Goal: Task Accomplishment & Management: Manage account settings

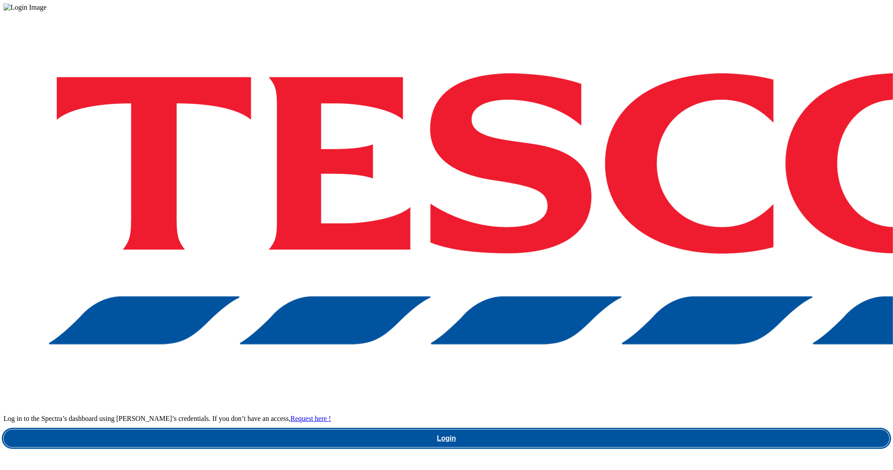
click at [666, 430] on link "Login" at bounding box center [447, 439] width 886 height 18
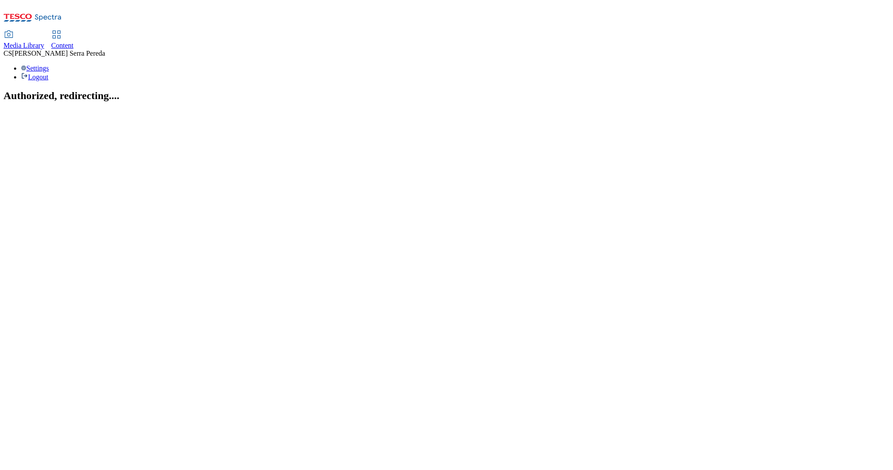
click at [74, 42] on span "Content" at bounding box center [62, 45] width 22 height 7
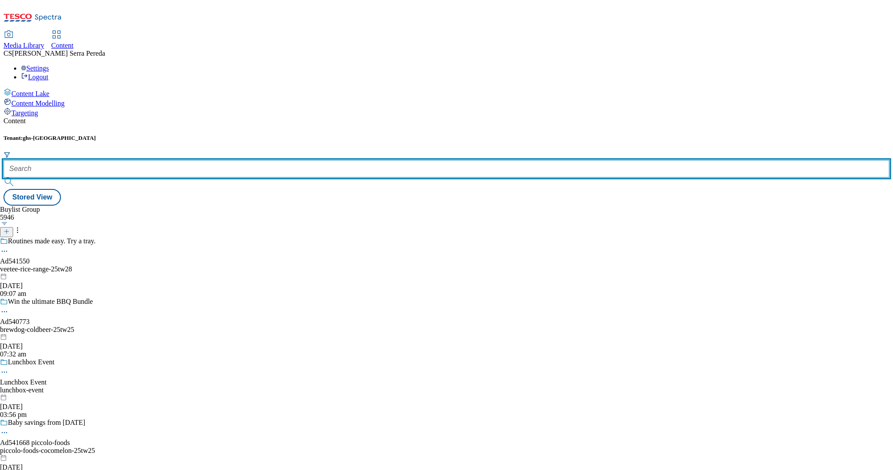
click at [202, 160] on input "text" at bounding box center [447, 169] width 886 height 18
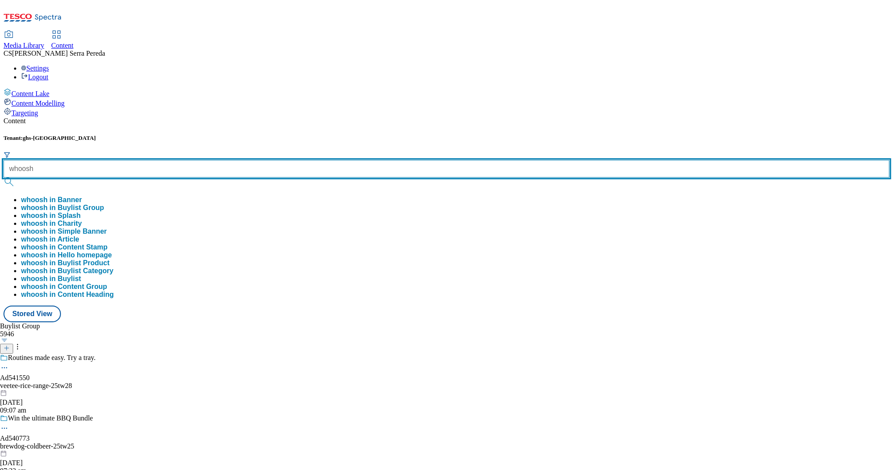
type input "whoosh"
click at [4, 178] on button "submit" at bounding box center [10, 182] width 12 height 9
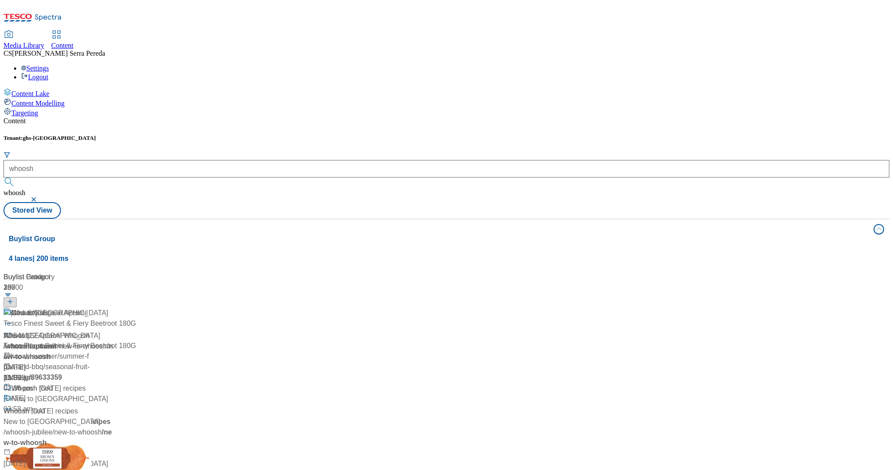
click at [218, 117] on div "Content" at bounding box center [447, 121] width 886 height 8
click at [116, 308] on div "Whoosh Whoosh / whoosh 15 May 2024 10:55 am" at bounding box center [60, 345] width 112 height 75
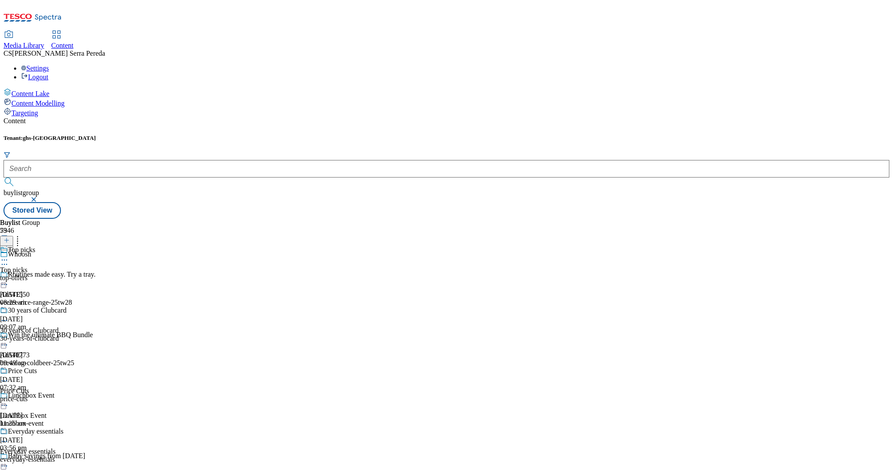
scroll to position [699, 0]
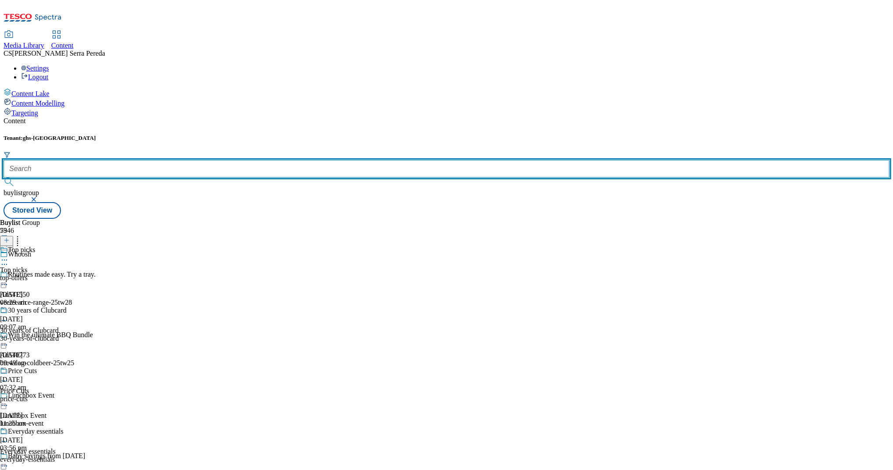
click at [187, 160] on input "text" at bounding box center [447, 169] width 886 height 18
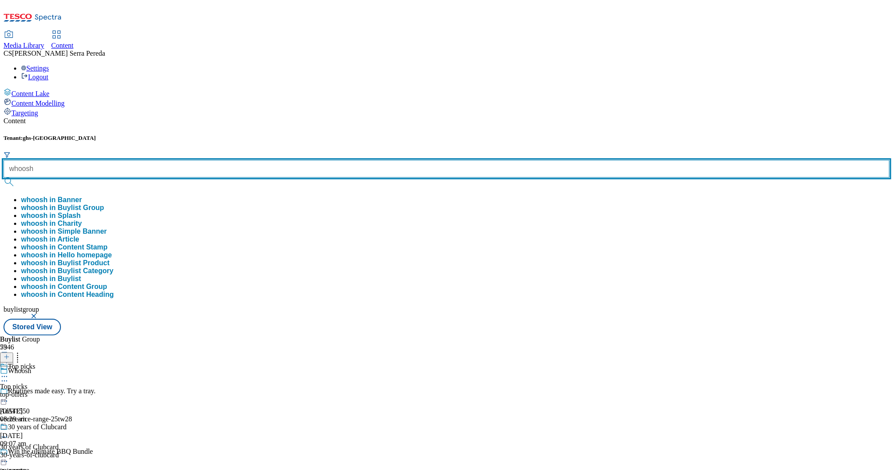
type input "whoosh"
click at [4, 178] on button "submit" at bounding box center [10, 182] width 12 height 9
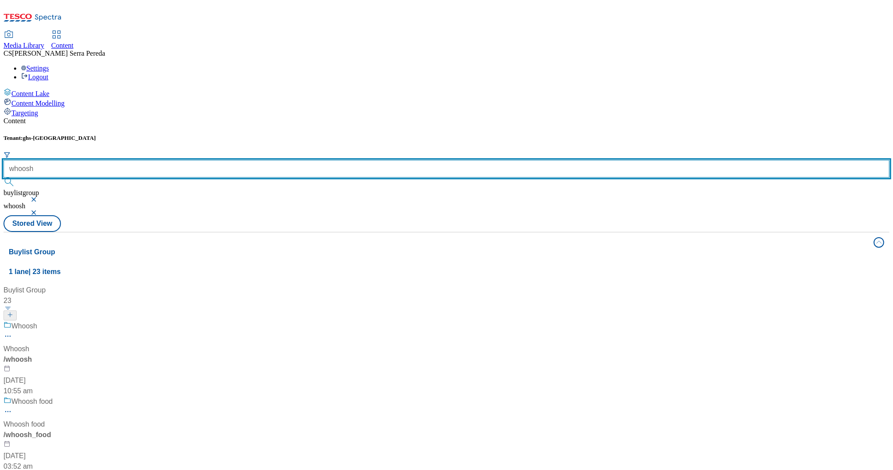
scroll to position [355, 0]
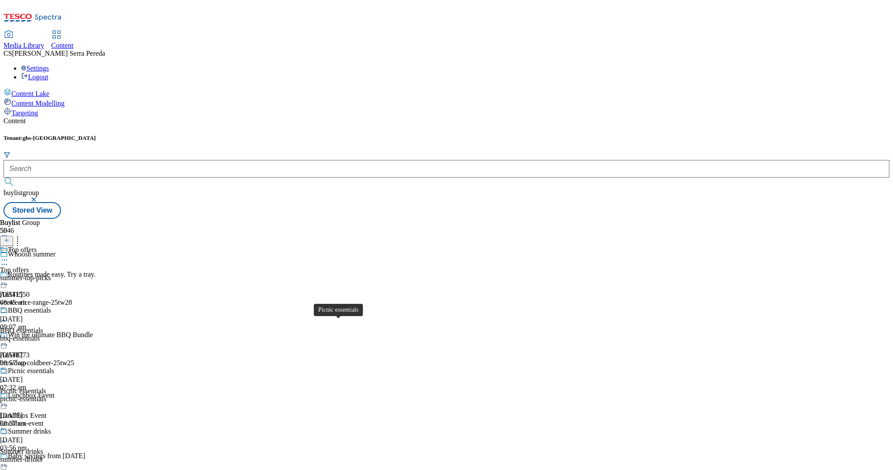
scroll to position [217, 0]
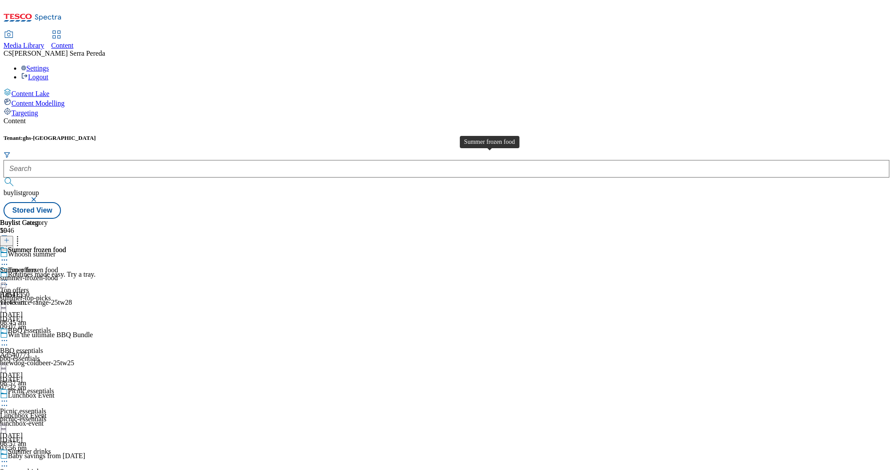
click at [58, 266] on span "Summer frozen food" at bounding box center [29, 270] width 58 height 8
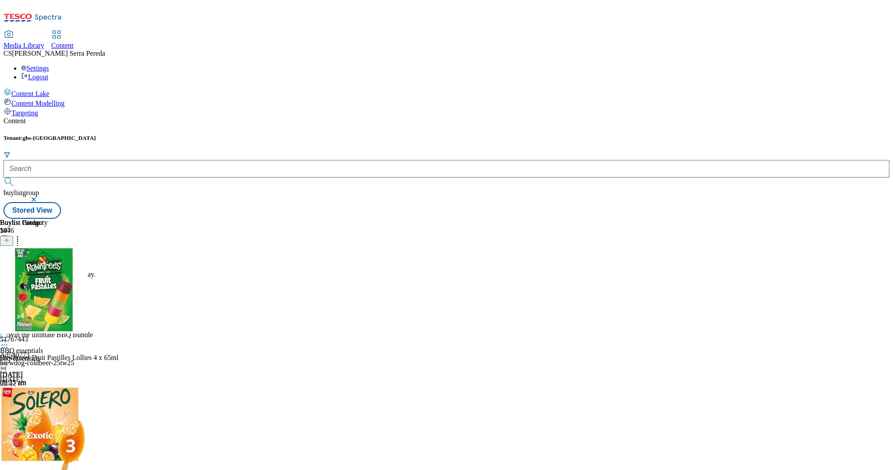
click at [10, 237] on icon at bounding box center [7, 240] width 6 height 6
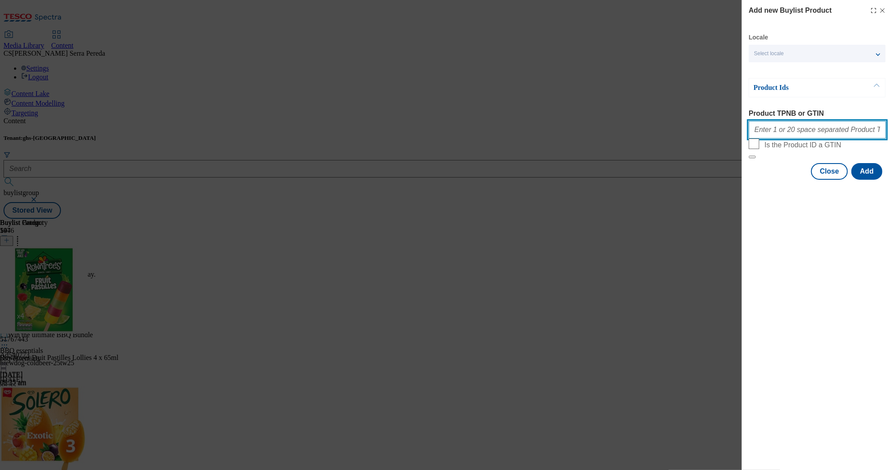
click at [767, 135] on input "Product TPNB or GTIN" at bounding box center [817, 130] width 137 height 18
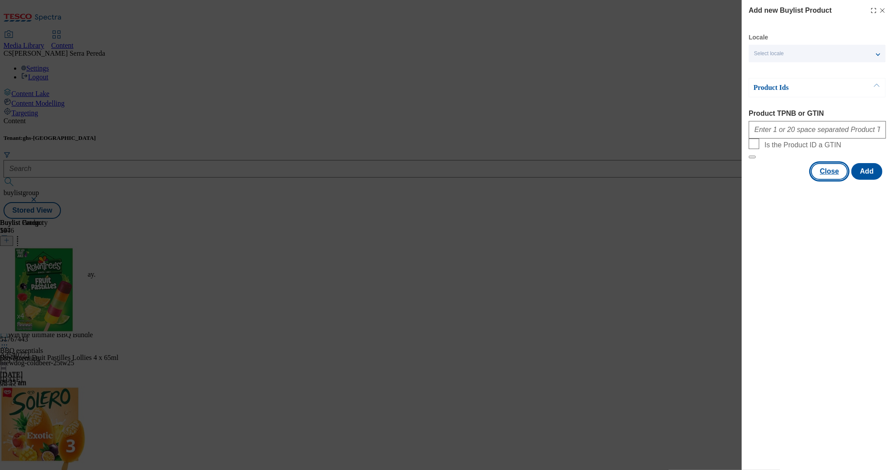
click at [829, 180] on button "Close" at bounding box center [829, 171] width 37 height 17
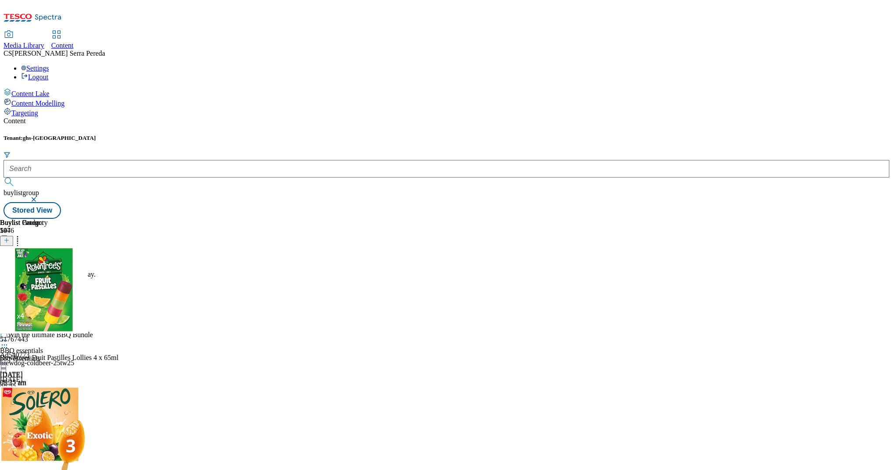
click at [18, 241] on circle at bounding box center [17, 241] width 1 height 1
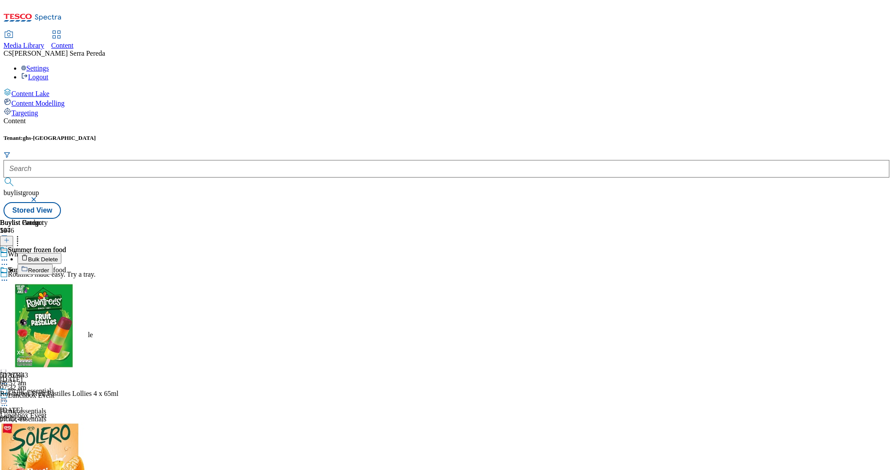
click at [53, 264] on button "Reorder" at bounding box center [35, 269] width 35 height 11
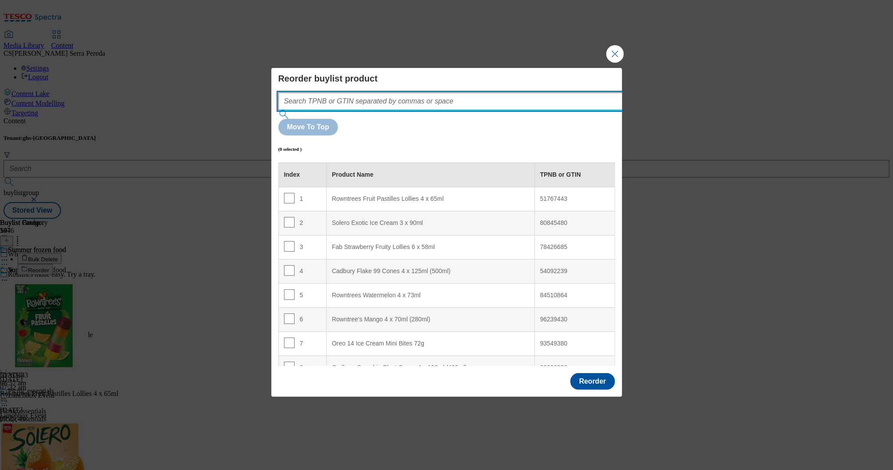
click at [433, 110] on input "Modal" at bounding box center [463, 102] width 371 height 18
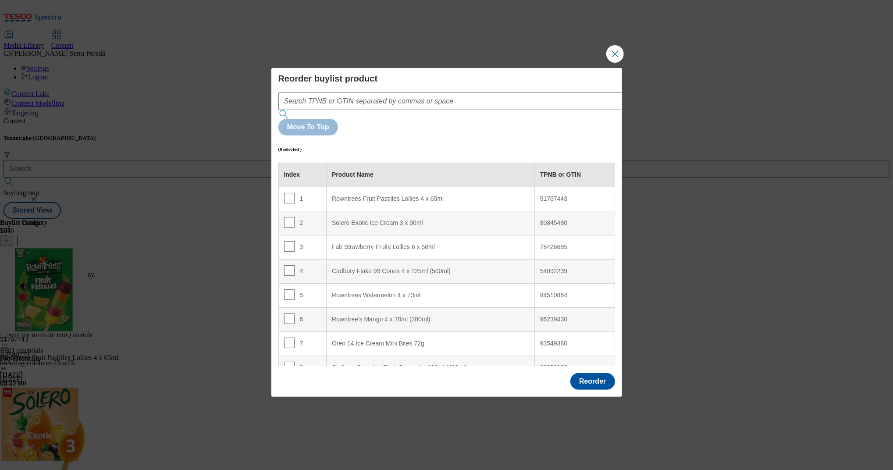
scroll to position [489, 0]
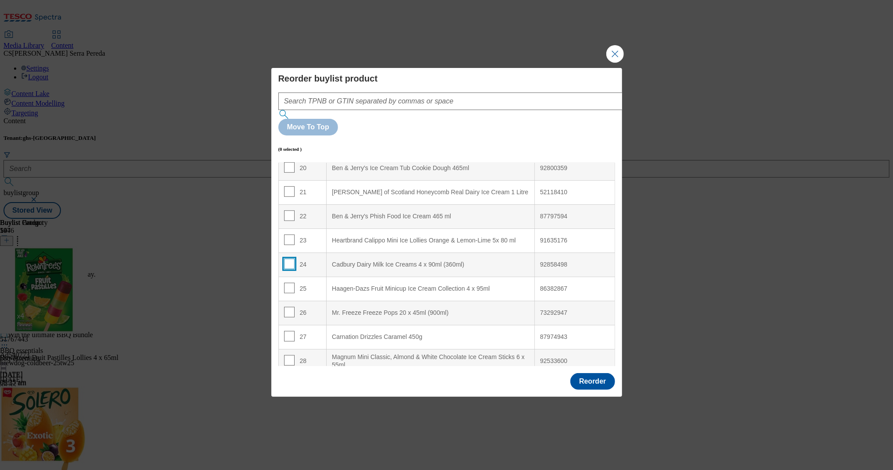
click at [291, 259] on input "Modal" at bounding box center [289, 264] width 11 height 11
checkbox input "true"
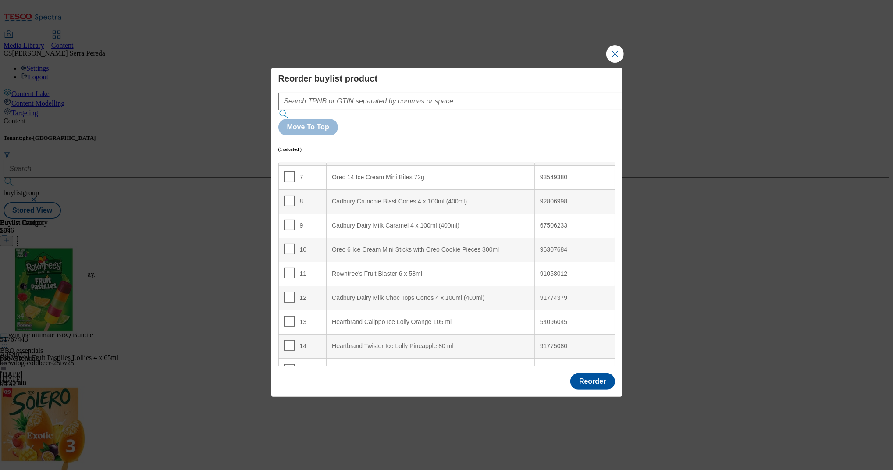
scroll to position [0, 0]
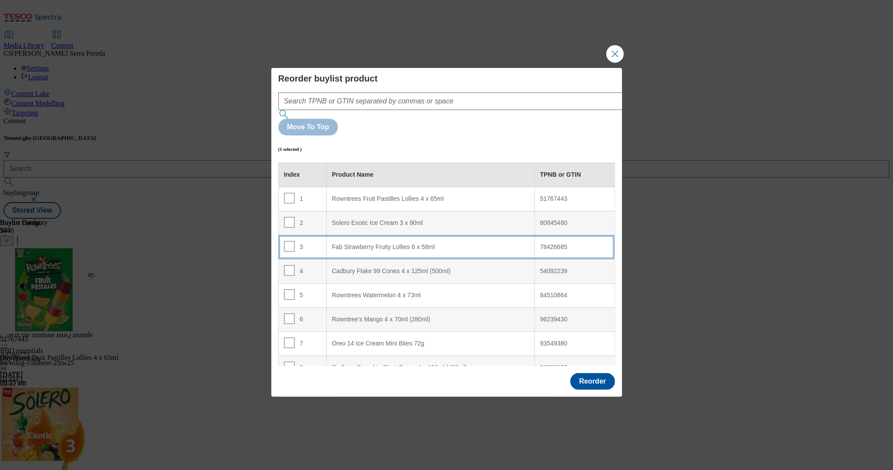
click at [380, 243] on div "Fab Strawberry Fruity Lollies 6 x 58ml" at bounding box center [430, 247] width 197 height 8
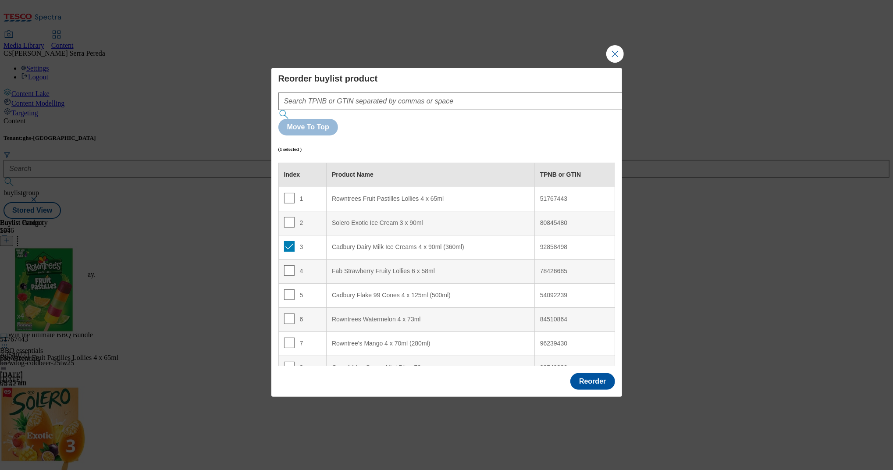
scroll to position [1502, 0]
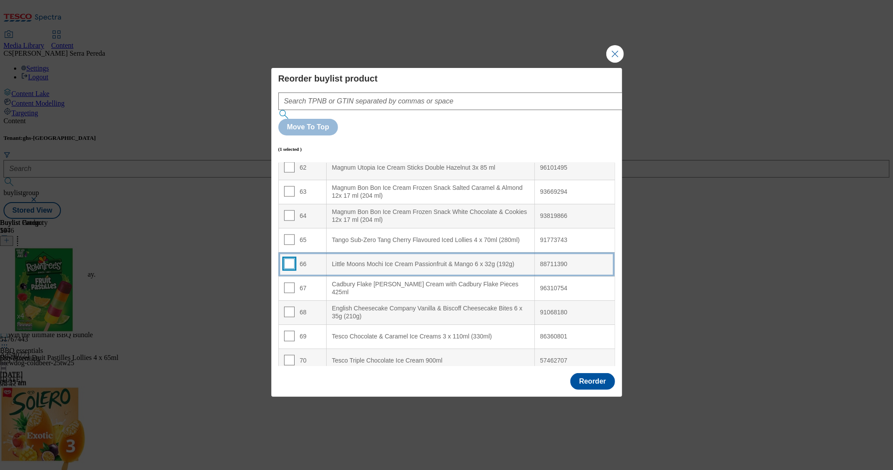
click at [291, 258] on input "Modal" at bounding box center [289, 263] width 11 height 11
checkbox input "true"
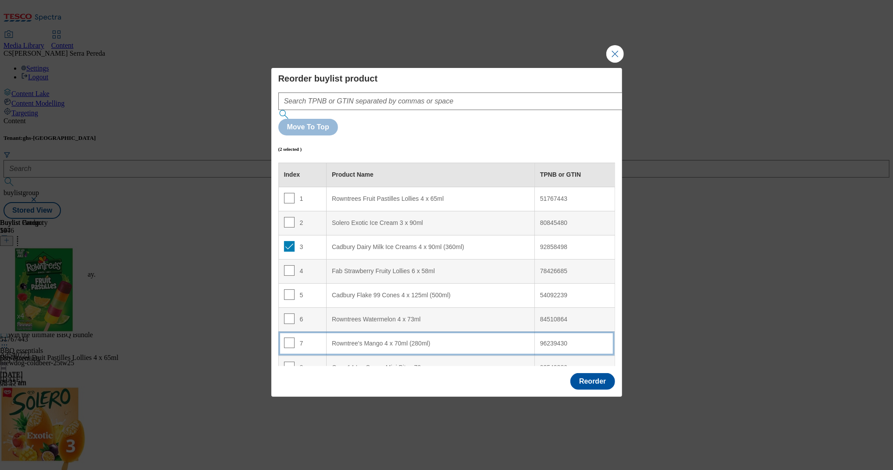
scroll to position [74, 0]
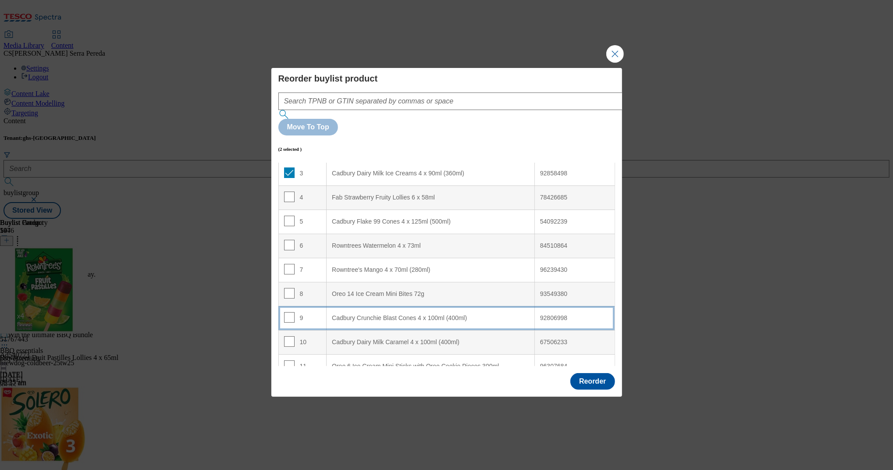
click at [377, 314] on div "Cadbury Crunchie Blast Cones 4 x 100ml (400ml)" at bounding box center [430, 318] width 197 height 8
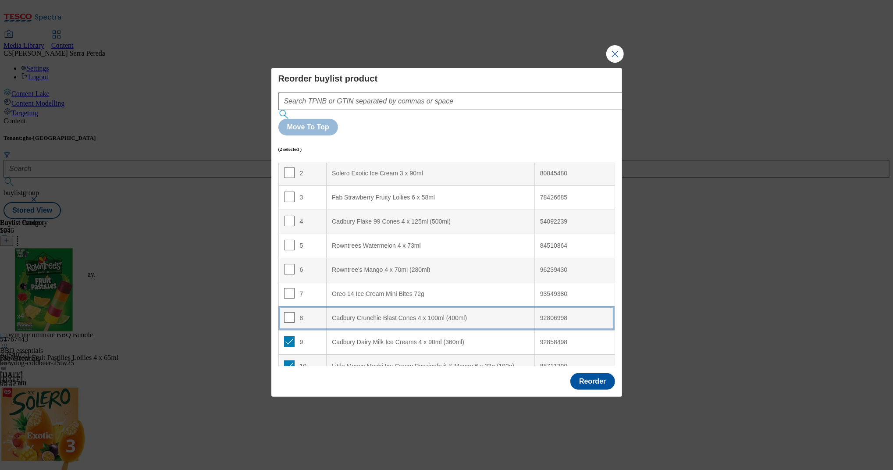
scroll to position [115, 0]
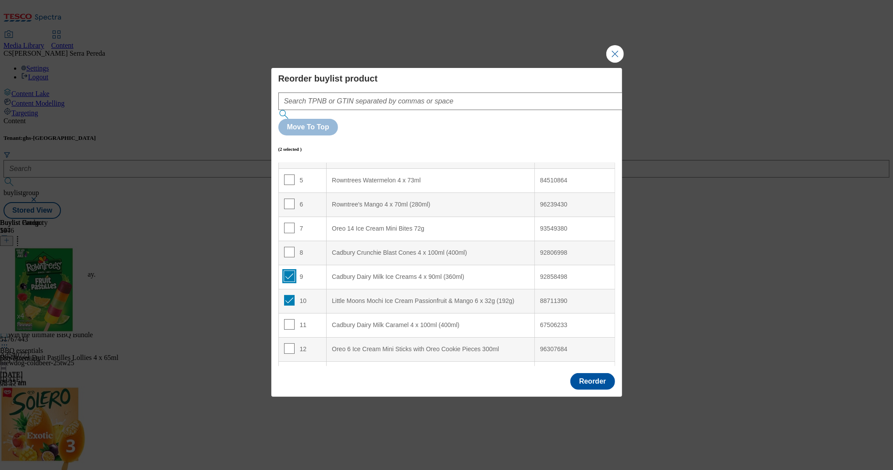
click at [289, 271] on input "Modal" at bounding box center [289, 276] width 11 height 11
checkbox input "false"
click at [292, 289] on td "10" at bounding box center [302, 301] width 48 height 24
click at [288, 295] on input "Modal" at bounding box center [289, 300] width 11 height 11
checkbox input "false"
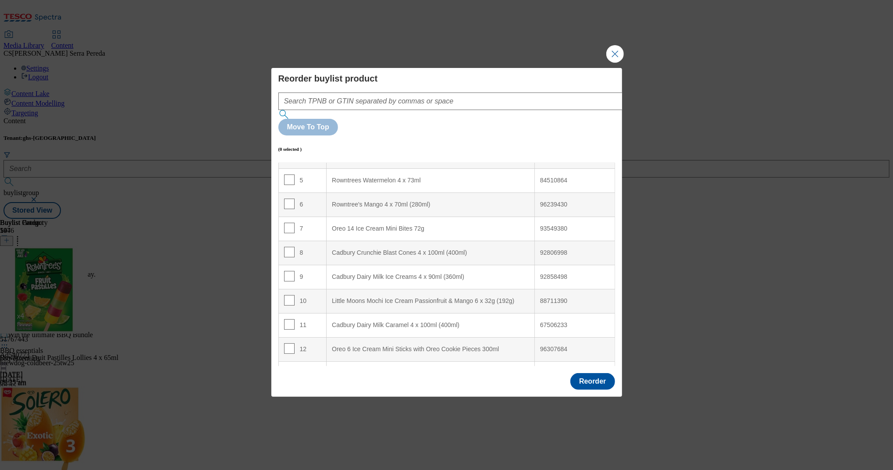
click at [286, 271] on span "Modal" at bounding box center [289, 276] width 11 height 11
click at [286, 271] on input "Modal" at bounding box center [289, 276] width 11 height 11
checkbox input "true"
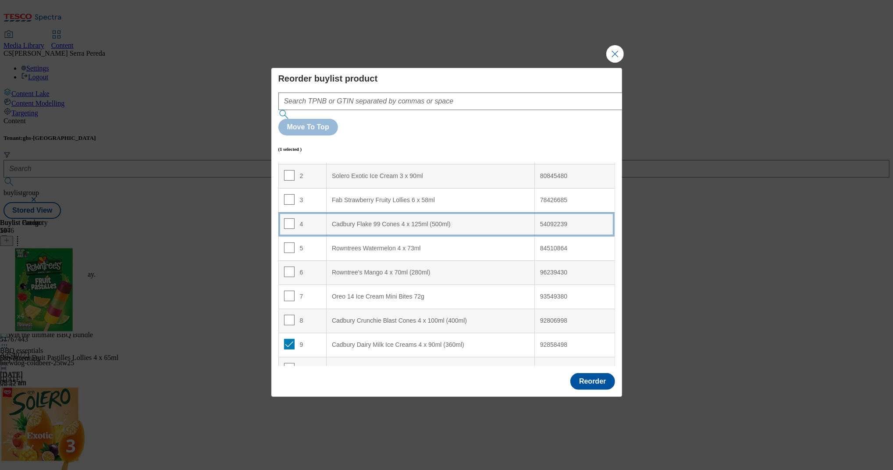
click at [397, 221] on div "Cadbury Flake 99 Cones 4 x 125ml (500ml)" at bounding box center [430, 225] width 197 height 8
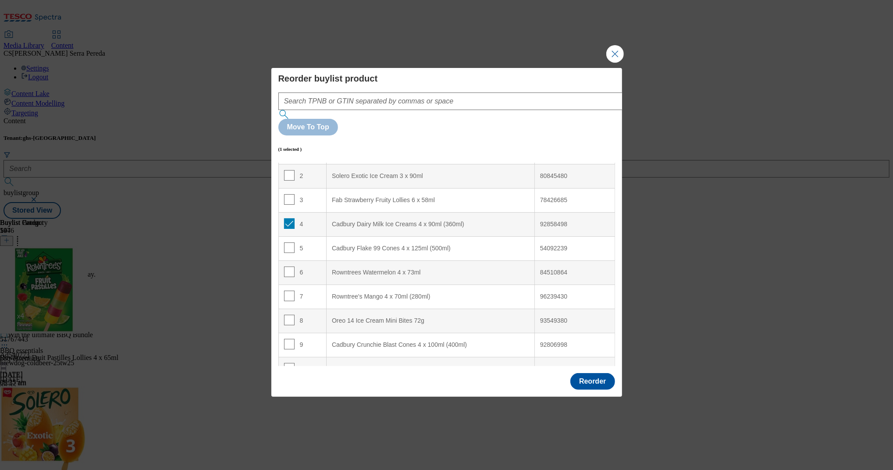
scroll to position [296, 0]
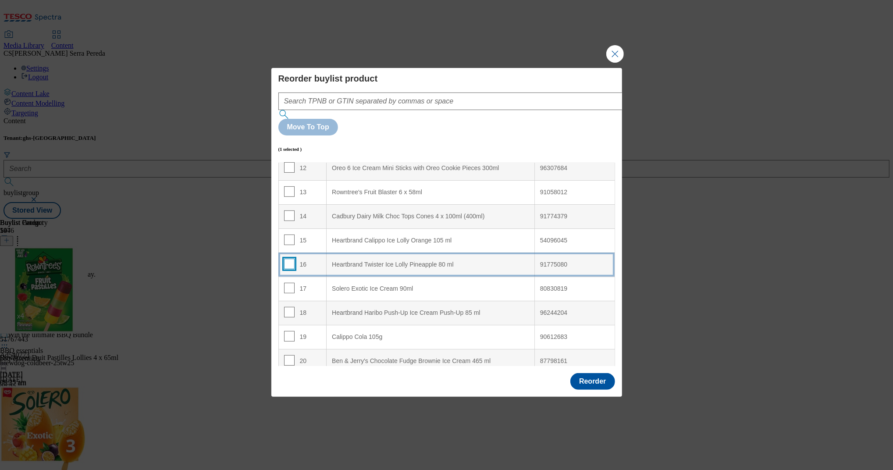
click at [286, 259] on input "Modal" at bounding box center [289, 264] width 11 height 11
checkbox input "true"
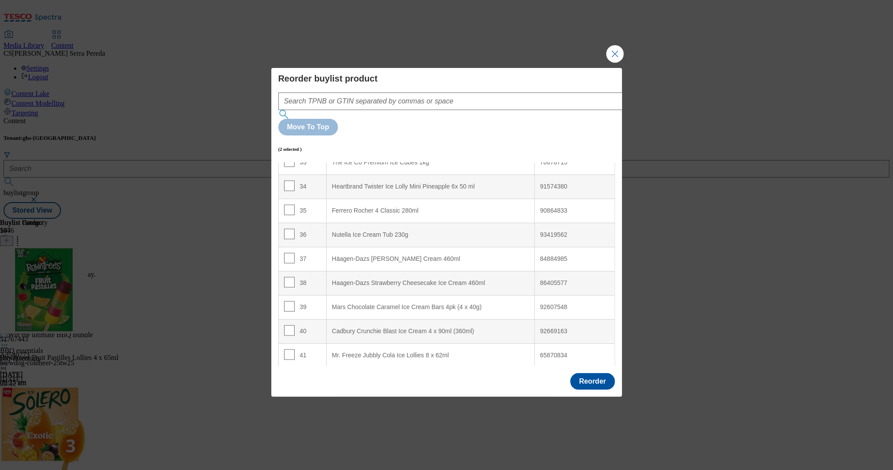
scroll to position [807, 0]
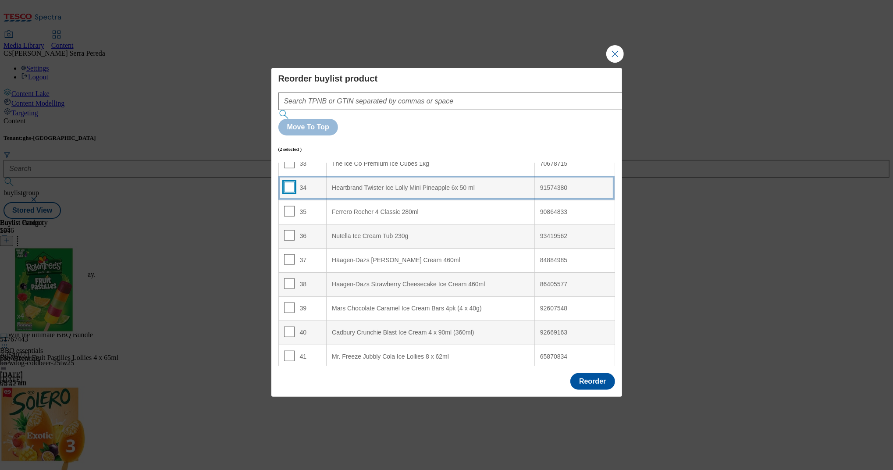
click at [288, 182] on input "Modal" at bounding box center [289, 187] width 11 height 11
checkbox input "true"
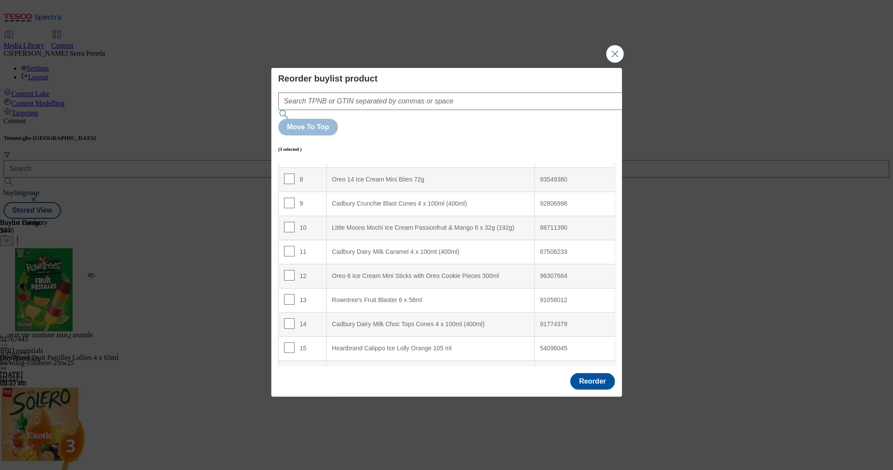
scroll to position [78, 0]
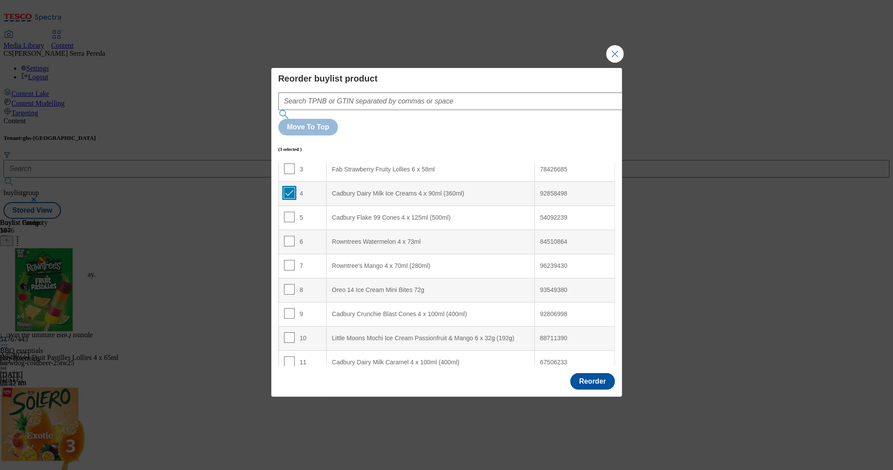
click at [287, 188] on input "Modal" at bounding box center [289, 193] width 11 height 11
checkbox input "false"
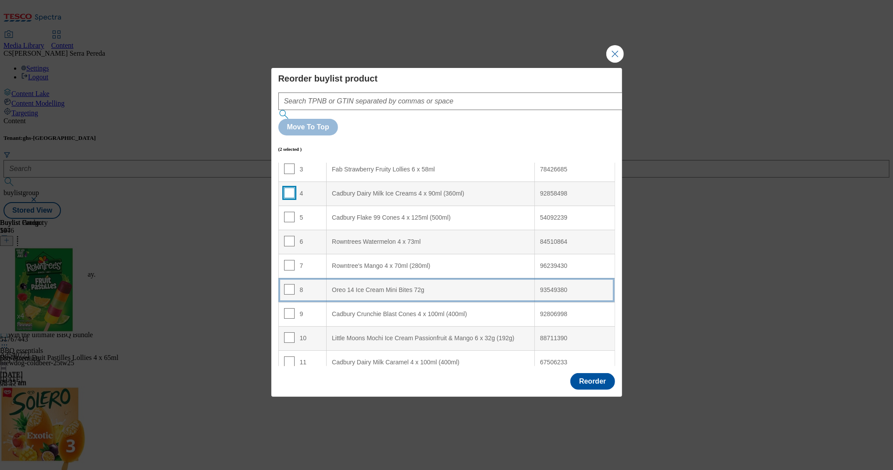
scroll to position [157, 0]
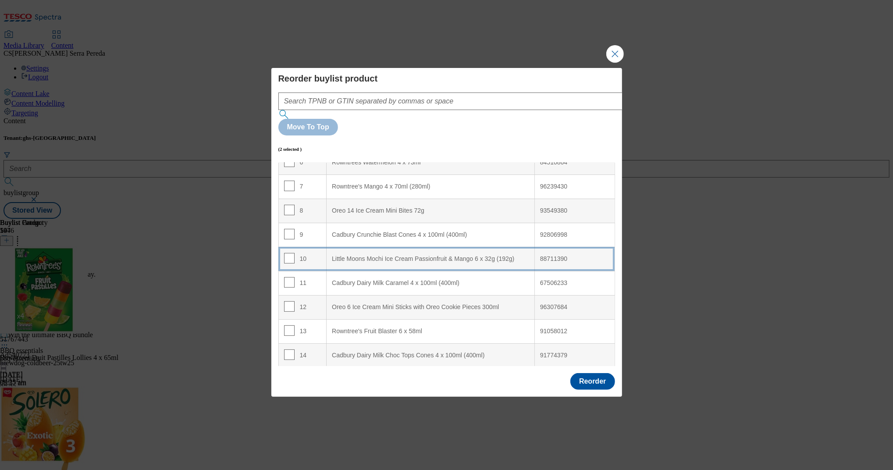
click at [386, 255] on div "Little Moons Mochi Ice Cream Passionfruit & Mango 6 x 32g (192g)" at bounding box center [430, 259] width 197 height 8
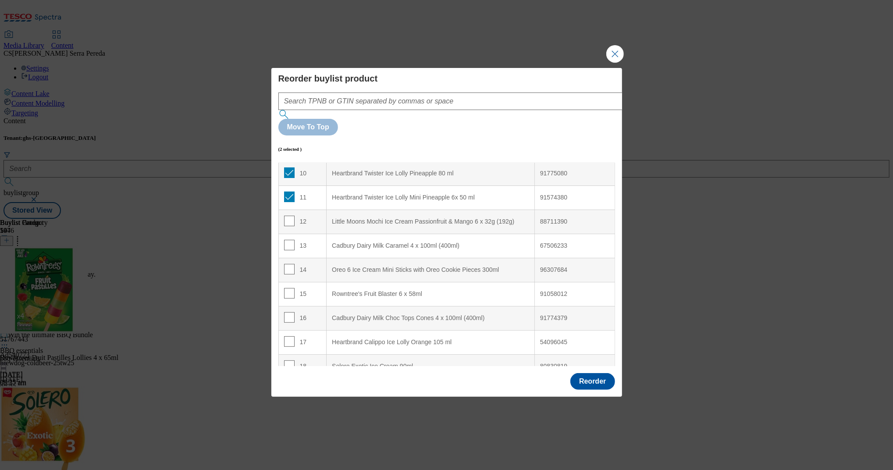
scroll to position [243, 0]
click at [287, 167] on input "Modal" at bounding box center [289, 172] width 11 height 11
checkbox input "false"
click at [290, 191] on input "Modal" at bounding box center [289, 196] width 11 height 11
checkbox input "false"
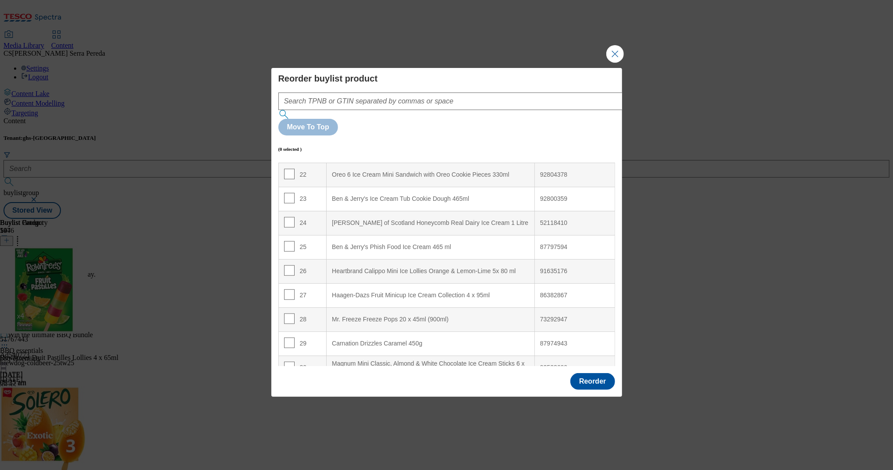
scroll to position [531, 0]
click at [283, 283] on td "27" at bounding box center [302, 295] width 48 height 24
click at [290, 289] on input "Modal" at bounding box center [289, 294] width 11 height 11
checkbox input "true"
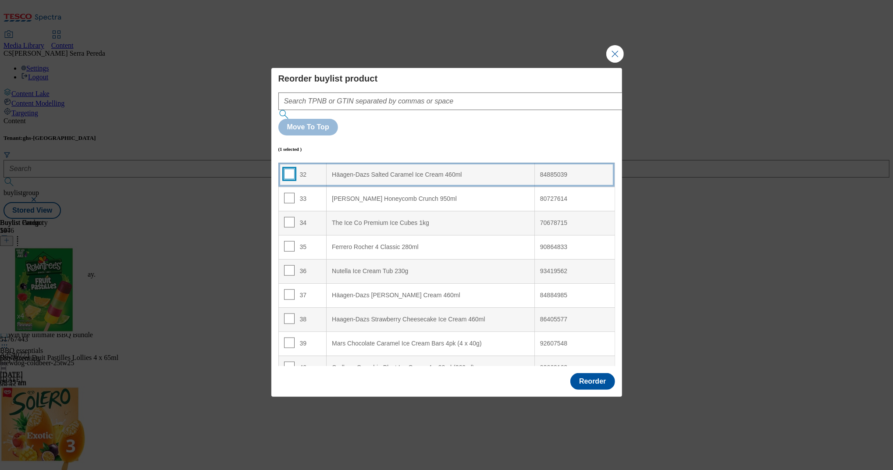
click at [290, 169] on input "Modal" at bounding box center [289, 174] width 11 height 11
checkbox input "true"
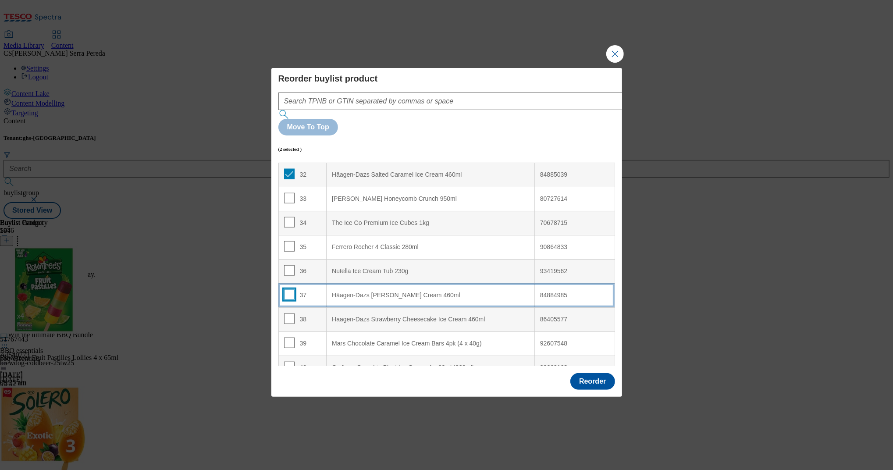
click at [292, 289] on input "Modal" at bounding box center [289, 294] width 11 height 11
checkbox input "true"
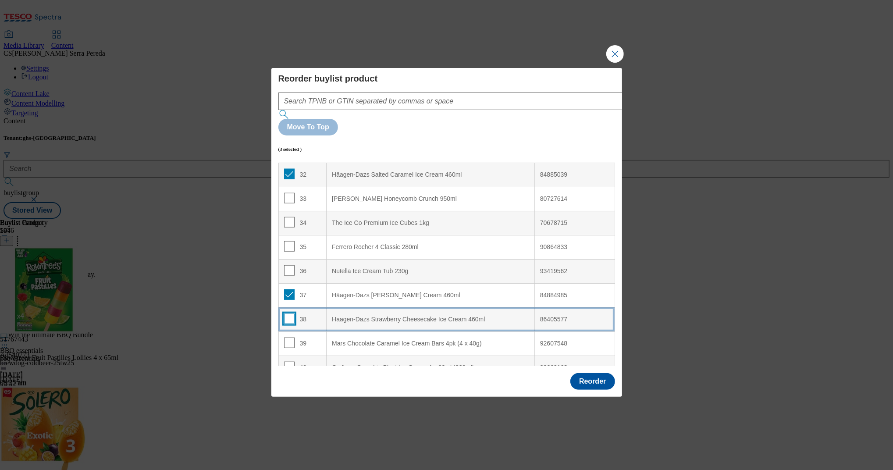
click at [292, 314] on input "Modal" at bounding box center [289, 319] width 11 height 11
checkbox input "true"
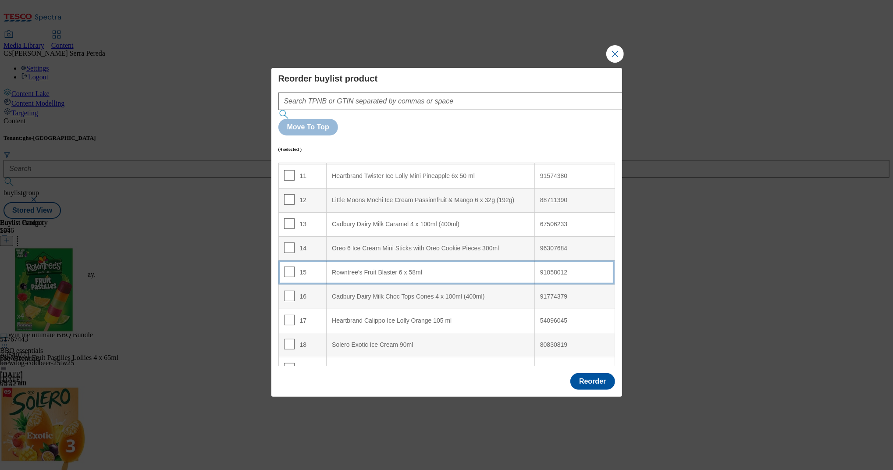
scroll to position [266, 0]
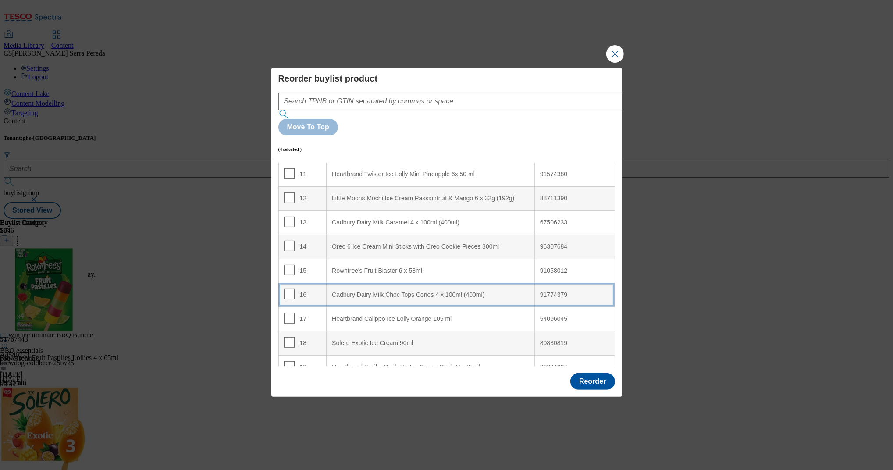
click at [398, 283] on \(400ml\) "Cadbury Dairy Milk Choc Tops Cones 4 x 100ml (400ml)" at bounding box center [431, 295] width 208 height 24
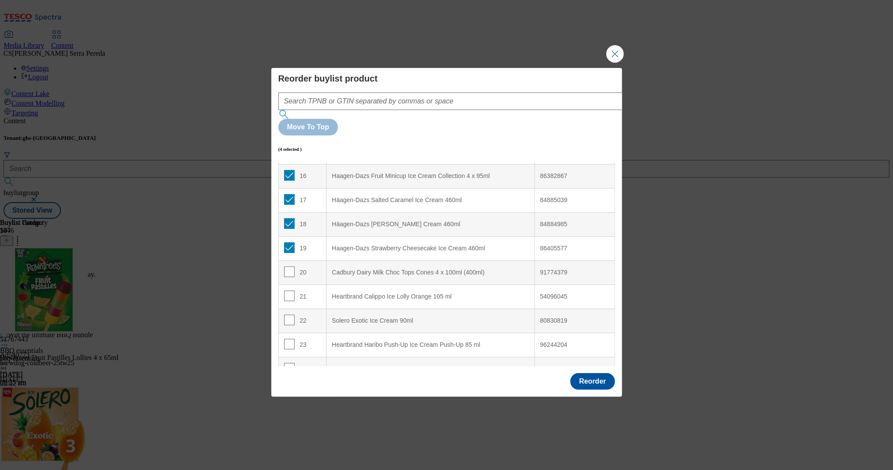
scroll to position [388, 0]
click at [290, 167] on input "Modal" at bounding box center [289, 172] width 11 height 11
checkbox input "false"
click at [288, 191] on input "Modal" at bounding box center [289, 196] width 11 height 11
checkbox input "false"
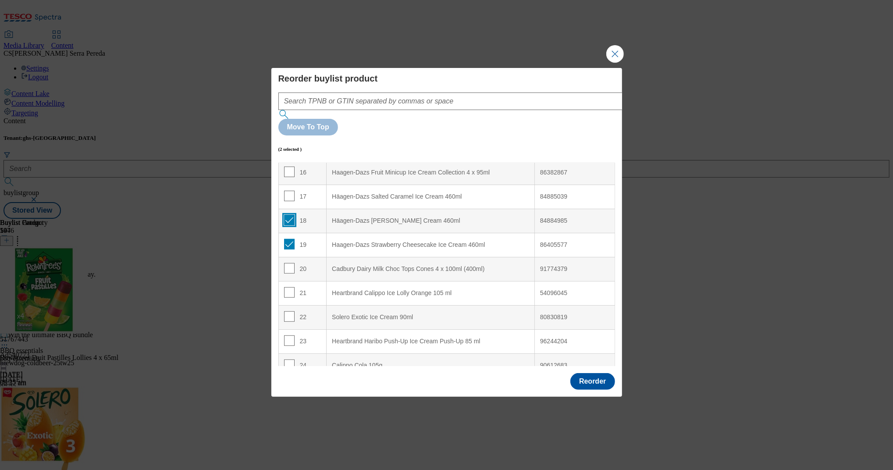
click at [285, 215] on input "Modal" at bounding box center [289, 220] width 11 height 11
checkbox input "false"
click at [288, 239] on input "Modal" at bounding box center [289, 244] width 11 height 11
checkbox input "false"
click at [289, 263] on input "Modal" at bounding box center [289, 268] width 11 height 11
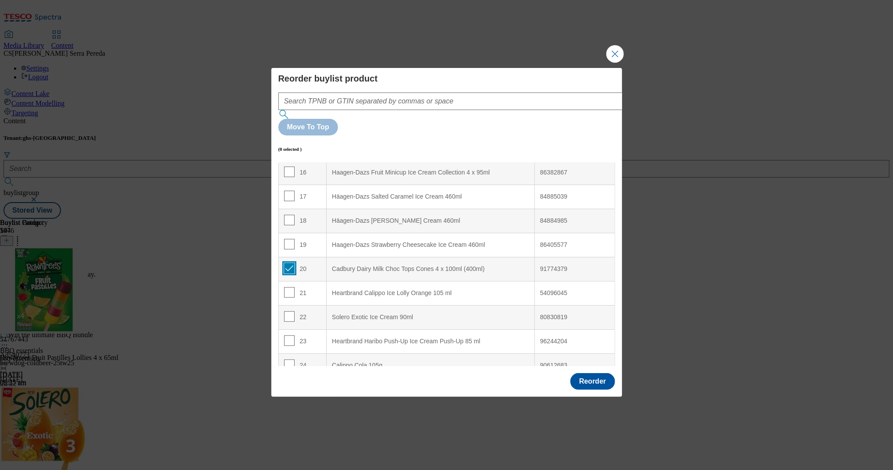
checkbox input "true"
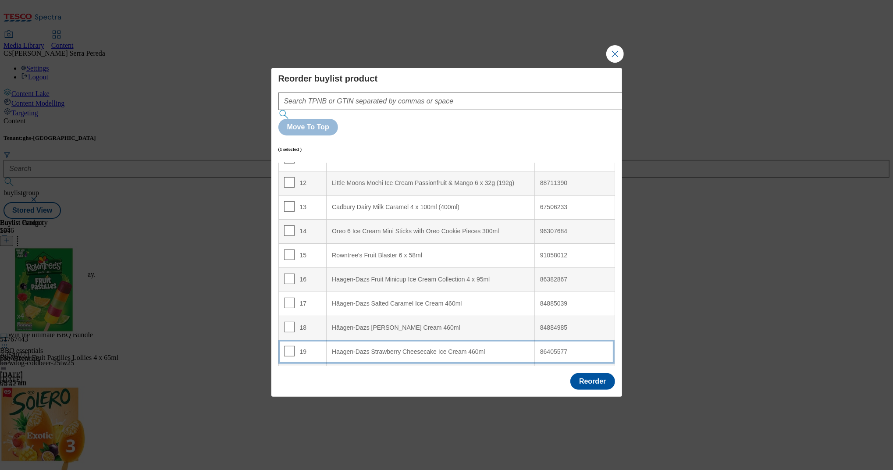
scroll to position [279, 0]
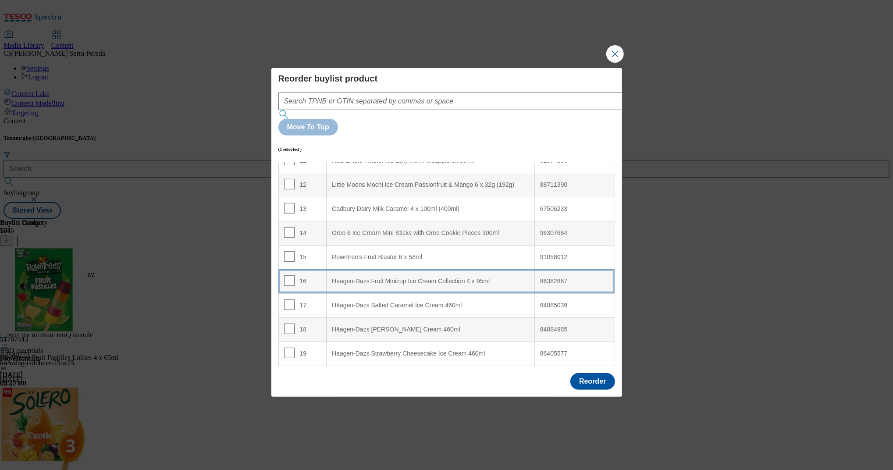
click at [404, 278] on div "Haagen-Dazs Fruit Minicup Ice Cream Collection 4 x 95ml" at bounding box center [430, 282] width 197 height 8
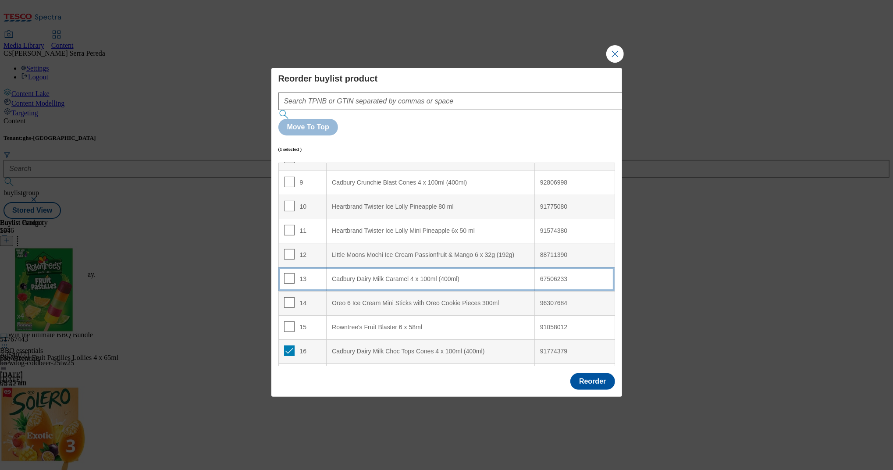
scroll to position [215, 0]
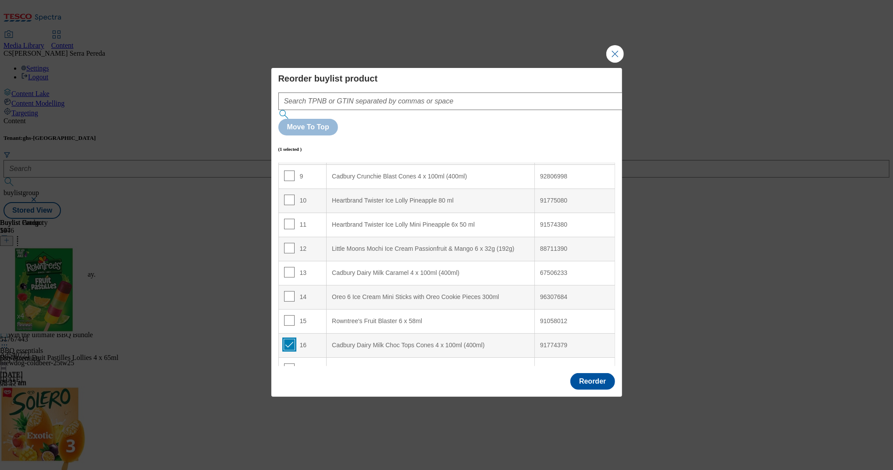
click at [289, 339] on input "Modal" at bounding box center [289, 344] width 11 height 11
checkbox input "false"
click at [289, 195] on input "Modal" at bounding box center [289, 200] width 11 height 11
checkbox input "true"
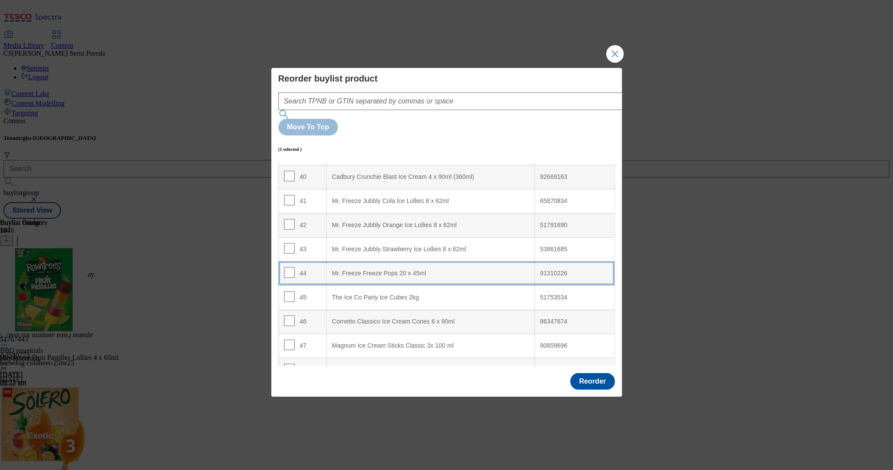
click at [376, 270] on div "Mr. Freeze Freeze Pops 20 x 45ml" at bounding box center [430, 274] width 197 height 8
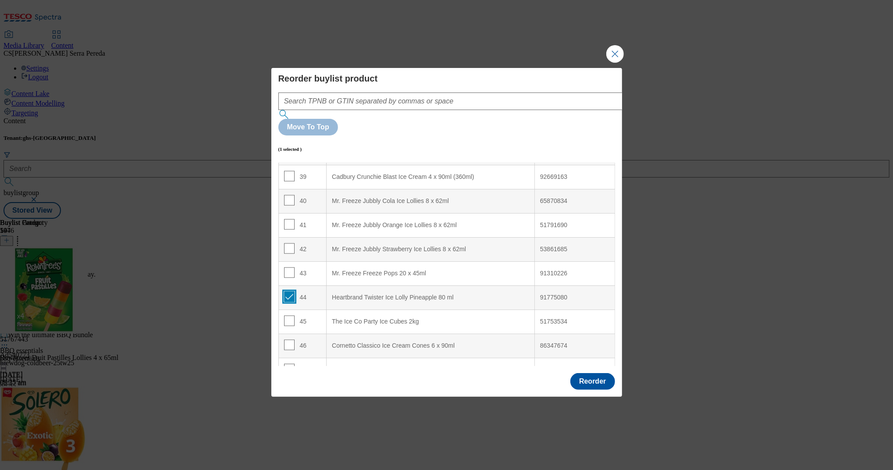
click at [288, 292] on input "Modal" at bounding box center [289, 297] width 11 height 11
checkbox input "false"
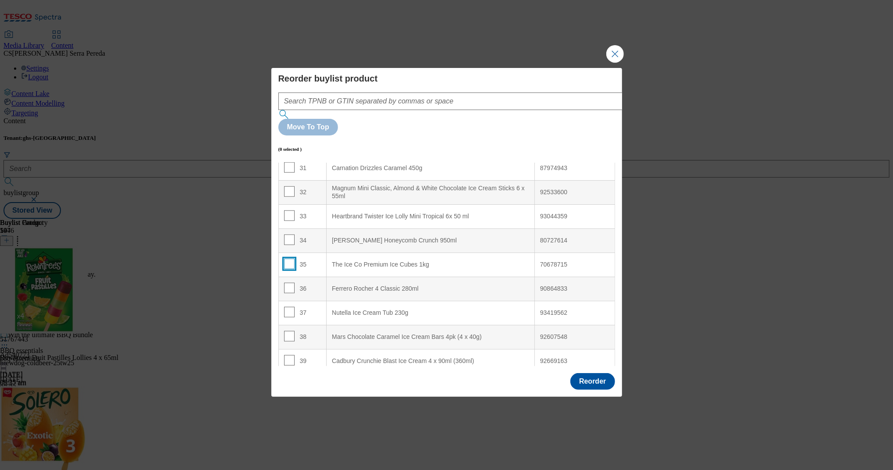
click at [292, 259] on input "Modal" at bounding box center [289, 264] width 11 height 11
checkbox input "true"
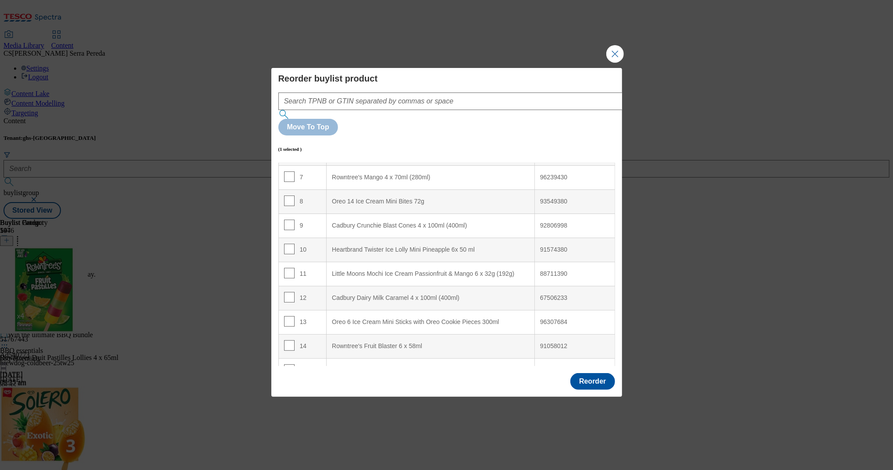
scroll to position [0, 0]
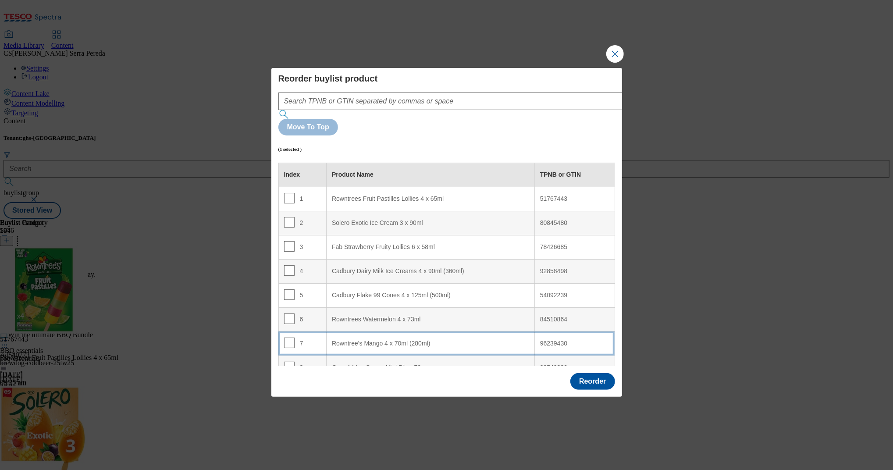
click at [414, 340] on div "Rowntree's Mango 4 x 70ml (280ml)" at bounding box center [430, 344] width 197 height 8
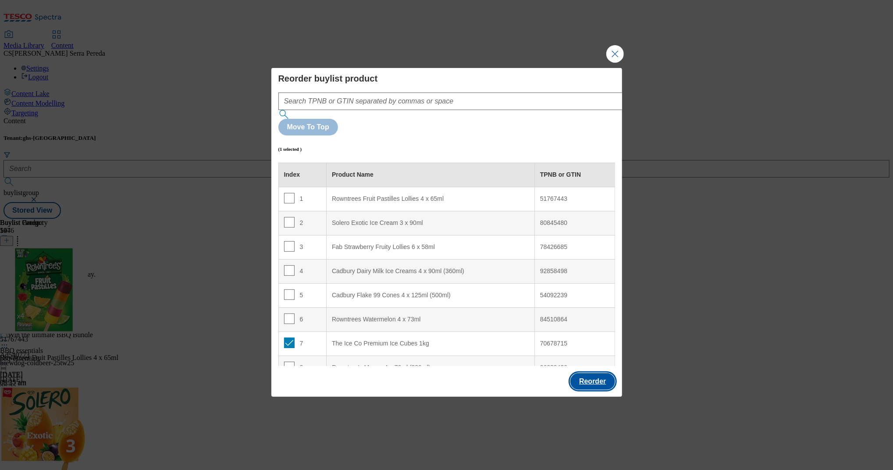
click at [605, 373] on button "Reorder" at bounding box center [592, 381] width 44 height 17
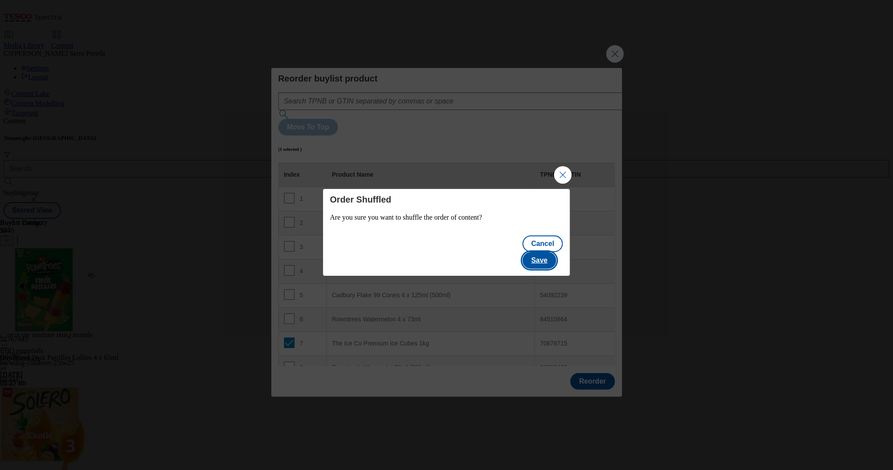
click at [546, 252] on button "Save" at bounding box center [540, 260] width 34 height 17
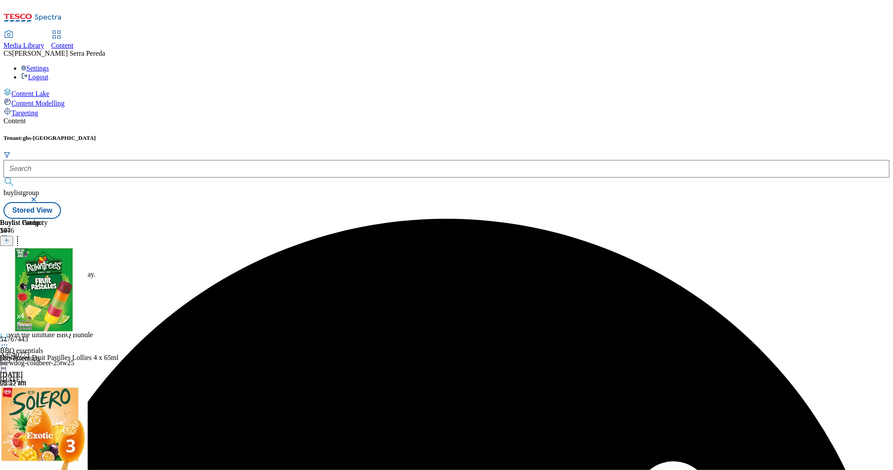
click at [9, 276] on icon at bounding box center [4, 280] width 9 height 9
click at [41, 293] on button "Edit" at bounding box center [29, 298] width 23 height 10
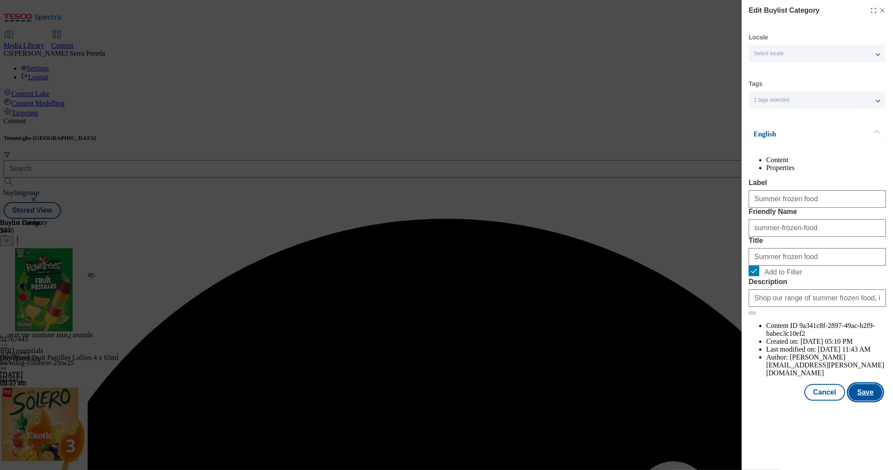
click at [875, 401] on button "Save" at bounding box center [866, 392] width 34 height 17
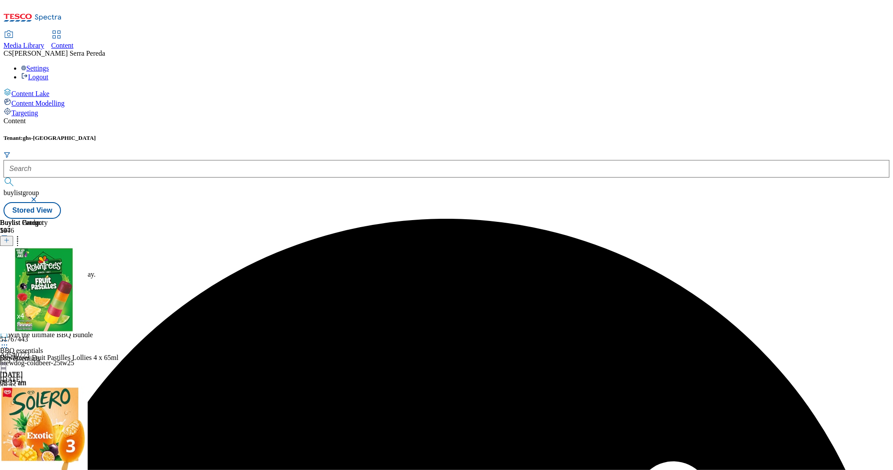
click at [66, 266] on div "Summer frozen food" at bounding box center [33, 276] width 66 height 20
click at [9, 276] on icon at bounding box center [4, 280] width 9 height 9
click at [48, 336] on span "Preview" at bounding box center [37, 339] width 21 height 7
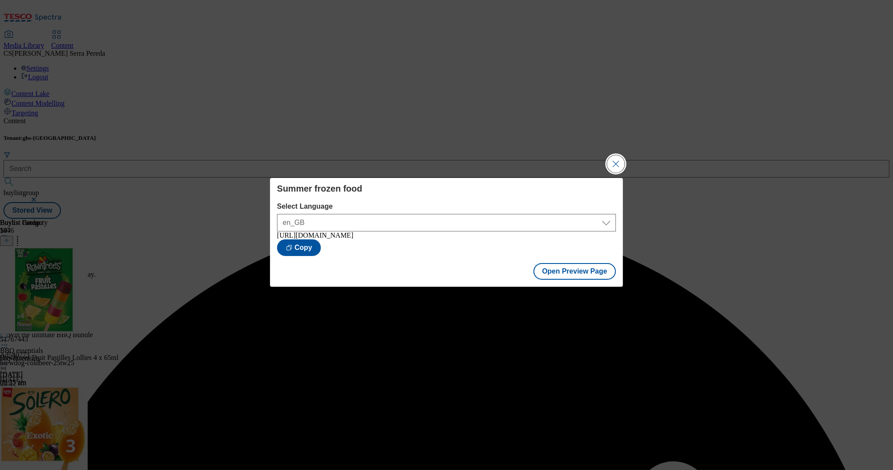
click at [616, 165] on button "Close Modal" at bounding box center [616, 164] width 18 height 18
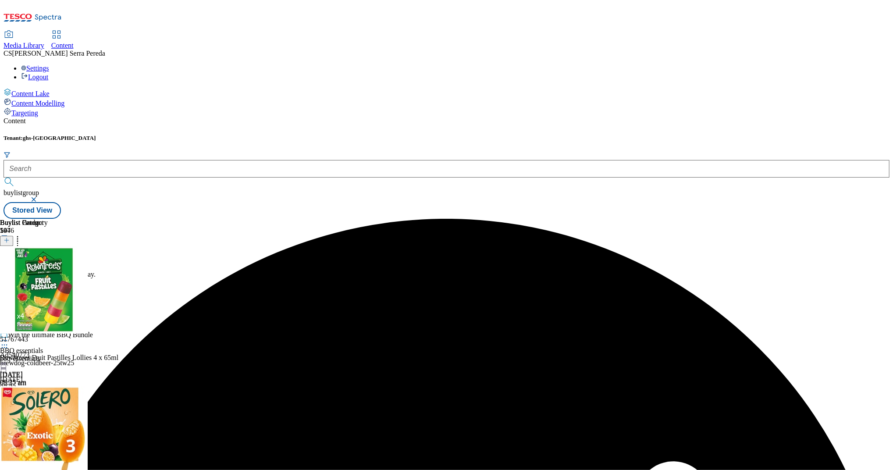
click at [7, 280] on circle at bounding box center [6, 280] width 1 height 1
click at [50, 364] on button "Publish" at bounding box center [34, 369] width 32 height 10
click at [73, 294] on div "summer-top-picks" at bounding box center [36, 298] width 73 height 8
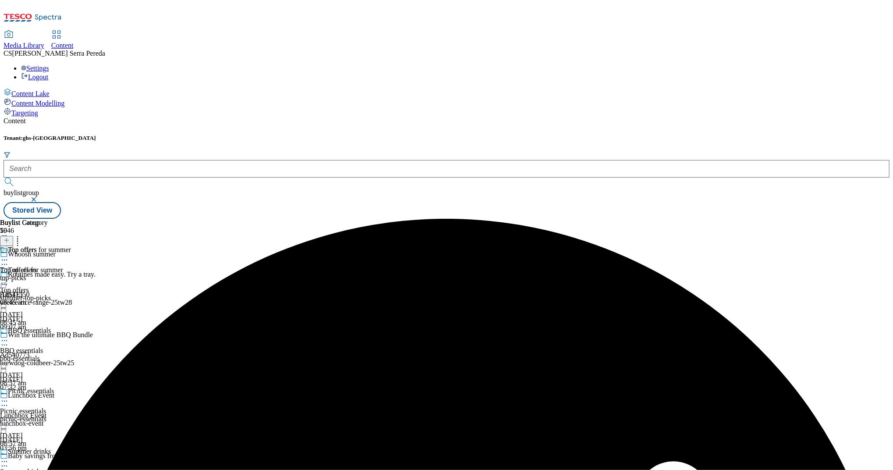
click at [71, 246] on div "Top offers for summer Top offers for summer top-picks 13 Aug 2025 08:45 am" at bounding box center [35, 276] width 71 height 61
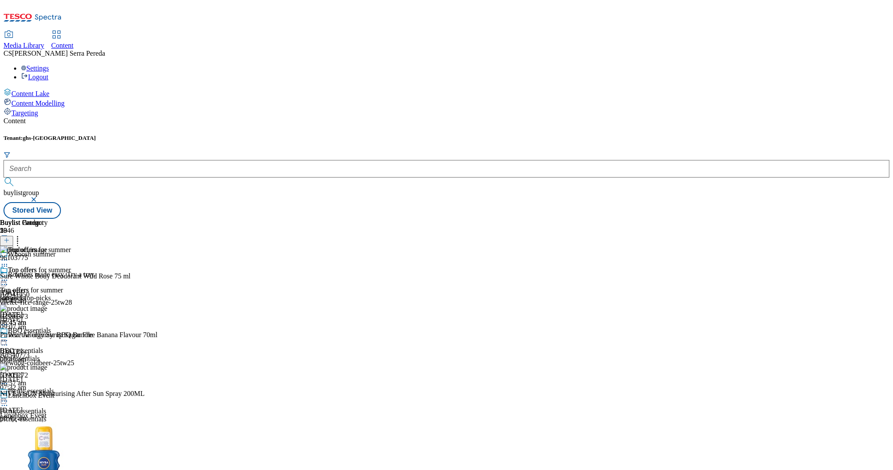
click at [10, 237] on icon at bounding box center [7, 240] width 6 height 6
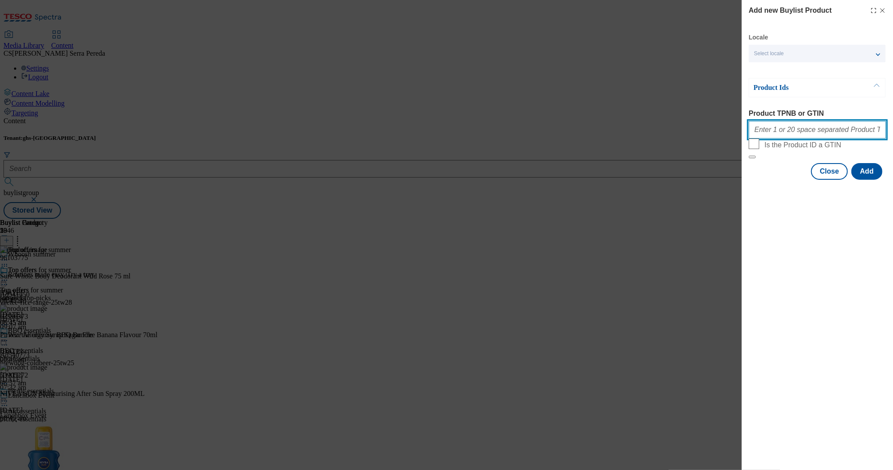
click at [846, 136] on input "Product TPNB or GTIN" at bounding box center [817, 130] width 137 height 18
paste input "51767443 80845480 78426685 92858498 54092239 88711390"
type input "51767443 80845480 78426685 92858498 54092239 88711390"
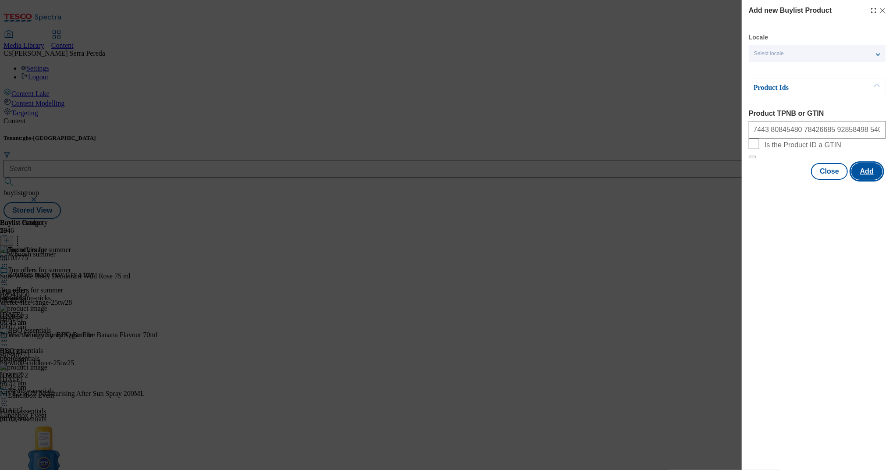
click at [872, 180] on button "Add" at bounding box center [867, 171] width 31 height 17
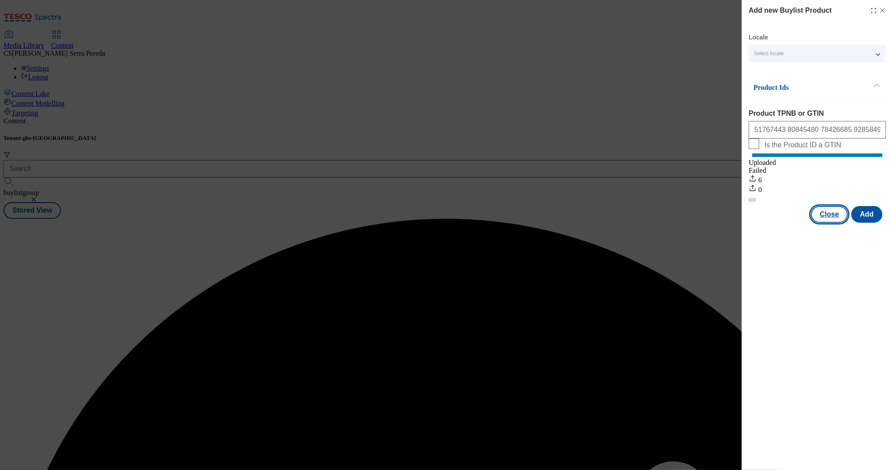
click at [826, 223] on button "Close" at bounding box center [829, 214] width 37 height 17
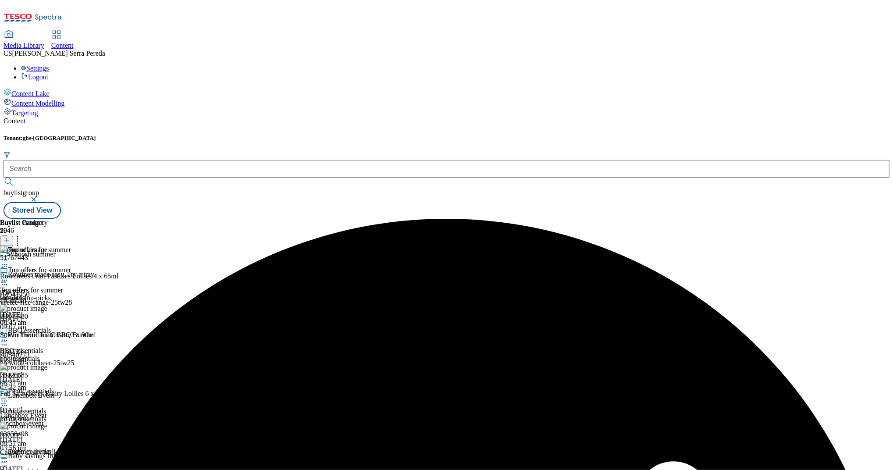
click at [18, 241] on circle at bounding box center [17, 241] width 1 height 1
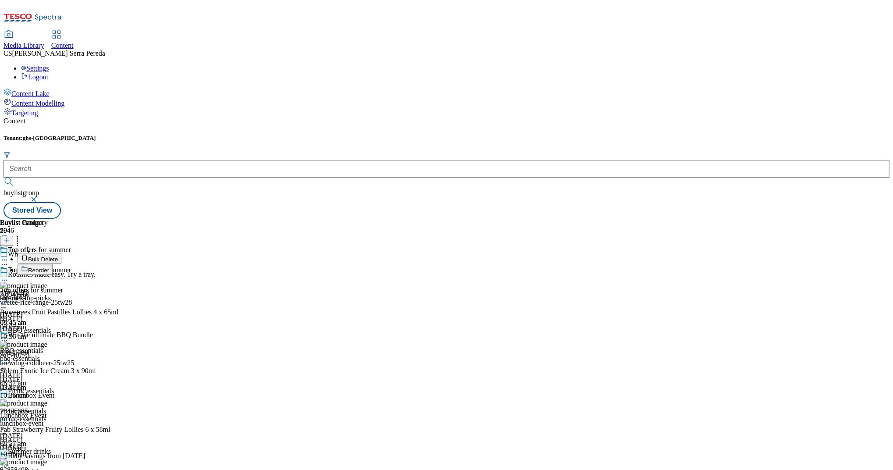
click at [49, 267] on span "Reorder" at bounding box center [38, 270] width 21 height 7
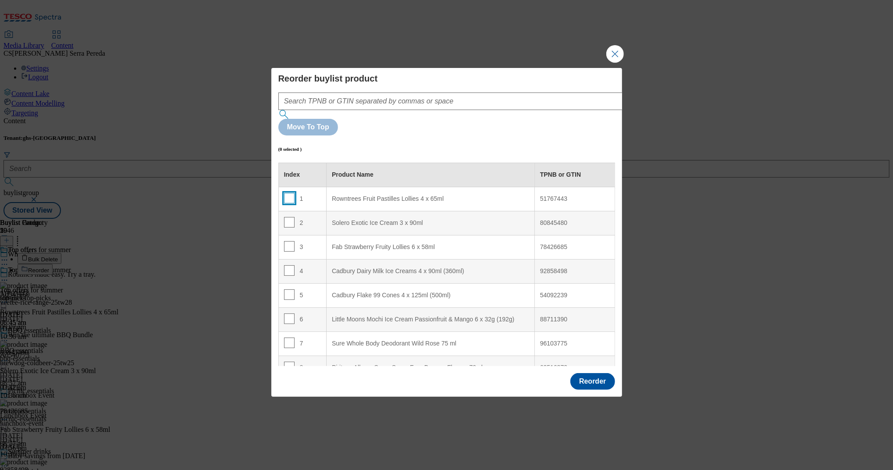
click at [289, 193] on input "Modal" at bounding box center [289, 198] width 11 height 11
checkbox input "true"
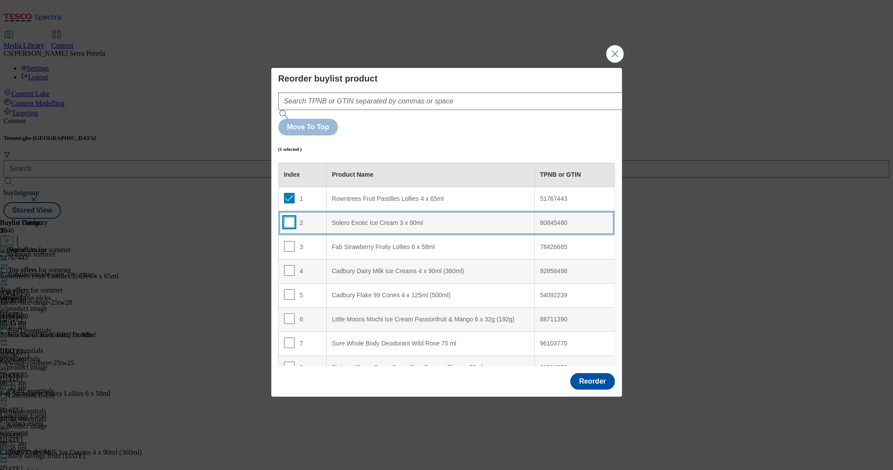
click at [287, 217] on input "Modal" at bounding box center [289, 222] width 11 height 11
checkbox input "true"
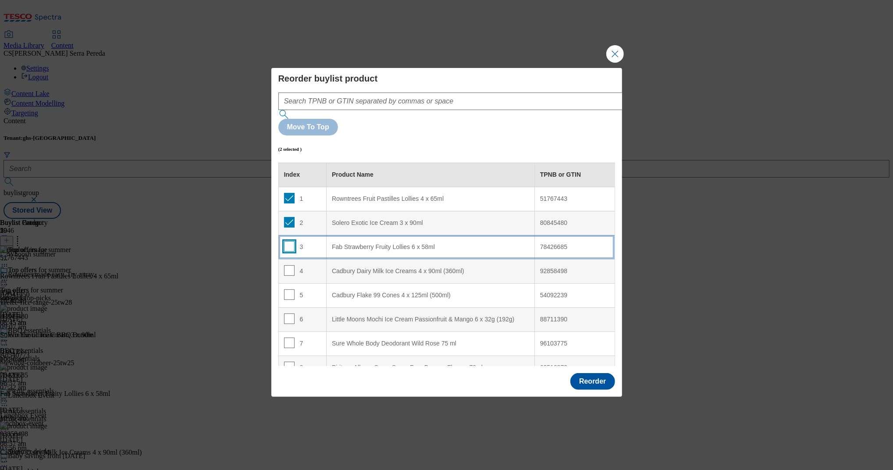
click at [285, 241] on input "Modal" at bounding box center [289, 246] width 11 height 11
checkbox input "true"
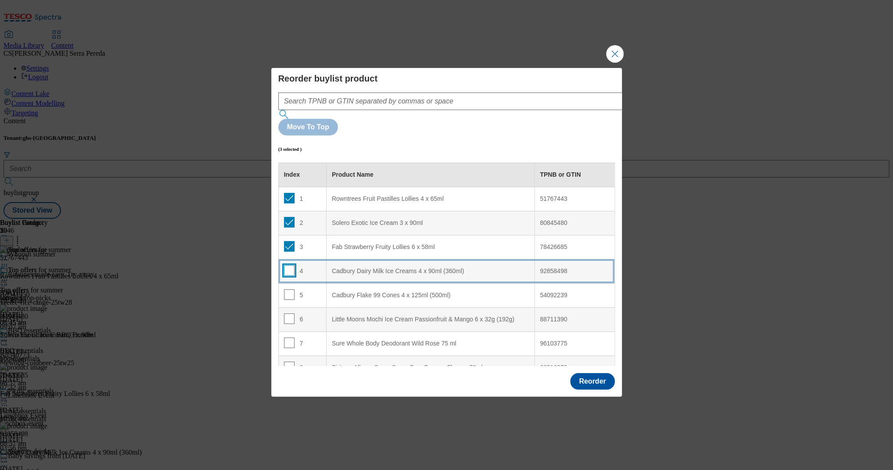
click at [290, 265] on input "Modal" at bounding box center [289, 270] width 11 height 11
checkbox input "true"
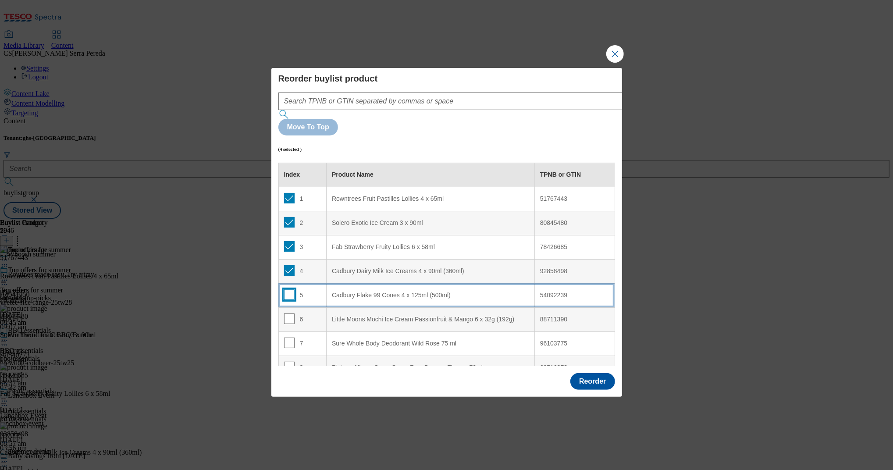
click at [290, 289] on input "Modal" at bounding box center [289, 294] width 11 height 11
checkbox input "true"
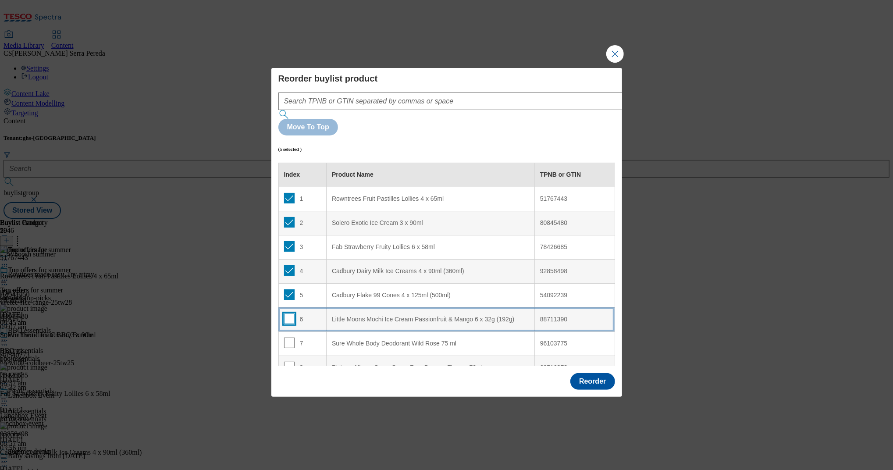
click at [289, 314] on input "Modal" at bounding box center [289, 319] width 11 height 11
checkbox input "true"
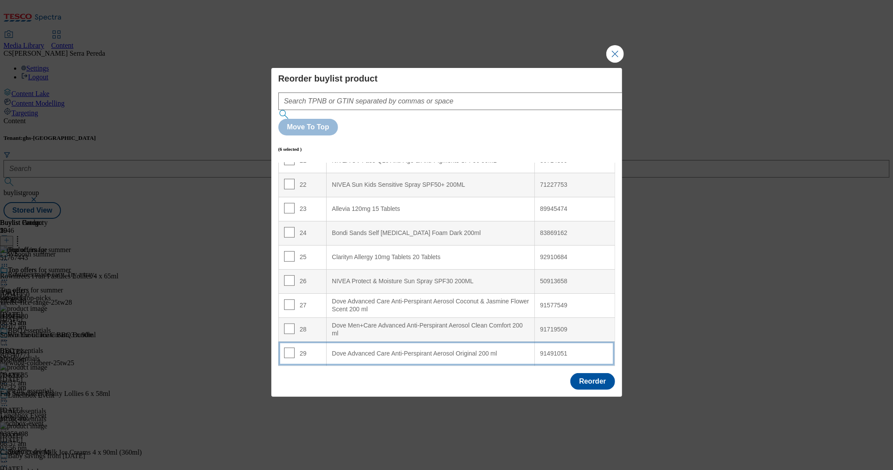
click at [356, 350] on div "Dove Advanced Care Anti-Perspirant Aerosol Original 200 ml" at bounding box center [430, 354] width 197 height 8
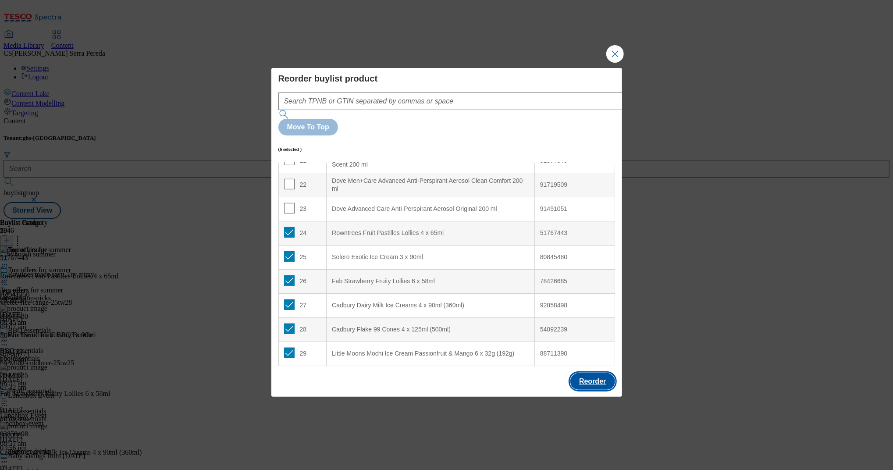
click at [590, 373] on button "Reorder" at bounding box center [592, 381] width 44 height 17
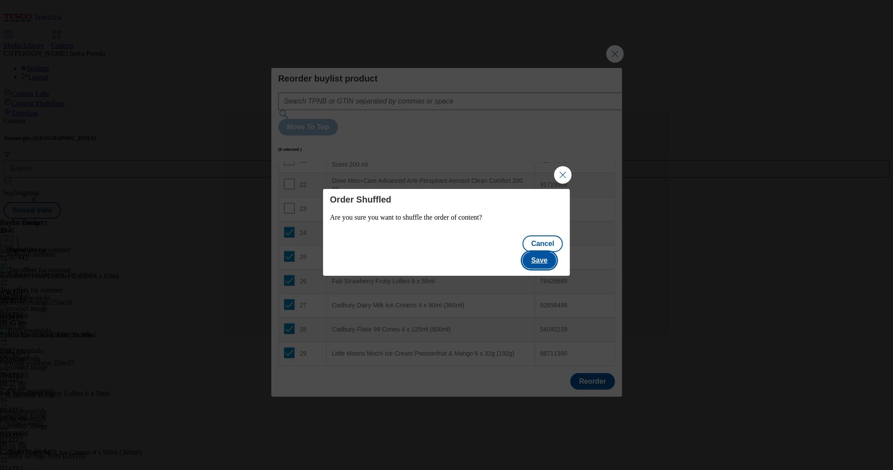
click at [552, 253] on button "Save" at bounding box center [540, 260] width 34 height 17
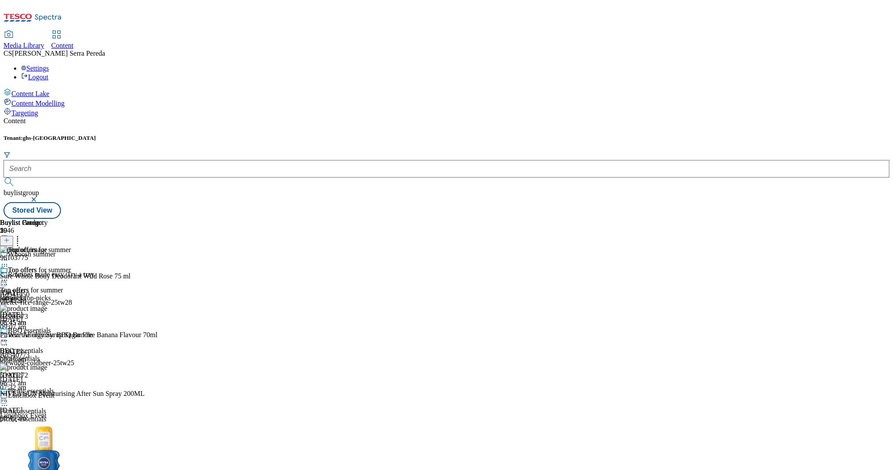
click at [10, 237] on icon at bounding box center [7, 240] width 6 height 6
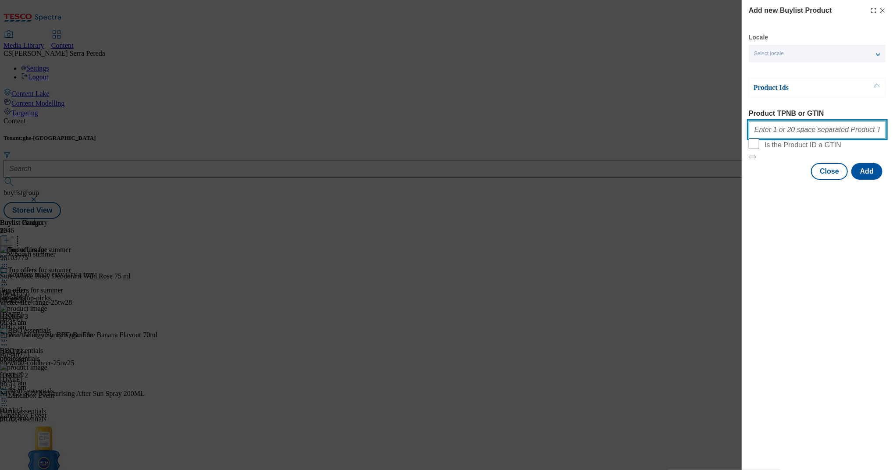
click at [792, 133] on input "Product TPNB or GTIN" at bounding box center [817, 130] width 137 height 18
paste input "91491051 91568278 91719509"
type input "91491051 91568278 91719509"
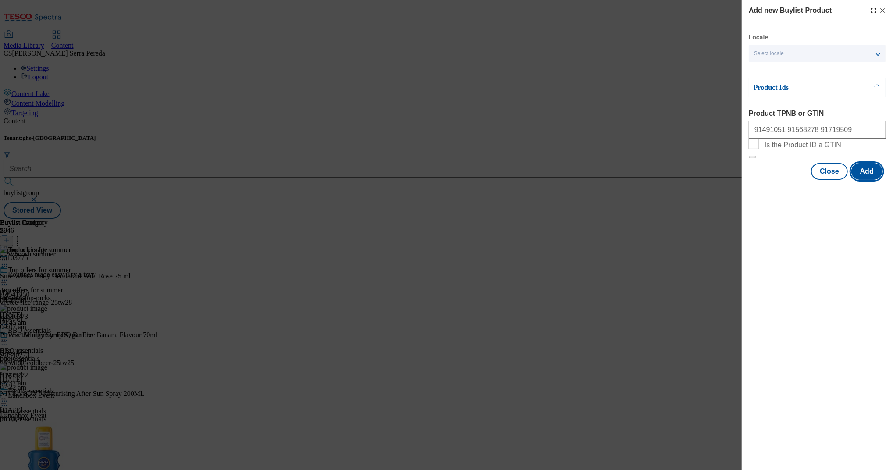
click at [863, 180] on button "Add" at bounding box center [867, 171] width 31 height 17
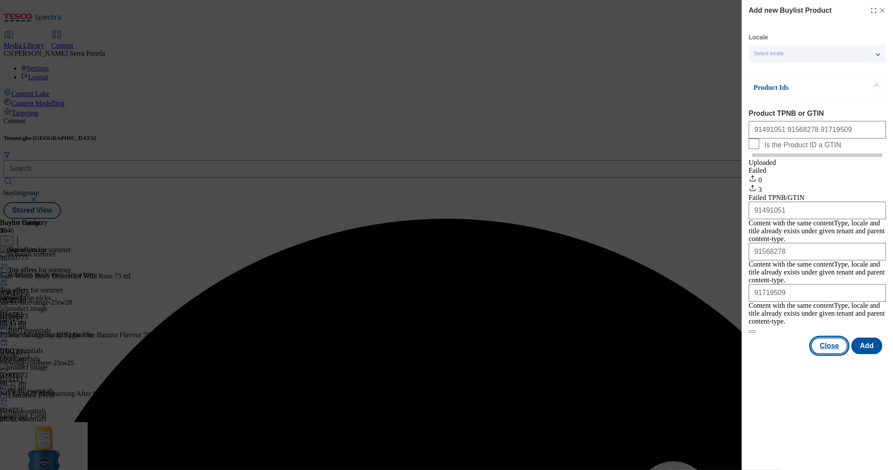
click at [840, 338] on button "Close" at bounding box center [829, 346] width 37 height 17
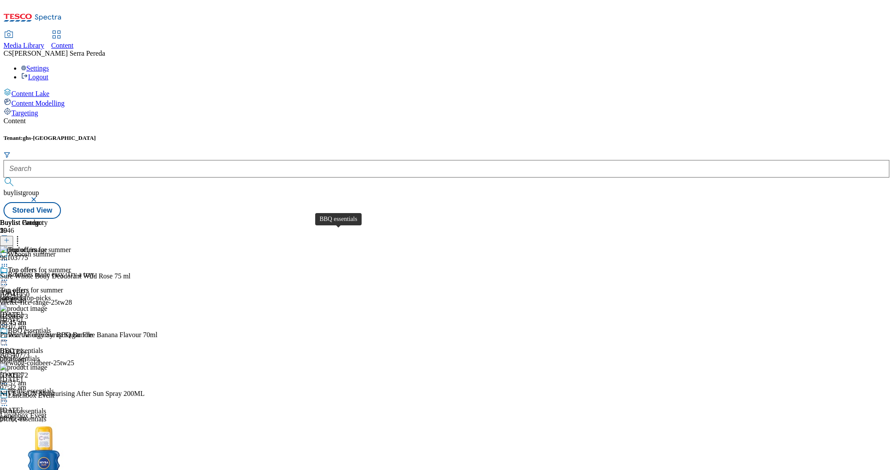
click at [51, 327] on span "BBQ essentials" at bounding box center [29, 332] width 43 height 10
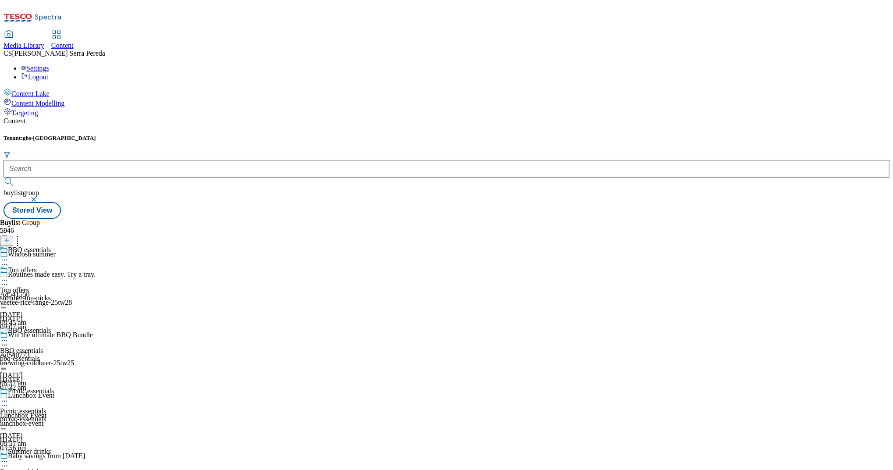
click at [73, 266] on div "Top offers Top offers summer-top-picks 13 Aug 2025 08:45 am" at bounding box center [36, 296] width 73 height 61
click at [71, 274] on div "top-picks" at bounding box center [35, 278] width 71 height 8
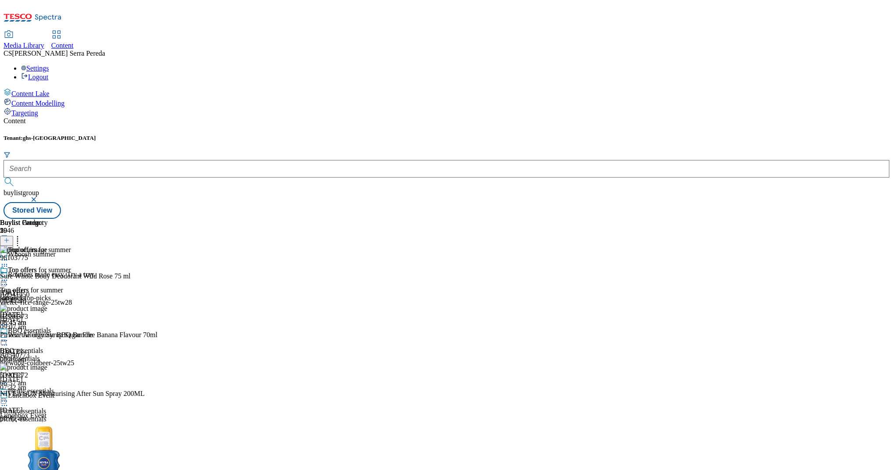
scroll to position [1963, 0]
click at [13, 237] on div at bounding box center [6, 240] width 13 height 7
click at [13, 236] on button at bounding box center [6, 241] width 13 height 10
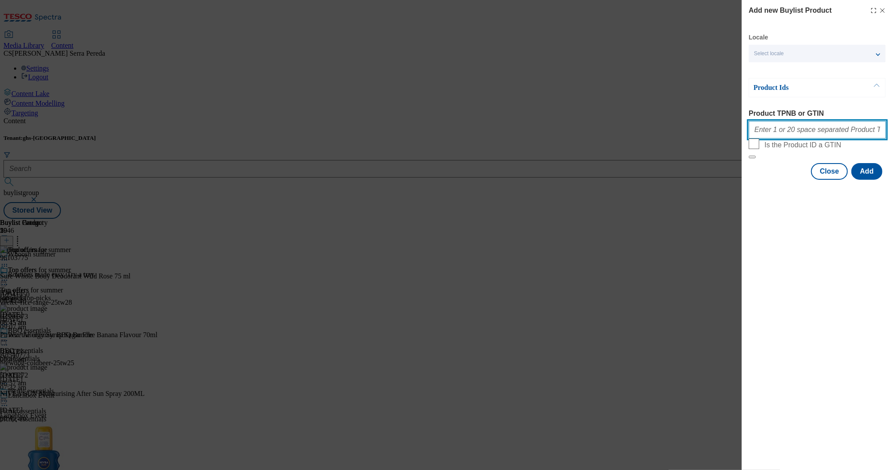
click at [809, 137] on input "Product TPNB or GTIN" at bounding box center [817, 130] width 137 height 18
paste input "91491051 91568278 91719509"
type input "91491051 91568278 91719509"
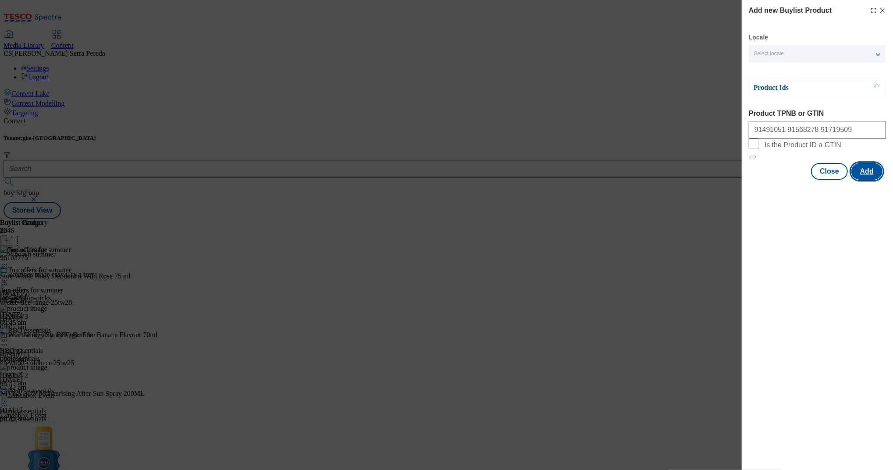
click at [865, 180] on button "Add" at bounding box center [867, 171] width 31 height 17
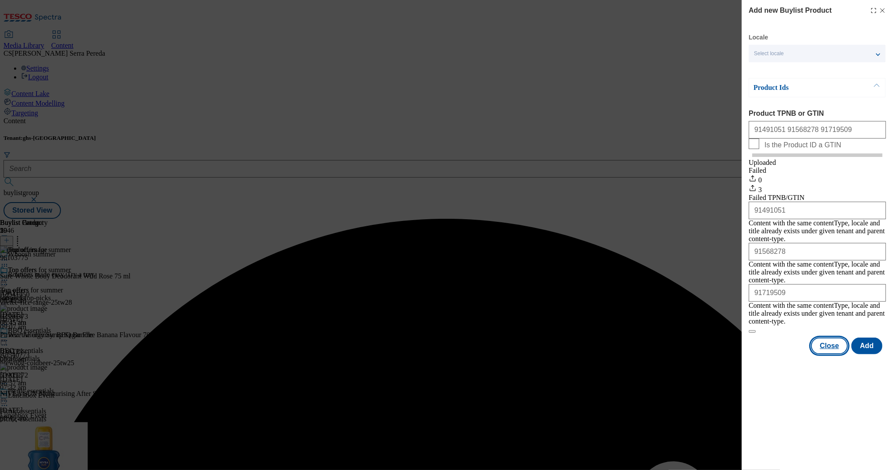
click at [837, 338] on button "Close" at bounding box center [829, 346] width 37 height 17
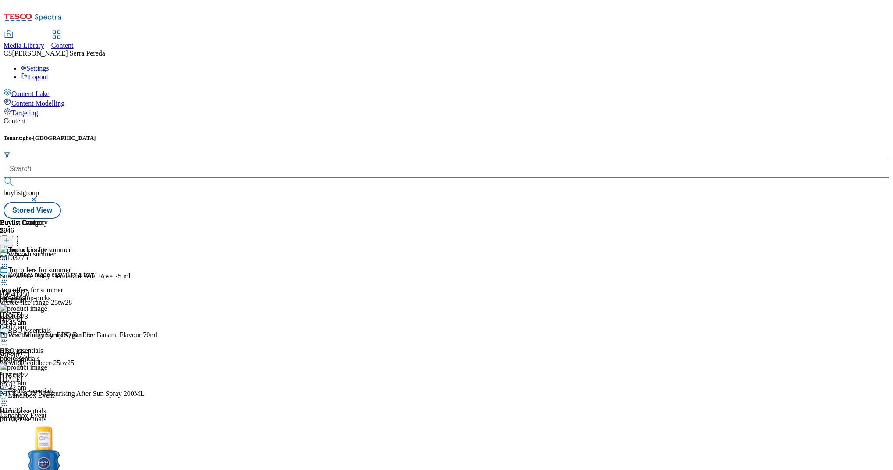
click at [10, 237] on icon at bounding box center [7, 240] width 6 height 6
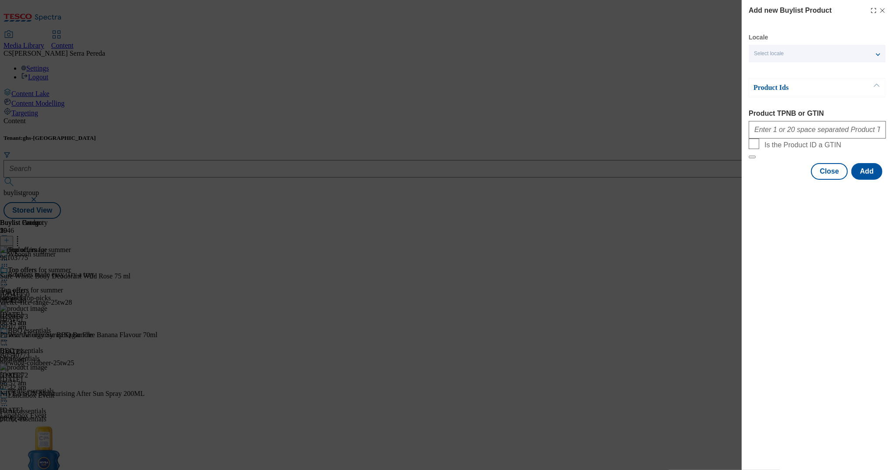
click at [805, 123] on div "Modal" at bounding box center [817, 128] width 137 height 21
click at [805, 132] on input "Product TPNB or GTIN" at bounding box center [817, 130] width 137 height 18
paste input "50344298 59358022 61007637"
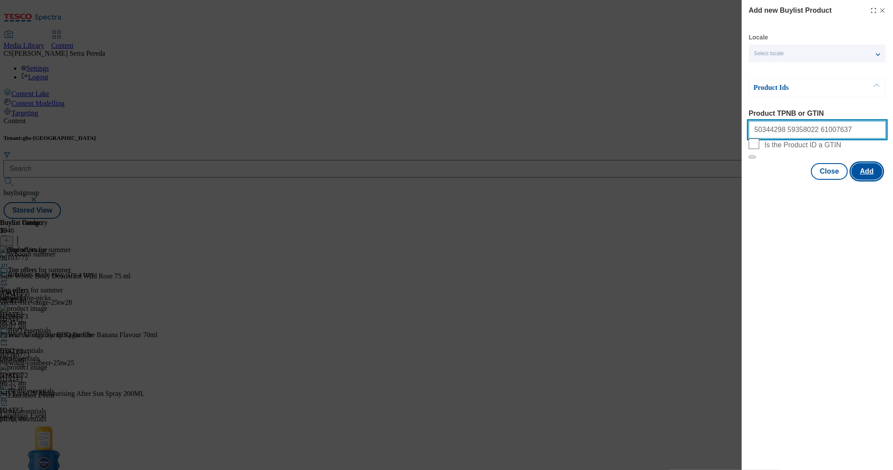
type input "50344298 59358022 61007637"
click at [869, 180] on button "Add" at bounding box center [867, 171] width 31 height 17
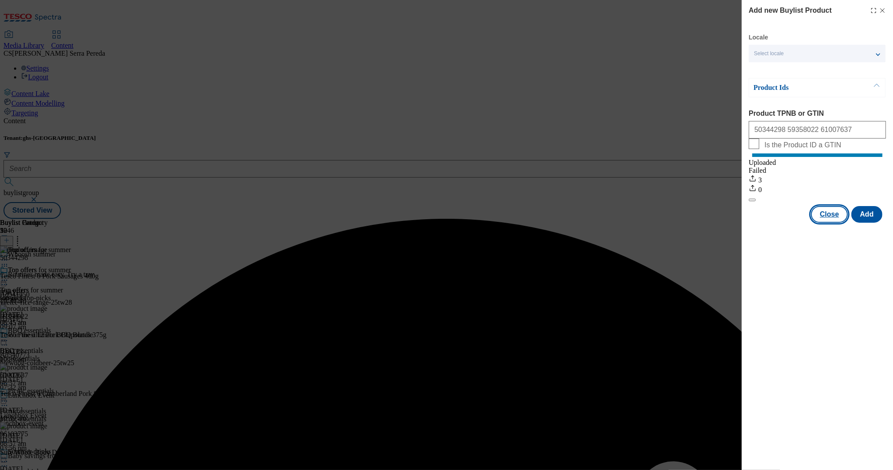
click at [832, 221] on button "Close" at bounding box center [829, 214] width 37 height 17
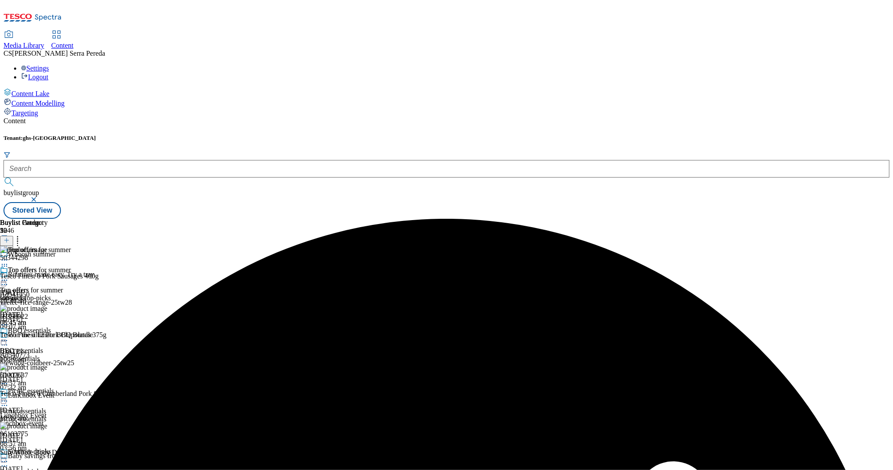
click at [22, 235] on icon at bounding box center [17, 239] width 9 height 9
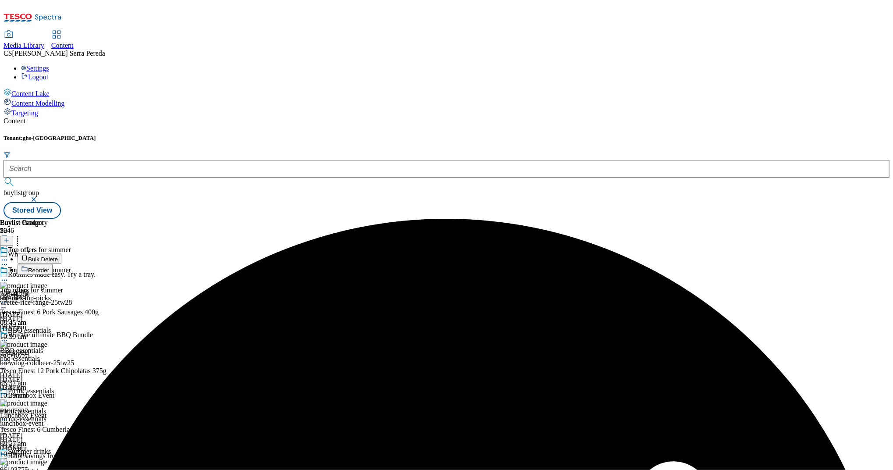
click at [49, 267] on span "Reorder" at bounding box center [38, 270] width 21 height 7
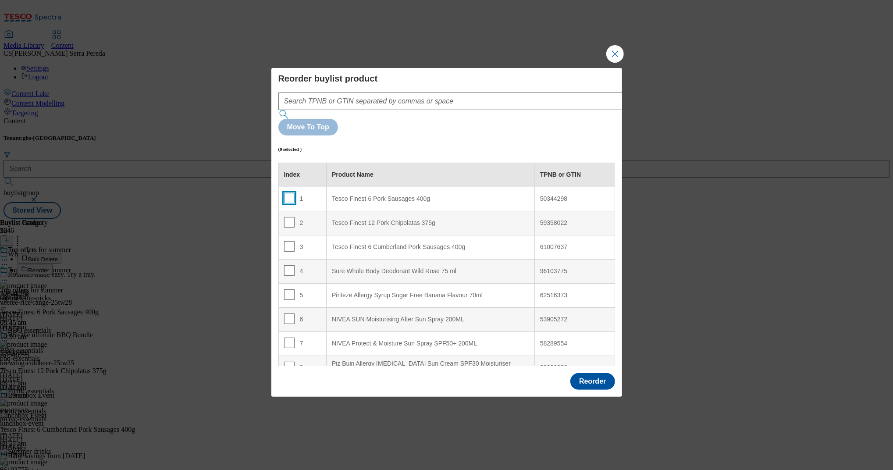
click at [285, 193] on input "Modal" at bounding box center [289, 198] width 11 height 11
checkbox input "true"
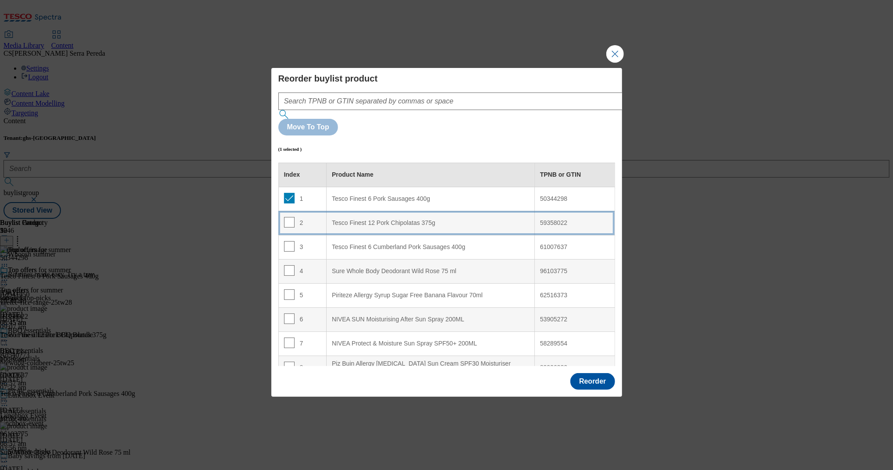
click at [288, 211] on td "2" at bounding box center [302, 223] width 48 height 24
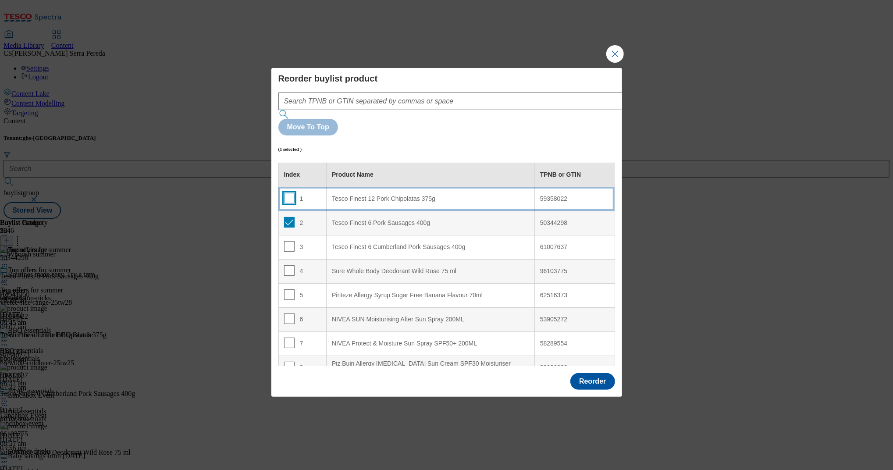
click at [288, 193] on input "Modal" at bounding box center [289, 198] width 11 height 11
checkbox input "true"
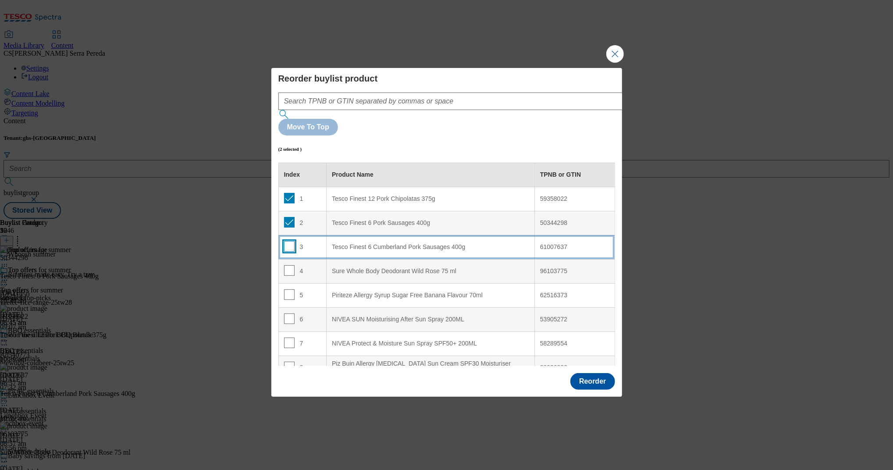
click at [285, 241] on input "Modal" at bounding box center [289, 246] width 11 height 11
checkbox input "true"
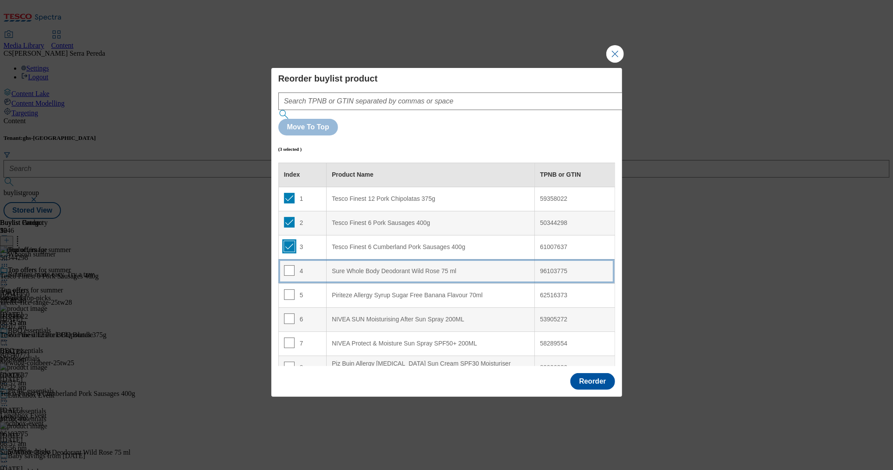
scroll to position [592, 0]
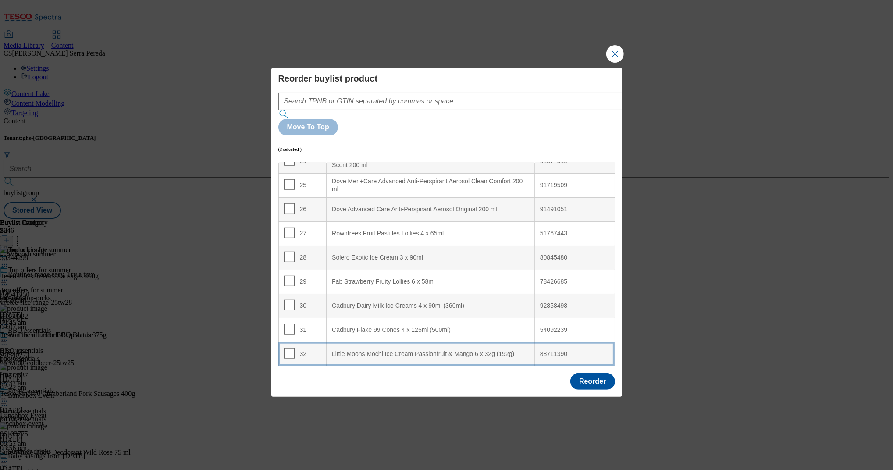
click at [398, 350] on div "Little Moons Mochi Ice Cream Passionfruit & Mango 6 x 32g (192g)" at bounding box center [430, 354] width 197 height 8
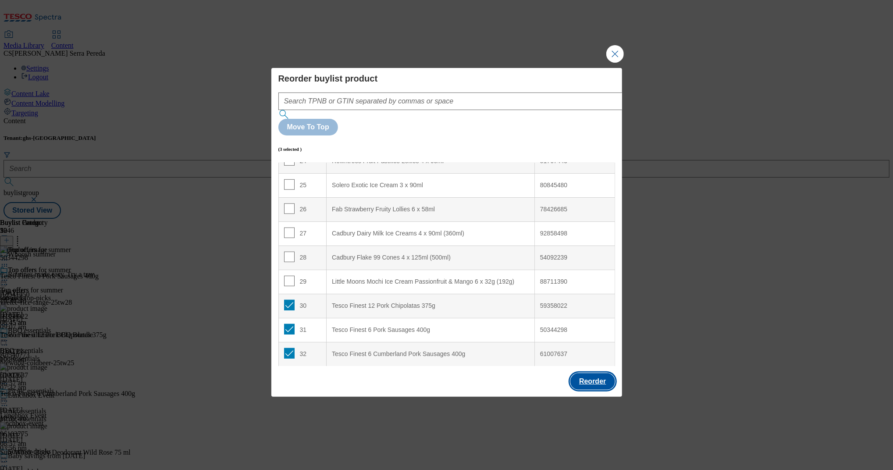
click at [597, 373] on button "Reorder" at bounding box center [592, 381] width 44 height 17
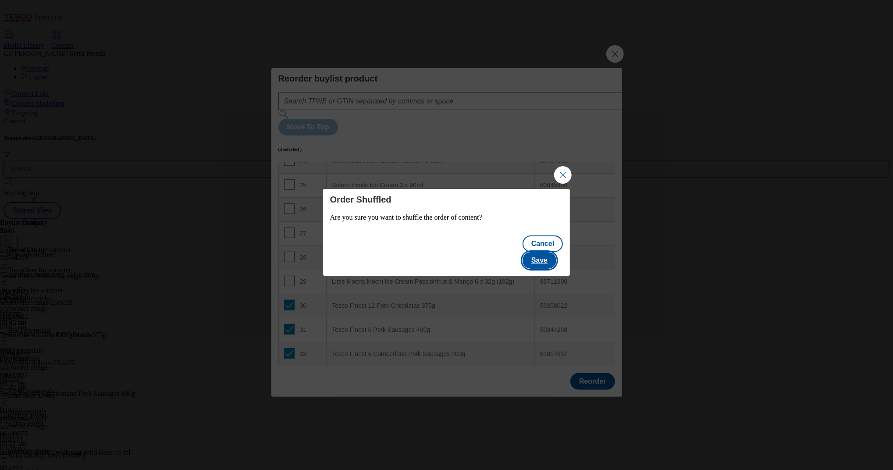
click at [548, 253] on button "Save" at bounding box center [540, 260] width 34 height 17
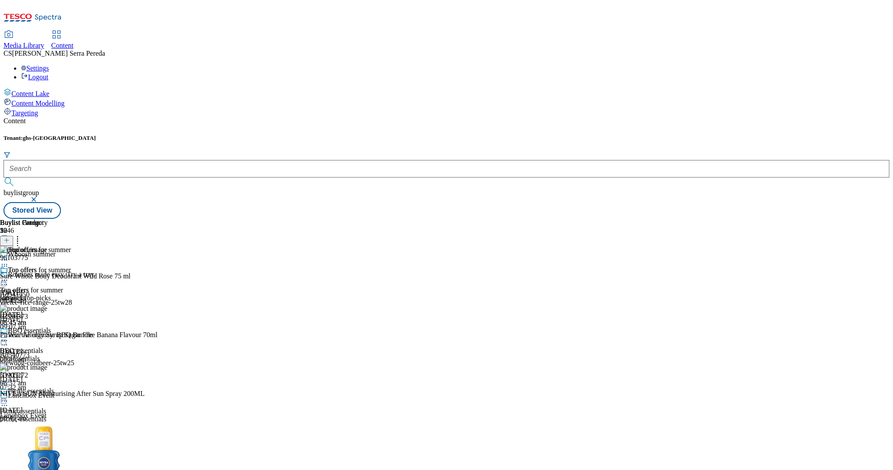
click at [10, 237] on icon at bounding box center [7, 240] width 6 height 6
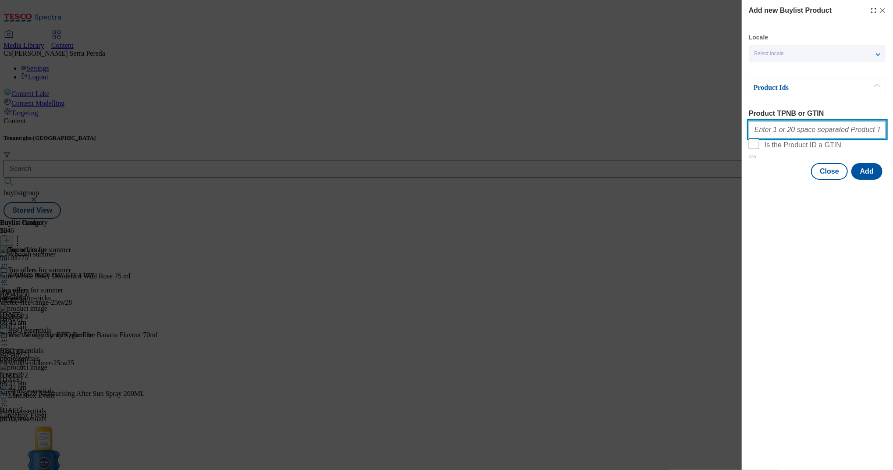
click at [793, 135] on input "Product TPNB or GTIN" at bounding box center [817, 130] width 137 height 18
paste input "93603787 92202756 94043693 93045001 50944955"
type input "93603787 92202756 94043693 93045001 50944955"
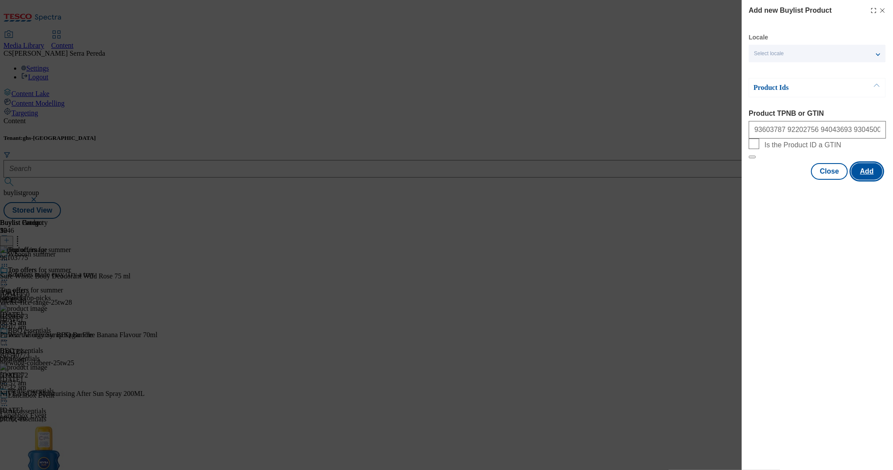
click at [867, 180] on button "Add" at bounding box center [867, 171] width 31 height 17
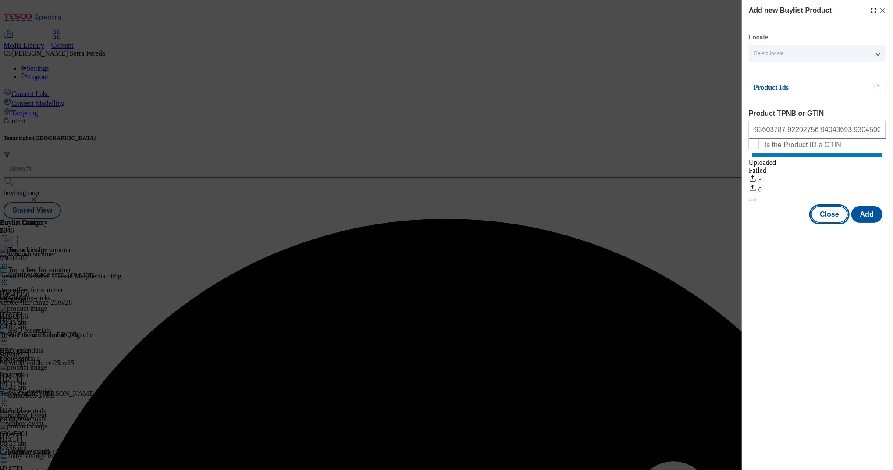
click at [834, 223] on button "Close" at bounding box center [829, 214] width 37 height 17
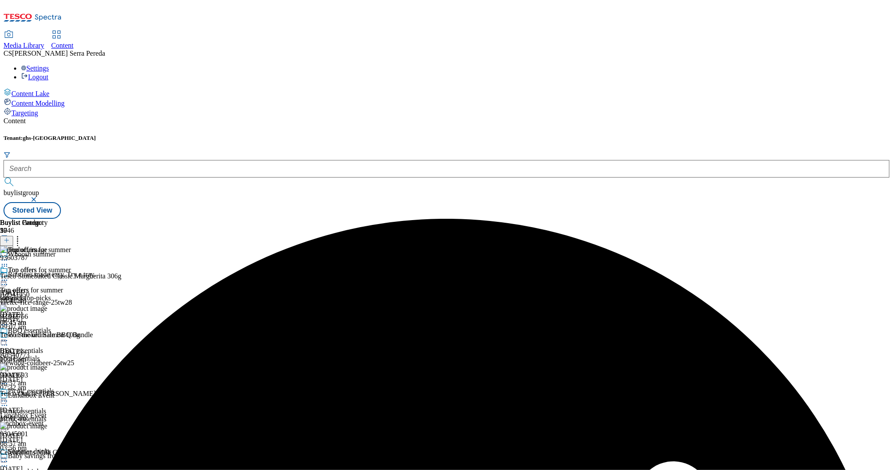
click at [22, 235] on icon at bounding box center [17, 239] width 9 height 9
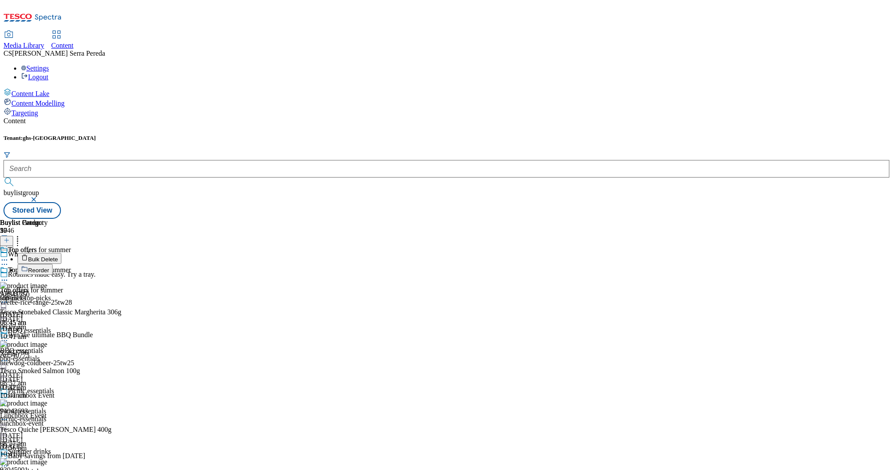
click at [49, 267] on span "Reorder" at bounding box center [38, 270] width 21 height 7
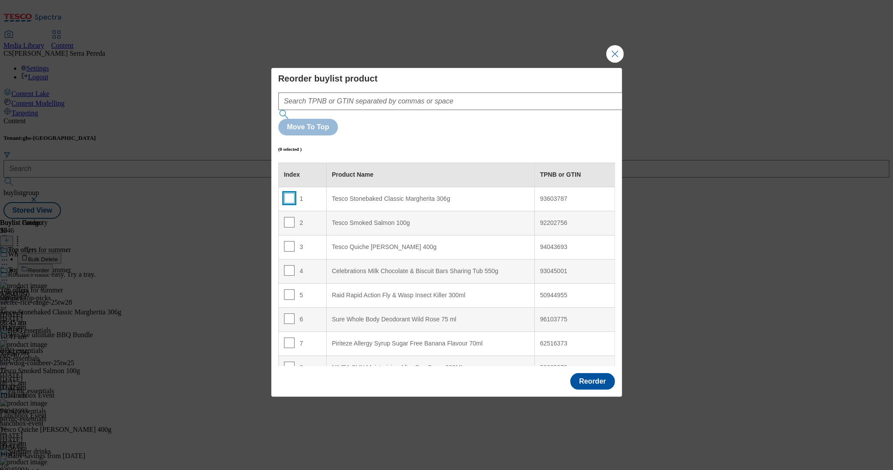
click at [285, 193] on input "Modal" at bounding box center [289, 198] width 11 height 11
checkbox input "true"
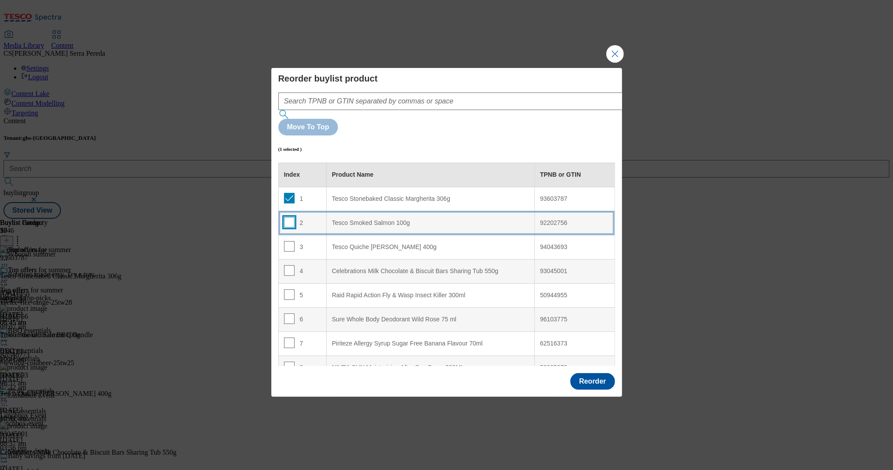
click at [284, 217] on input "Modal" at bounding box center [289, 222] width 11 height 11
checkbox input "true"
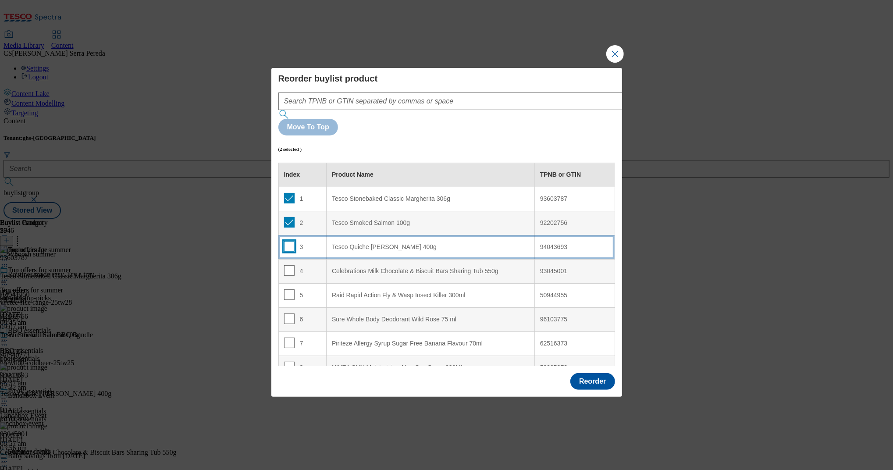
click at [285, 241] on input "Modal" at bounding box center [289, 246] width 11 height 11
checkbox input "true"
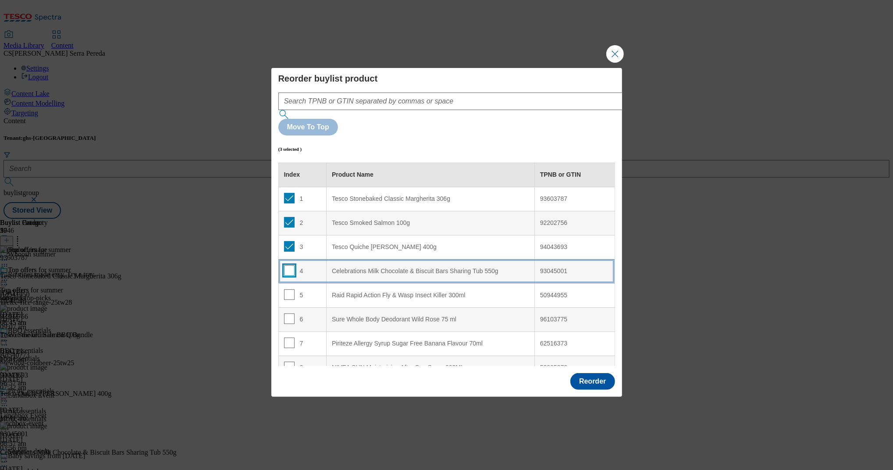
click at [288, 265] on input "Modal" at bounding box center [289, 270] width 11 height 11
checkbox input "true"
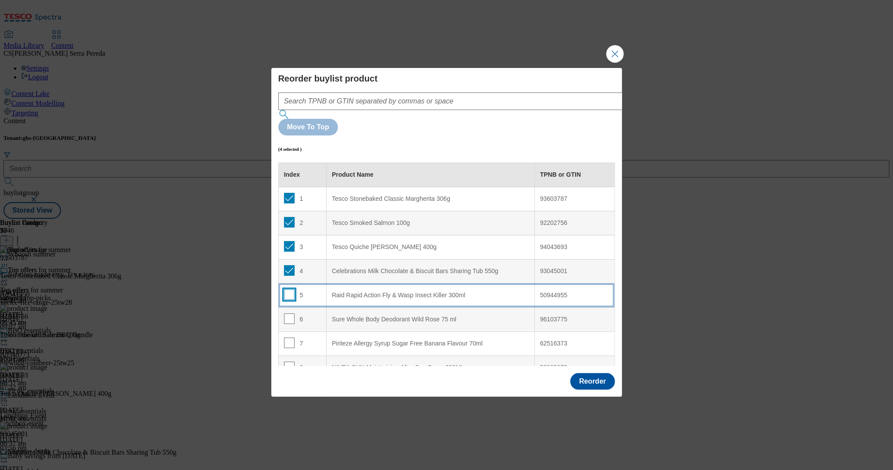
click at [284, 289] on input "Modal" at bounding box center [289, 294] width 11 height 11
checkbox input "true"
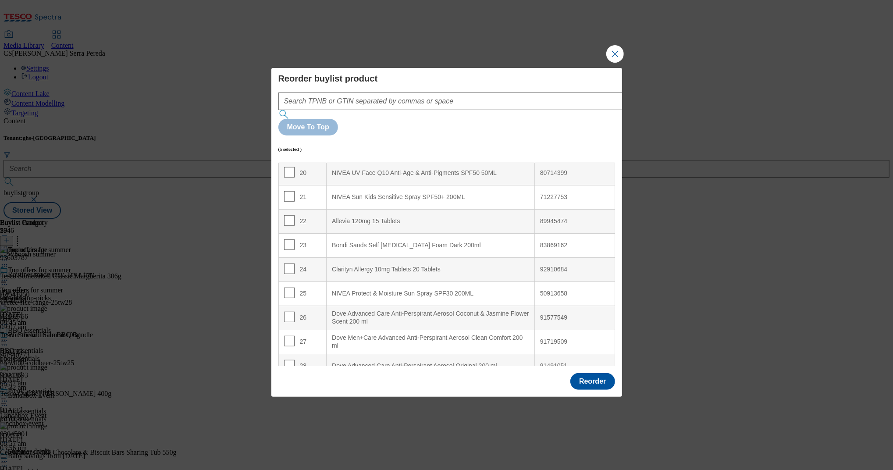
scroll to position [713, 0]
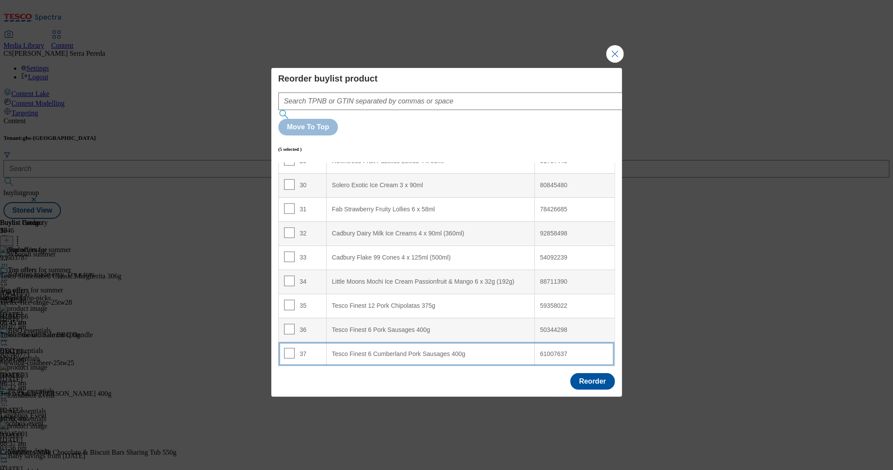
click at [413, 350] on div "Tesco Finest 6 Cumberland Pork Sausages 400g" at bounding box center [430, 354] width 197 height 8
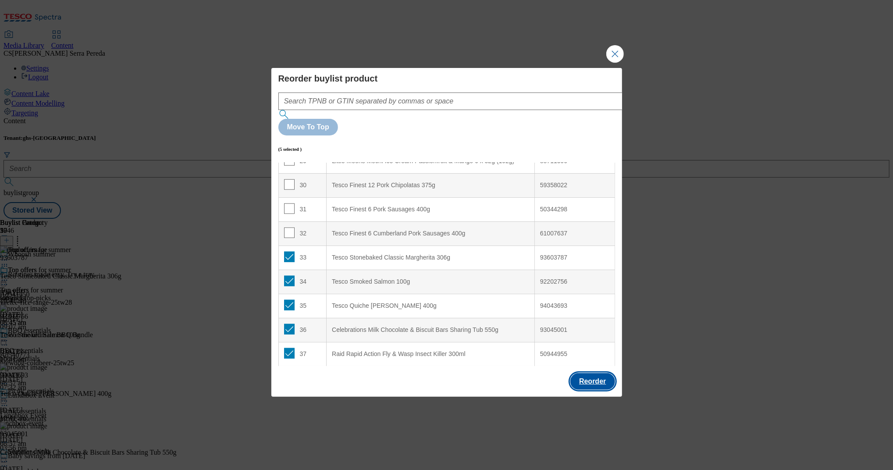
click at [586, 373] on button "Reorder" at bounding box center [592, 381] width 44 height 17
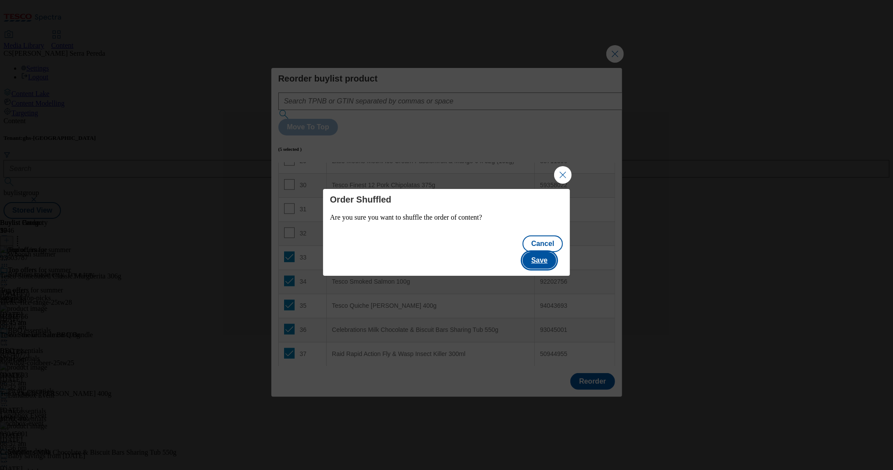
click at [547, 252] on button "Save" at bounding box center [540, 260] width 34 height 17
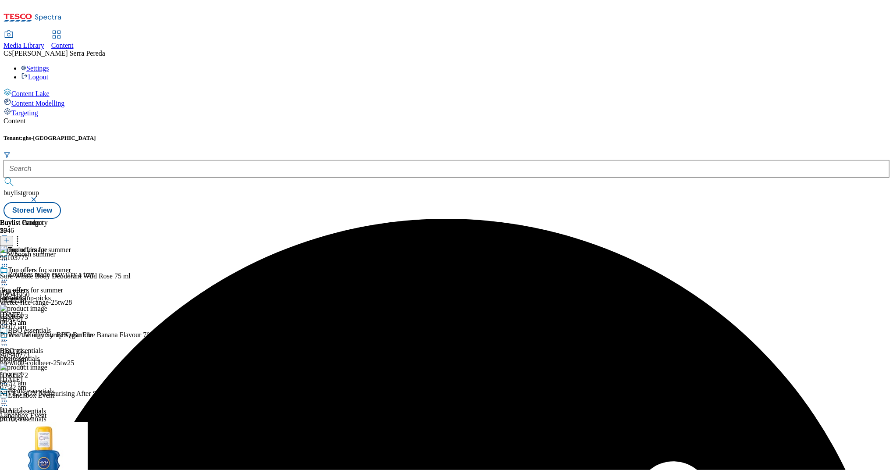
click at [9, 276] on icon at bounding box center [4, 280] width 9 height 9
click at [37, 296] on span "Edit" at bounding box center [32, 299] width 10 height 7
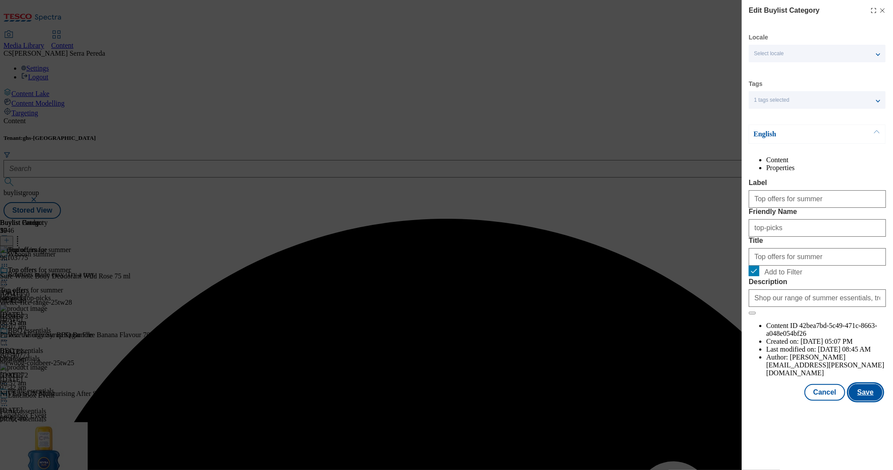
click at [867, 401] on button "Save" at bounding box center [866, 392] width 34 height 17
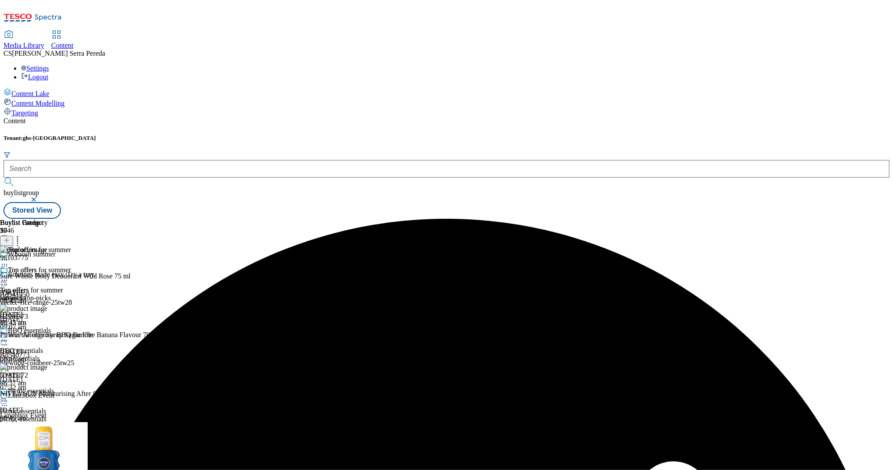
click at [9, 276] on icon at bounding box center [4, 280] width 9 height 9
click at [48, 336] on span "Preview" at bounding box center [37, 339] width 21 height 7
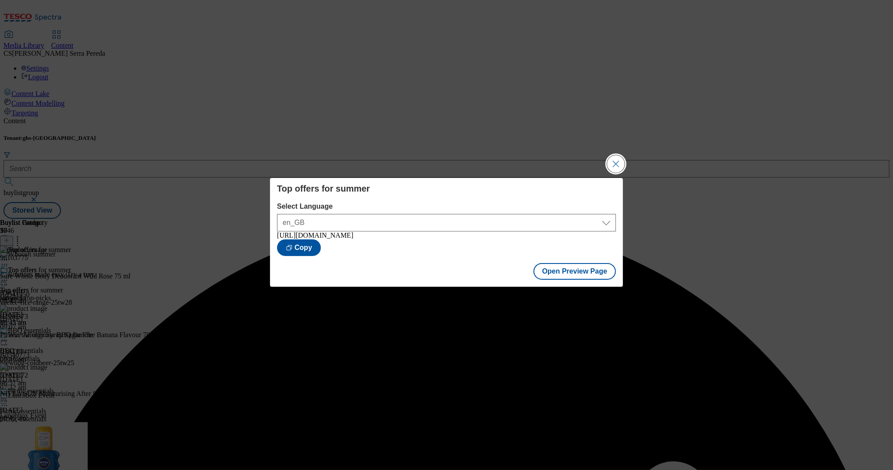
click at [610, 165] on button "Close Modal" at bounding box center [616, 164] width 18 height 18
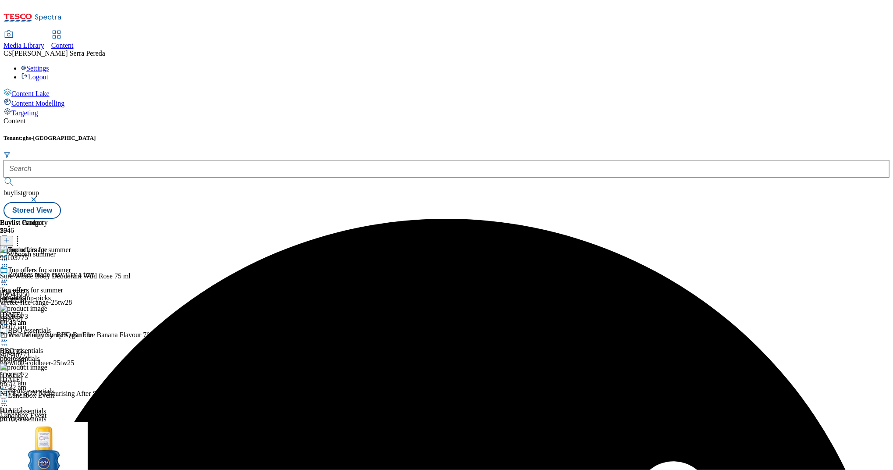
click at [9, 276] on icon at bounding box center [4, 280] width 9 height 9
click at [46, 366] on span "Publish" at bounding box center [36, 369] width 19 height 7
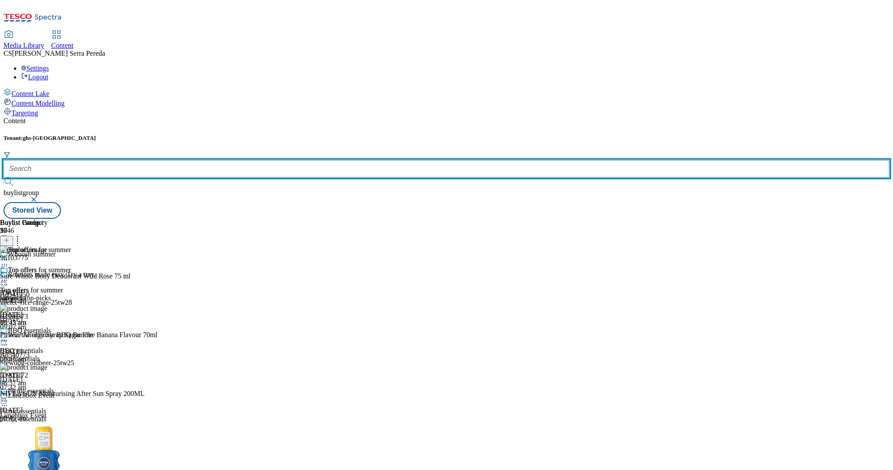
click at [205, 160] on input "text" at bounding box center [447, 169] width 886 height 18
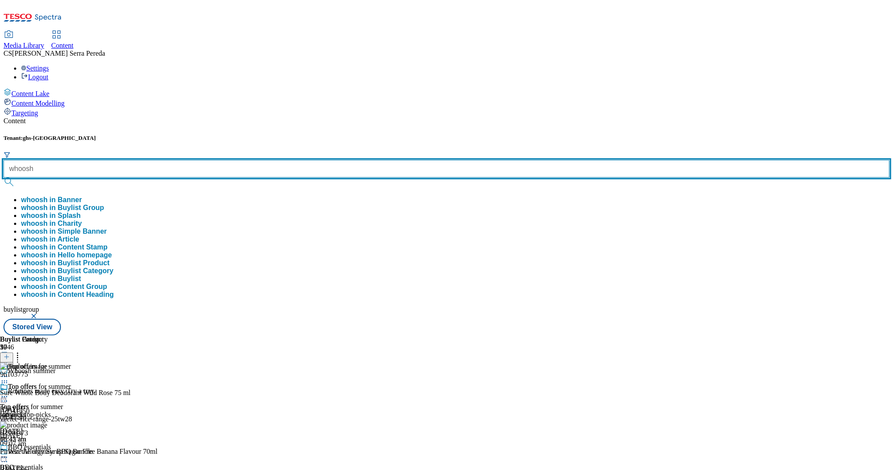
type input "whoosh"
click at [4, 178] on button "submit" at bounding box center [10, 182] width 12 height 9
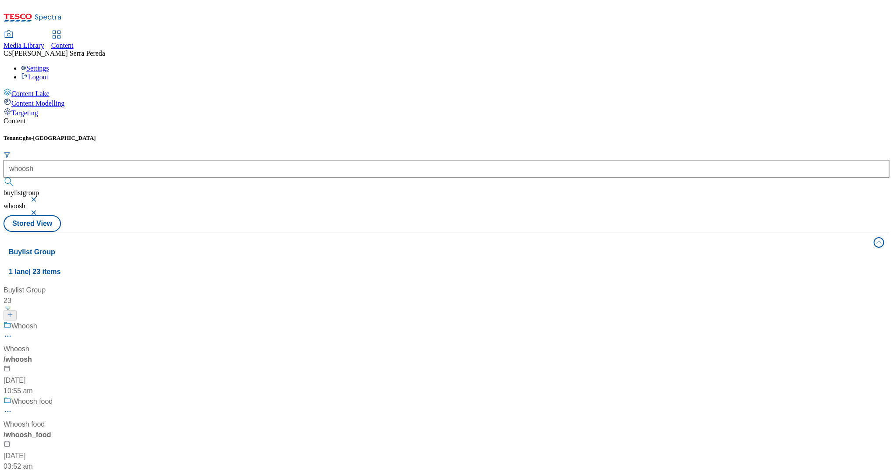
click at [217, 117] on div "Content" at bounding box center [447, 121] width 886 height 8
click at [29, 344] on div "Whoosh" at bounding box center [17, 349] width 26 height 11
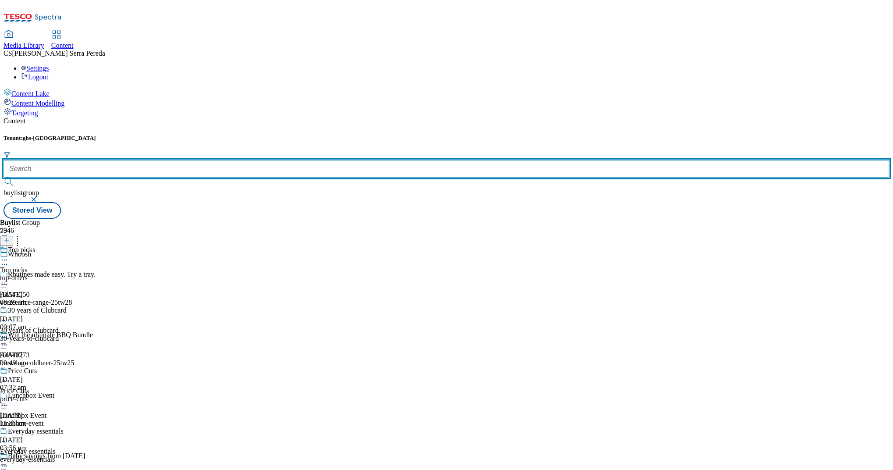
click at [202, 160] on input "text" at bounding box center [447, 169] width 886 height 18
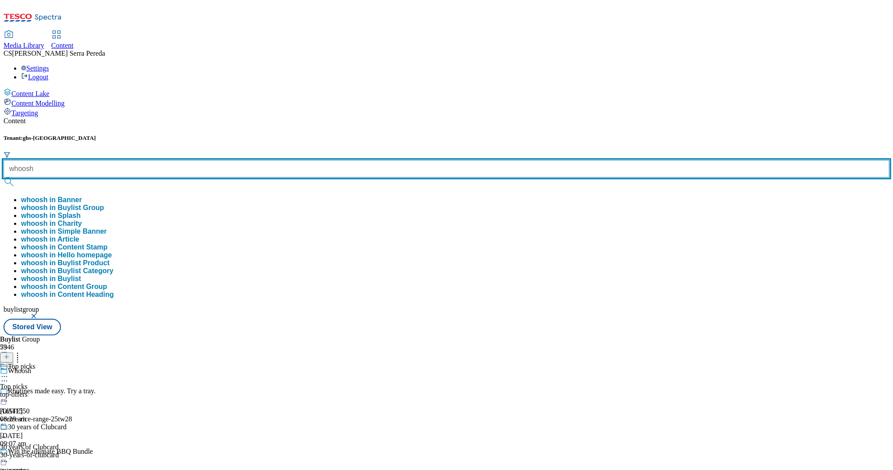
type input "whoosh"
click at [4, 178] on button "submit" at bounding box center [10, 182] width 12 height 9
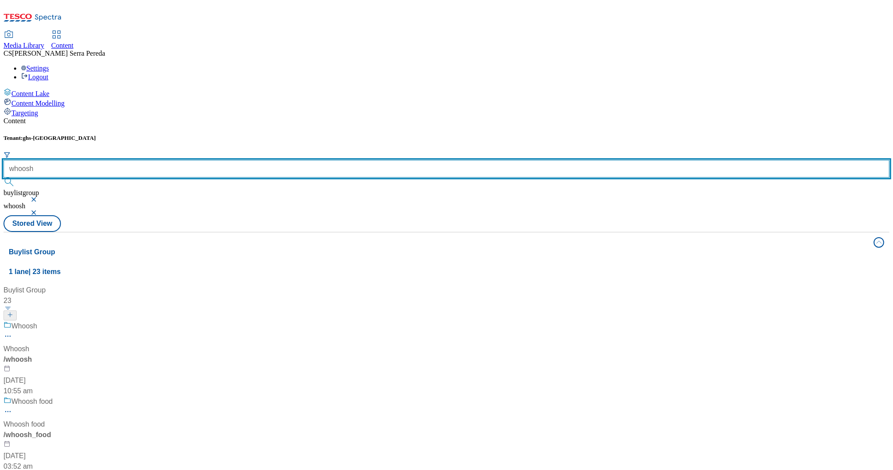
scroll to position [542, 0]
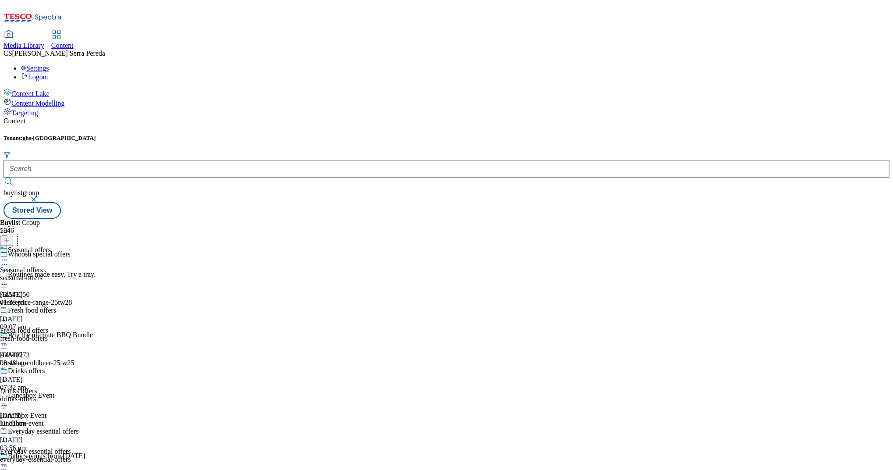
scroll to position [44, 0]
click at [56, 306] on span "Fresh food offers" at bounding box center [32, 311] width 48 height 10
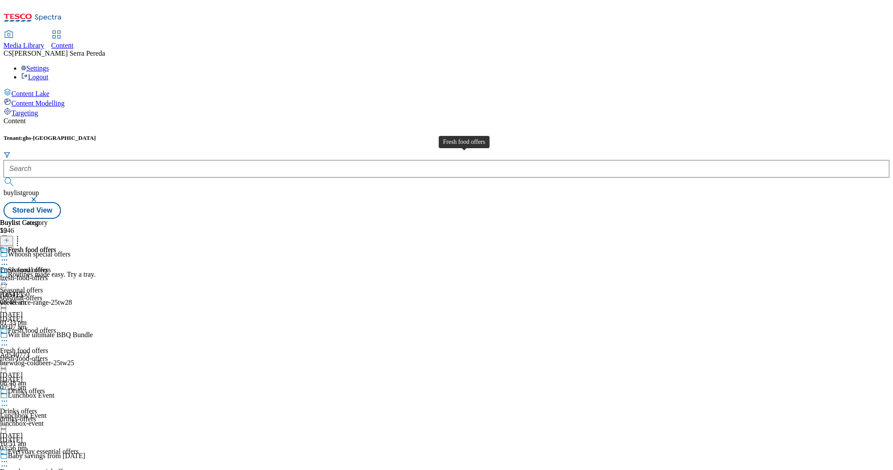
click at [48, 266] on div "Fresh food offers" at bounding box center [24, 270] width 48 height 8
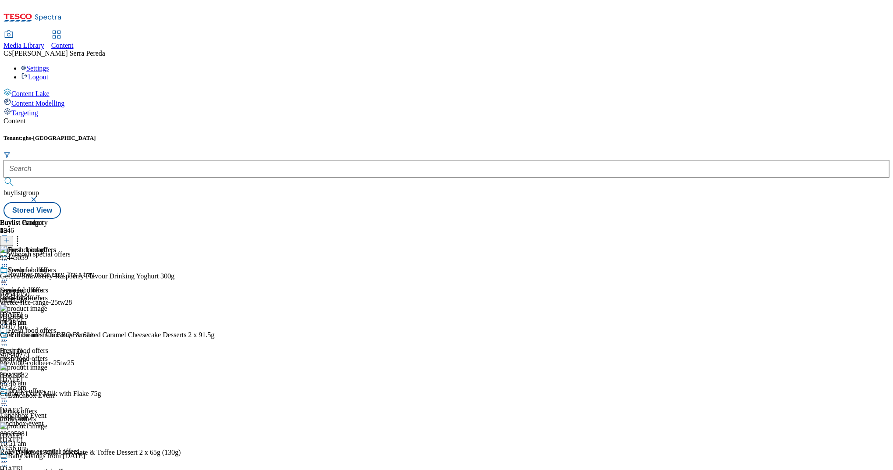
click at [13, 236] on button at bounding box center [6, 241] width 13 height 10
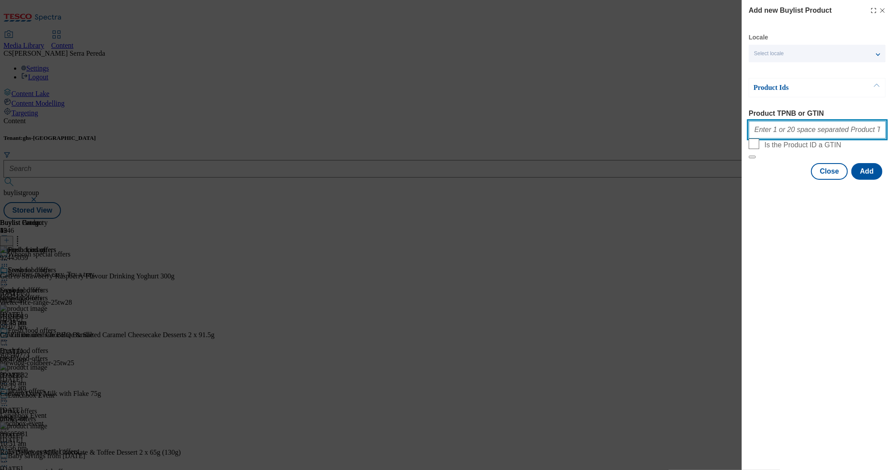
click at [802, 127] on input "Product TPNB or GTIN" at bounding box center [817, 130] width 137 height 18
paste input "90613774 90779600 89625070 86666365"
type input "90613774 90779600 89625070 86666365"
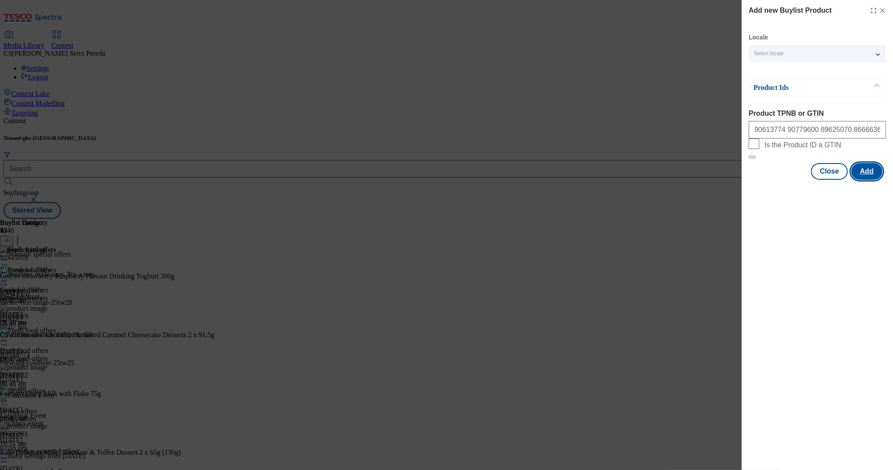
click at [864, 180] on button "Add" at bounding box center [867, 171] width 31 height 17
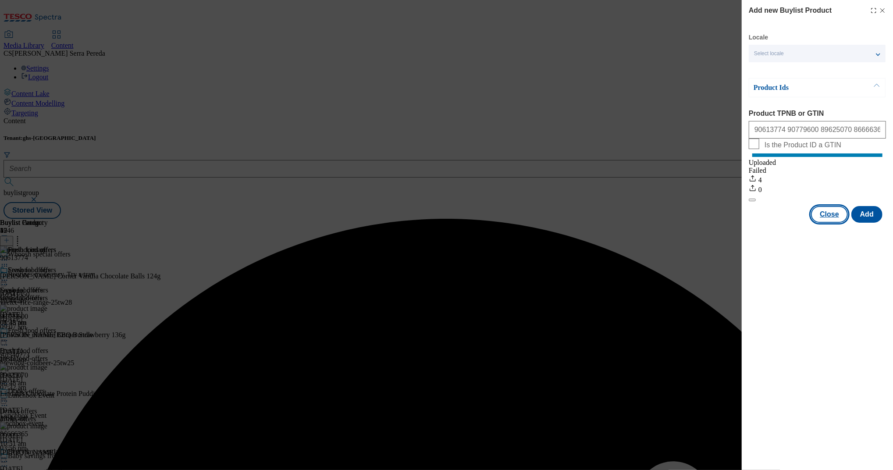
click at [845, 223] on button "Close" at bounding box center [829, 214] width 37 height 17
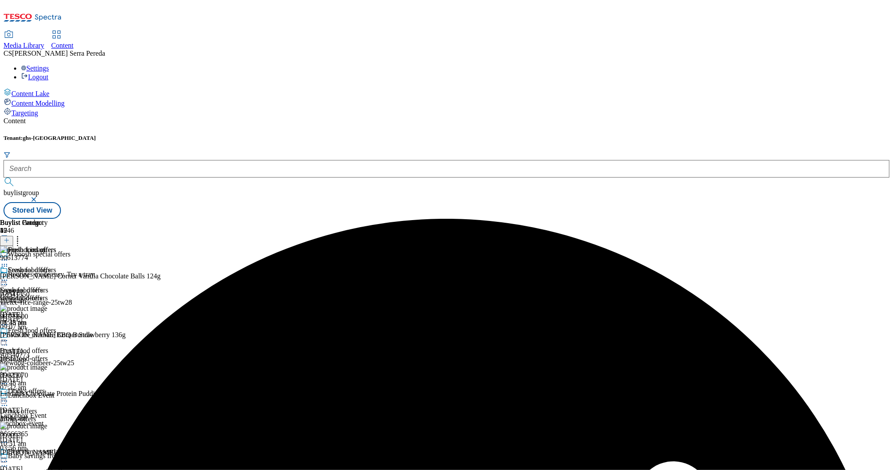
click at [22, 235] on icon at bounding box center [17, 239] width 9 height 9
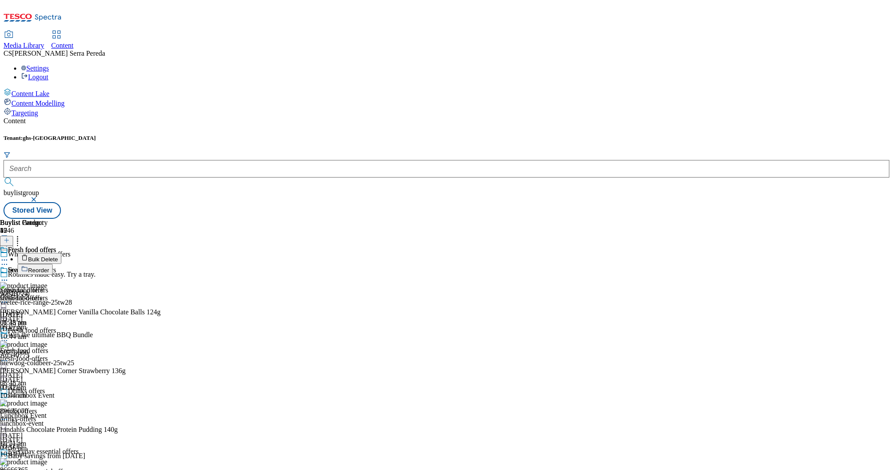
click at [49, 267] on span "Reorder" at bounding box center [38, 270] width 21 height 7
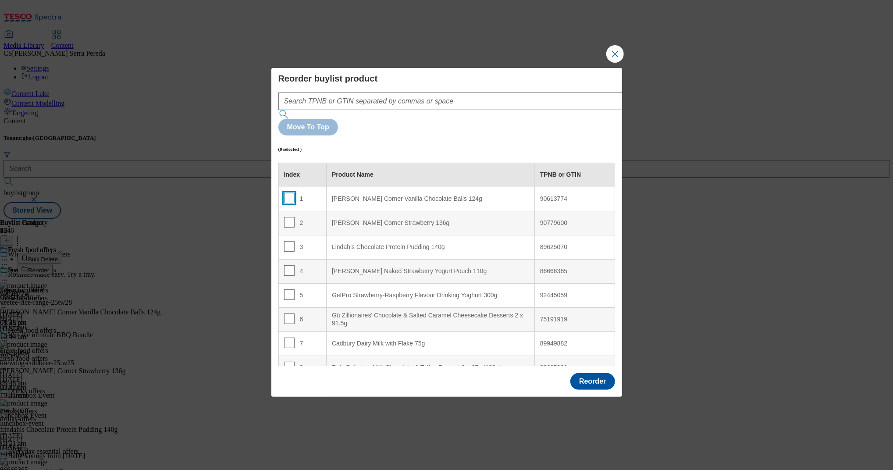
click at [287, 193] on input "Modal" at bounding box center [289, 198] width 11 height 11
checkbox input "true"
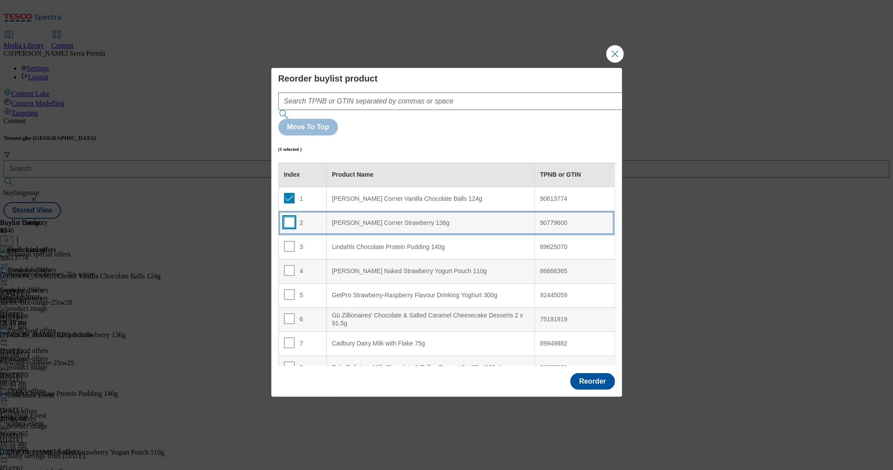
click at [286, 217] on input "Modal" at bounding box center [289, 222] width 11 height 11
checkbox input "true"
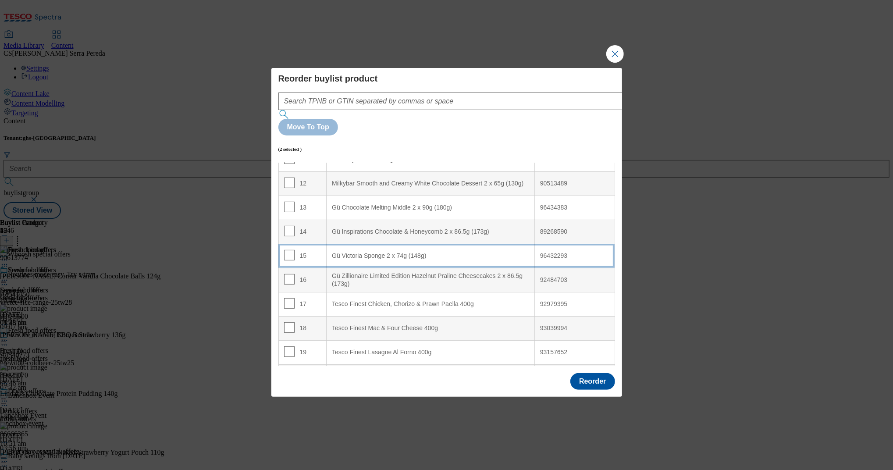
click at [340, 252] on div "Gü Victoria Sponge 2 x 74g (148g)" at bounding box center [430, 256] width 197 height 8
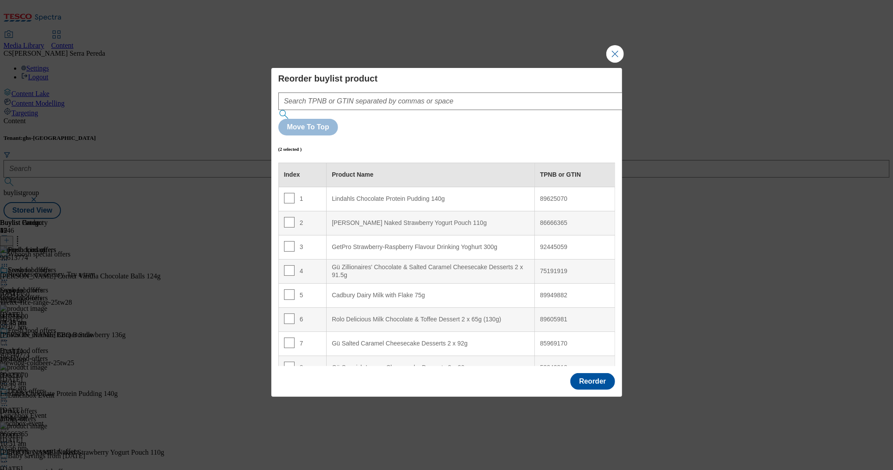
scroll to position [214, 0]
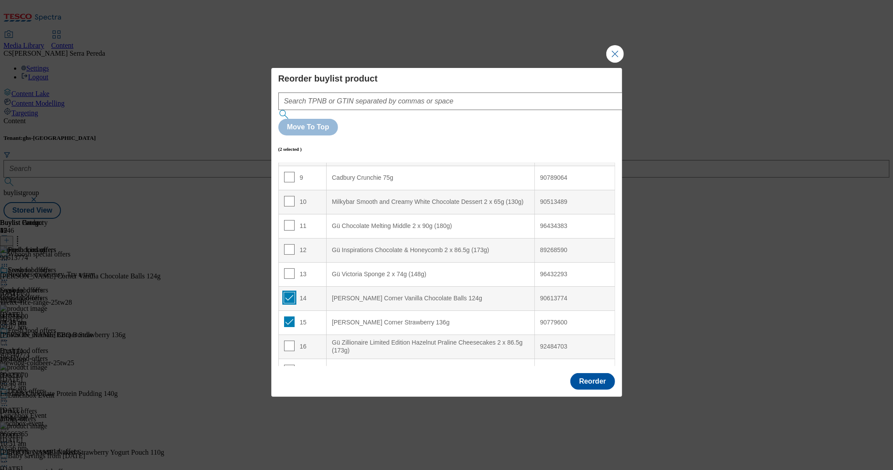
click at [285, 292] on input "Modal" at bounding box center [289, 297] width 11 height 11
checkbox input "false"
click at [290, 317] on input "Modal" at bounding box center [289, 322] width 11 height 11
checkbox input "false"
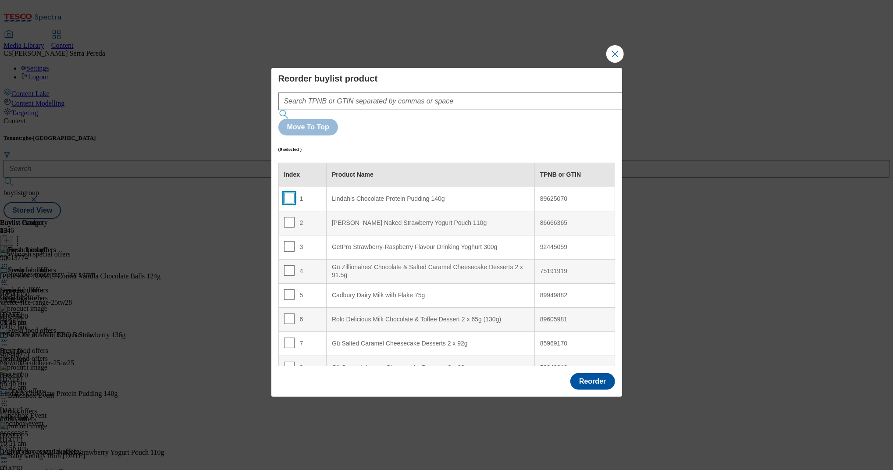
click at [288, 193] on input "Modal" at bounding box center [289, 198] width 11 height 11
checkbox input "true"
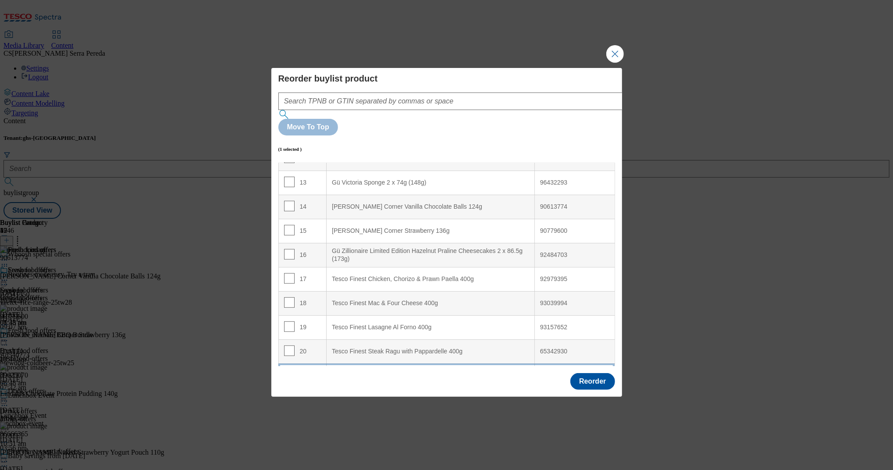
scroll to position [304, 0]
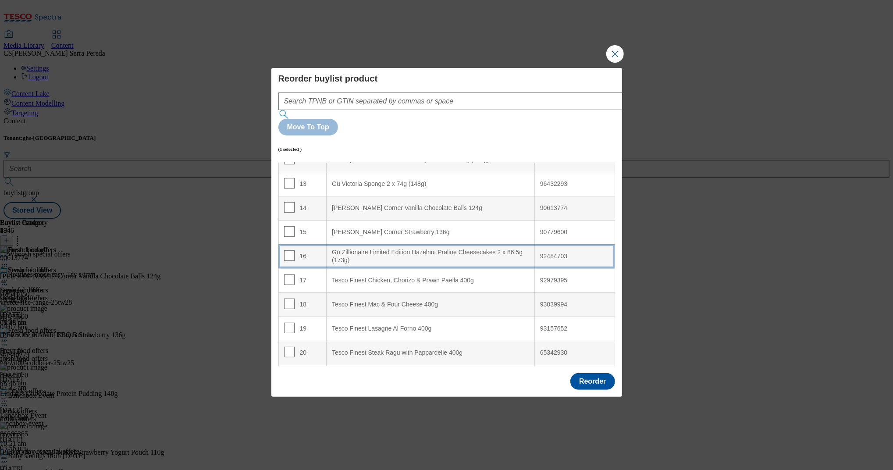
click at [385, 249] on div "Gü Zillionaire Limited Edition Hazelnut Praline Cheesecakes 2 x 86.5g (173g)" at bounding box center [430, 256] width 197 height 15
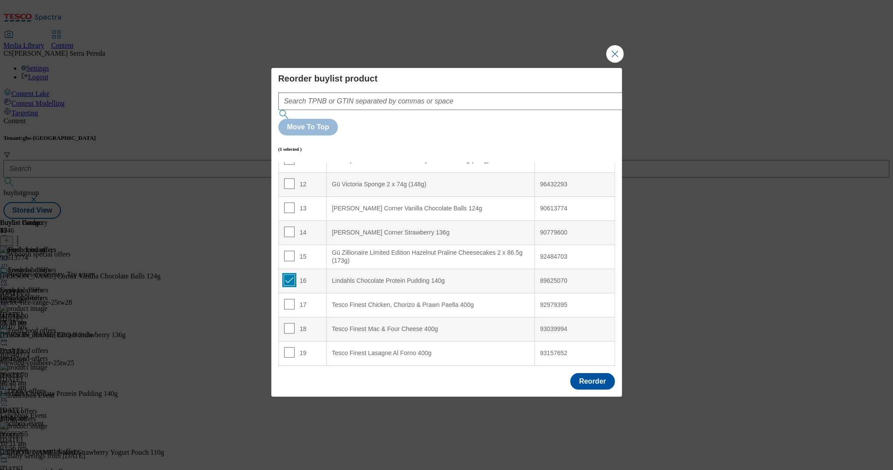
click at [289, 275] on input "Modal" at bounding box center [289, 280] width 11 height 11
checkbox input "false"
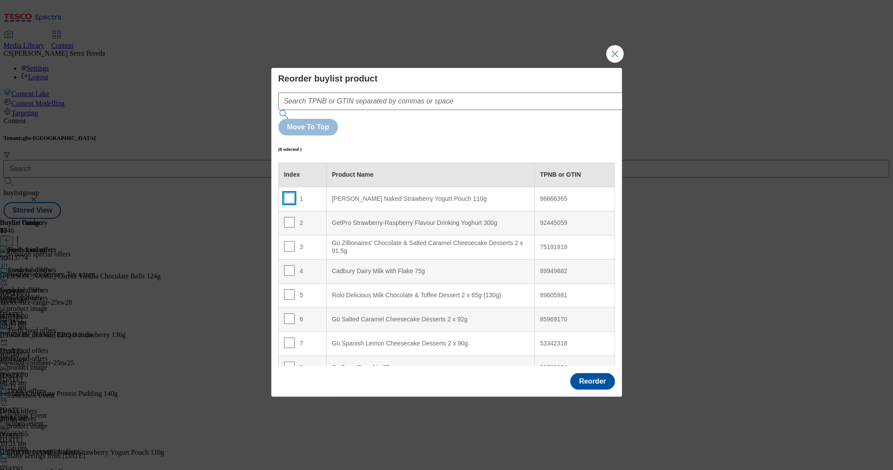
click at [284, 193] on input "Modal" at bounding box center [289, 198] width 11 height 11
checkbox input "true"
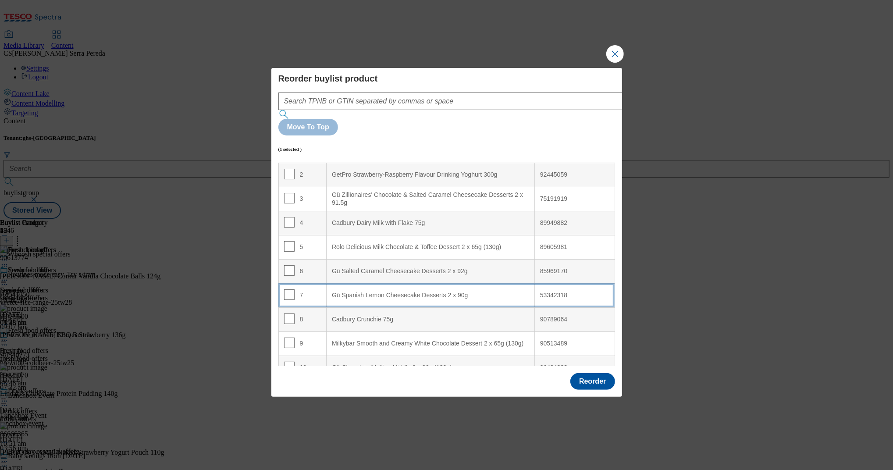
click at [352, 292] on div "Gü Spanish Lemon Cheesecake Desserts 2 x 90g" at bounding box center [430, 296] width 197 height 8
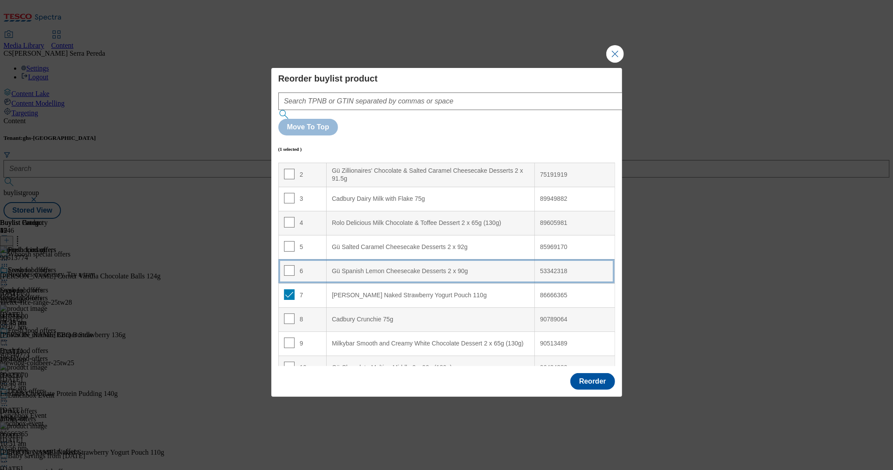
scroll to position [25, 0]
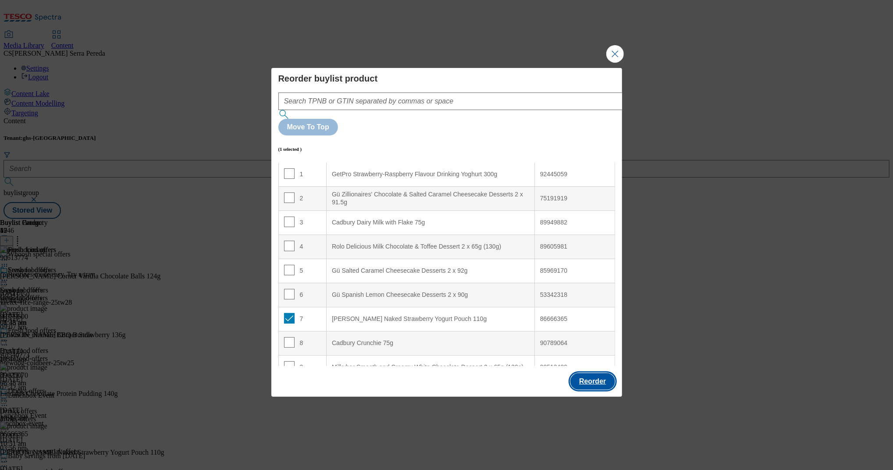
click at [581, 373] on button "Reorder" at bounding box center [592, 381] width 44 height 17
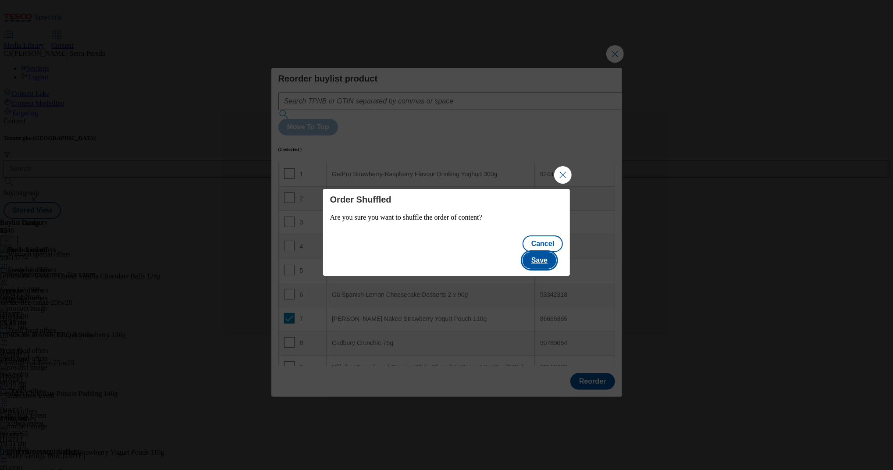
click at [545, 252] on button "Save" at bounding box center [540, 260] width 34 height 17
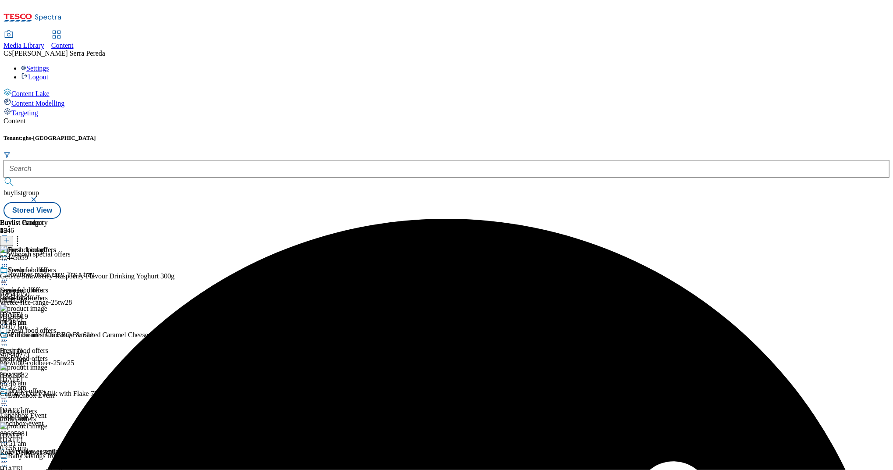
click at [9, 276] on icon at bounding box center [4, 280] width 9 height 9
click at [37, 296] on span "Edit" at bounding box center [32, 299] width 10 height 7
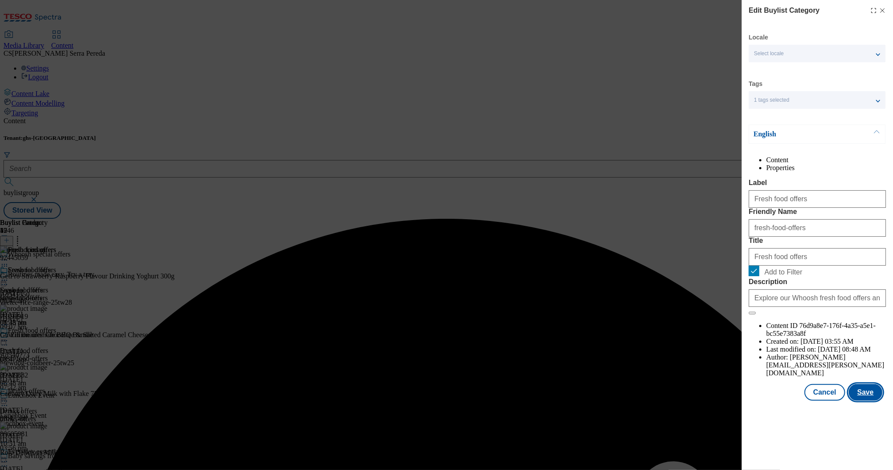
click at [872, 401] on button "Save" at bounding box center [866, 392] width 34 height 17
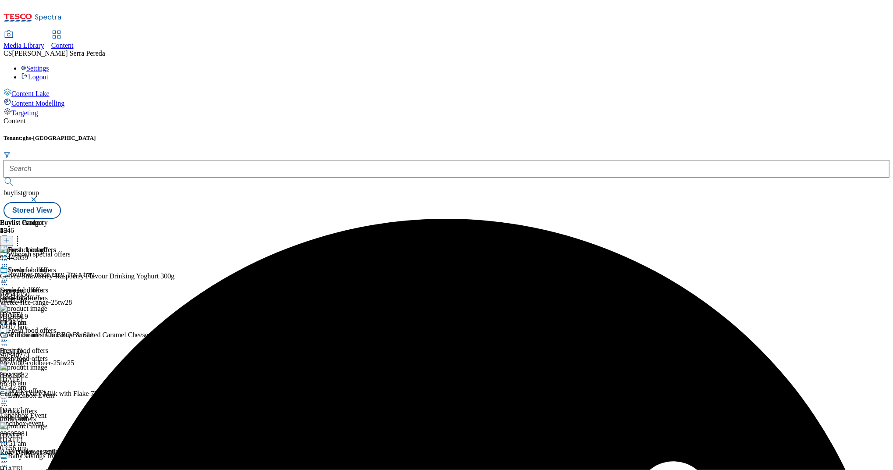
click at [9, 276] on icon at bounding box center [4, 280] width 9 height 9
click at [48, 336] on span "Preview" at bounding box center [37, 339] width 21 height 7
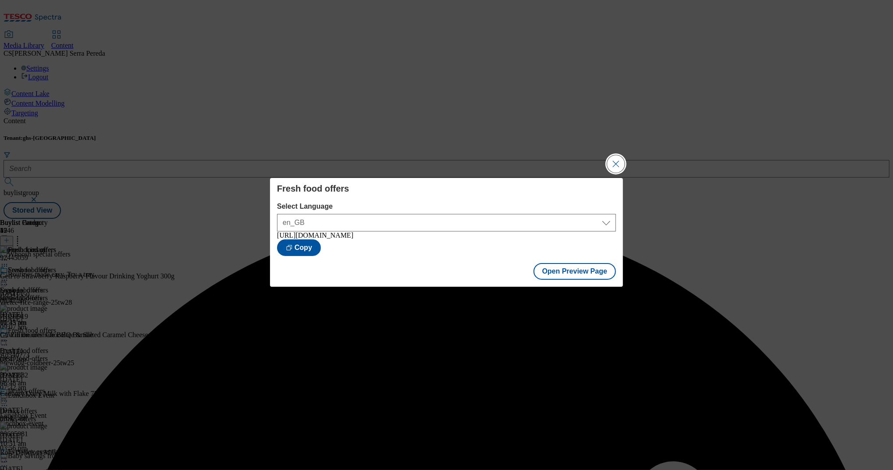
click at [615, 166] on button "Close Modal" at bounding box center [616, 164] width 18 height 18
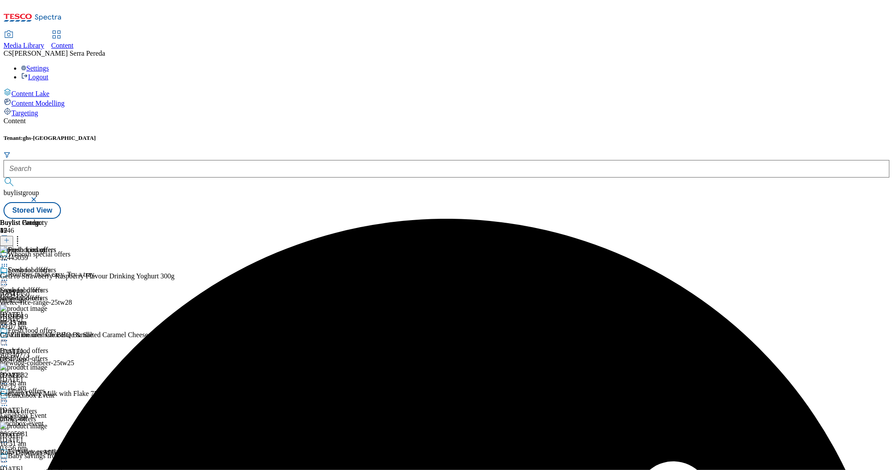
click at [9, 276] on icon at bounding box center [4, 280] width 9 height 9
click at [46, 366] on span "Publish" at bounding box center [36, 369] width 19 height 7
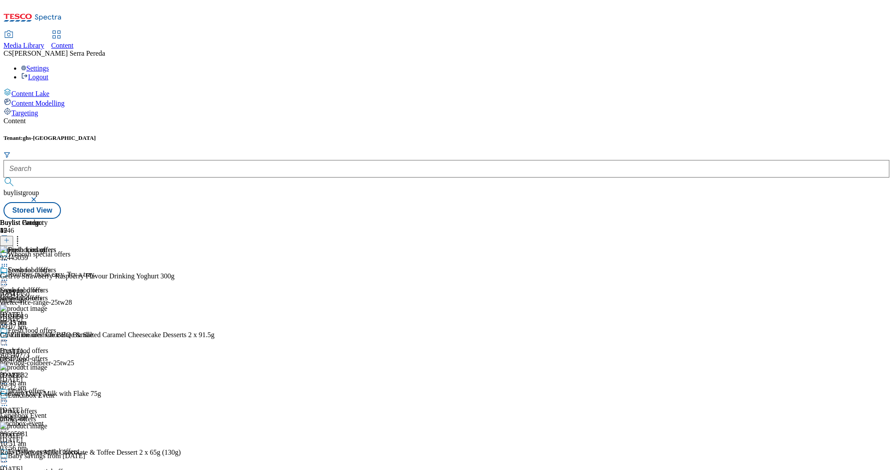
scroll to position [8, 0]
click at [150, 294] on div "seasonal-offers" at bounding box center [75, 298] width 150 height 8
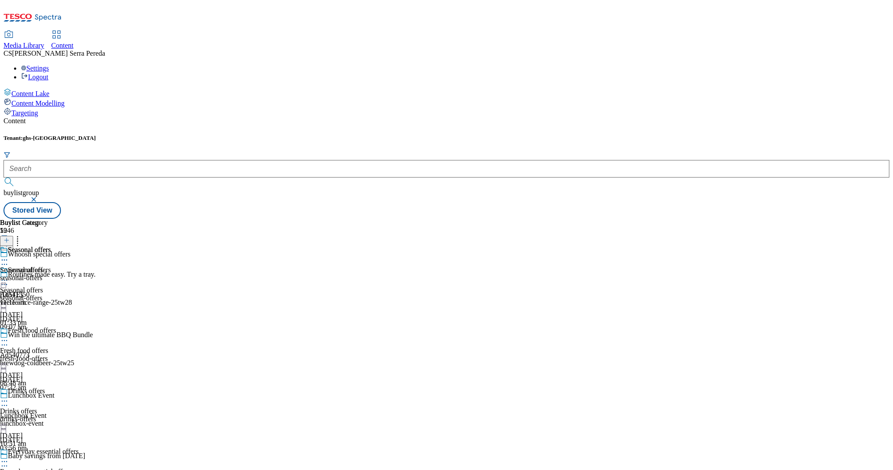
click at [51, 274] on div "seasonal-offers" at bounding box center [25, 278] width 51 height 8
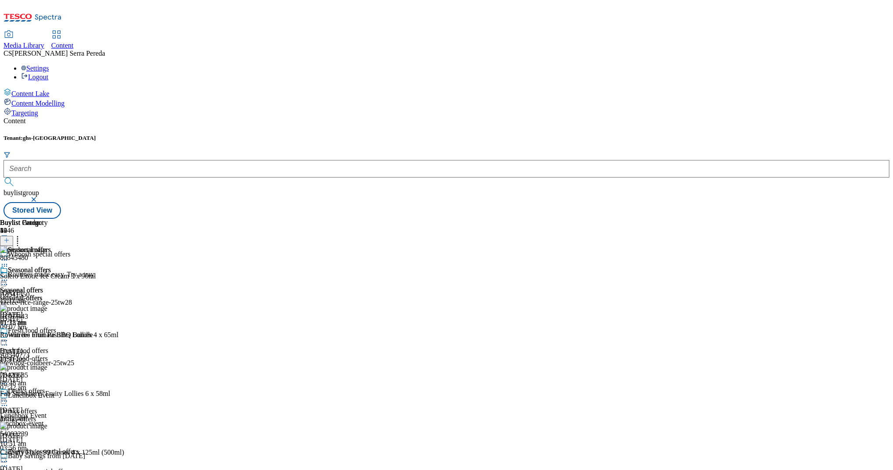
click at [9, 276] on icon at bounding box center [4, 280] width 9 height 9
click at [55, 376] on span "Un-publish" at bounding box center [41, 379] width 28 height 7
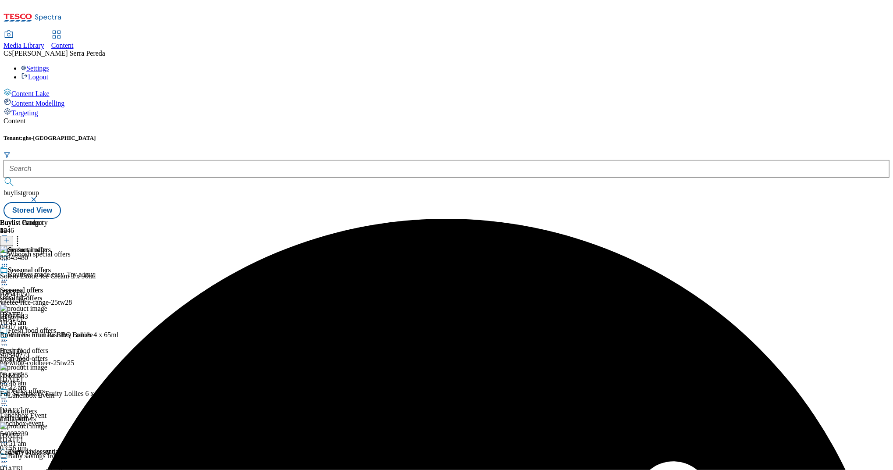
click at [51, 266] on div "Seasonal offers Seasonal offers seasonal-offers 13 Aug 2025 10:45 am" at bounding box center [25, 296] width 51 height 61
click at [9, 276] on icon at bounding box center [4, 280] width 9 height 9
click at [57, 346] on span "Un-preview" at bounding box center [41, 349] width 29 height 7
click at [22, 235] on icon at bounding box center [17, 239] width 9 height 9
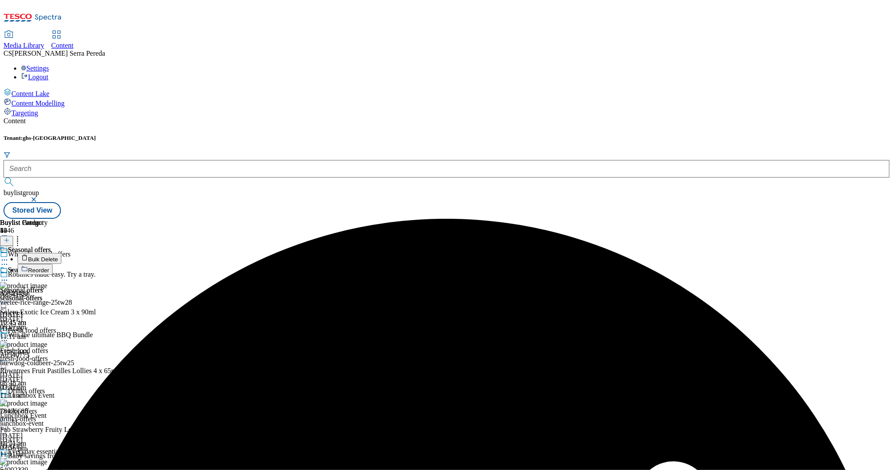
click at [61, 253] on button "Bulk Delete" at bounding box center [40, 258] width 44 height 11
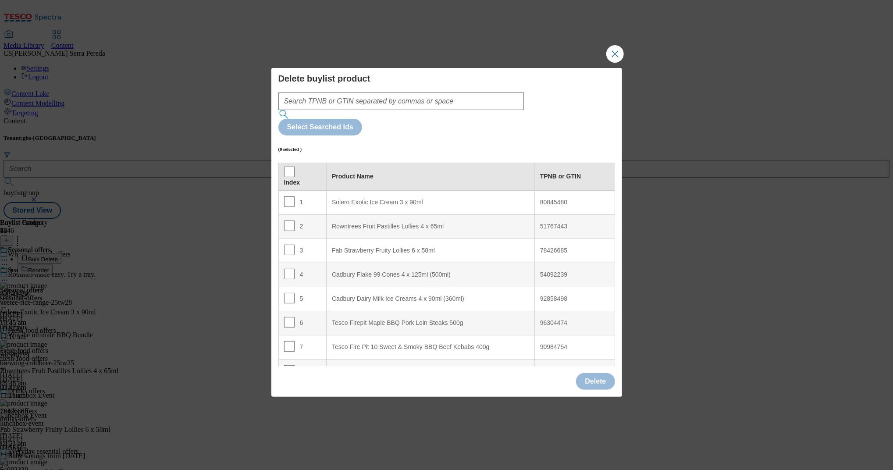
scroll to position [200, 0]
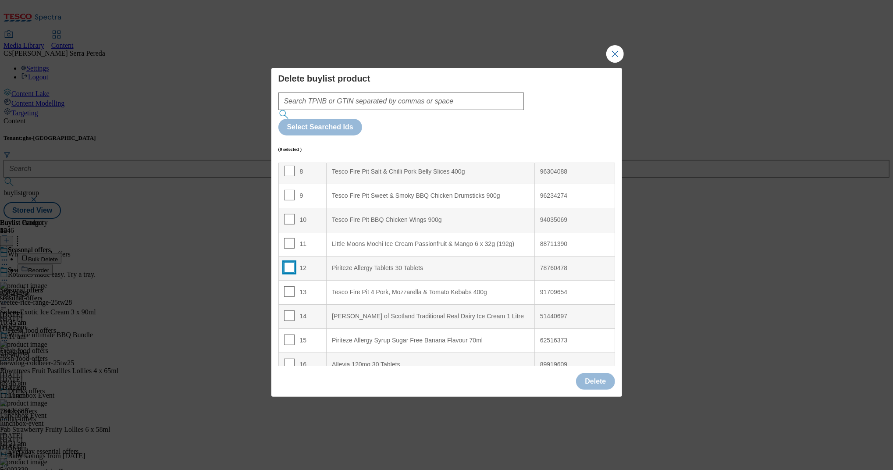
click at [289, 262] on input "Modal" at bounding box center [289, 267] width 11 height 11
checkbox input "true"
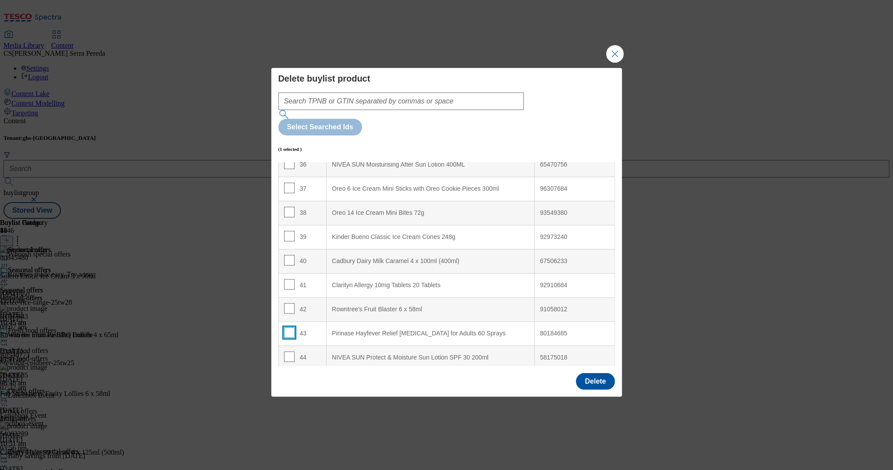
click at [286, 328] on input "Modal" at bounding box center [289, 333] width 11 height 11
checkbox input "true"
click at [606, 373] on button "Delete" at bounding box center [595, 381] width 39 height 17
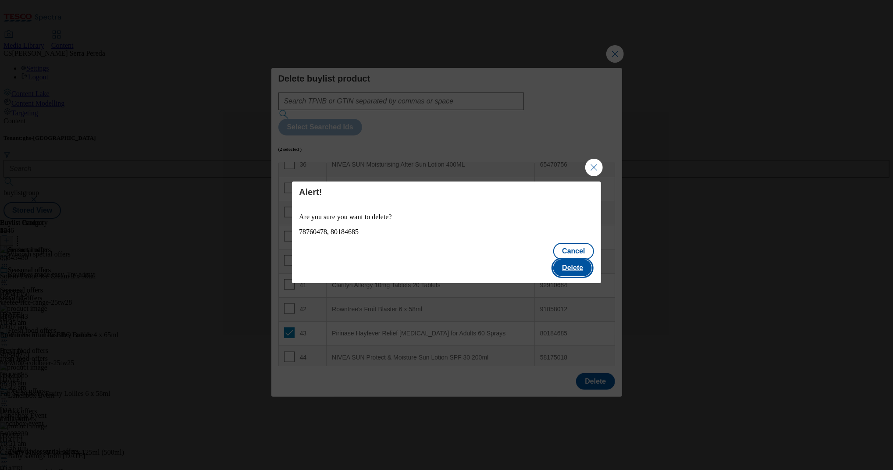
click at [581, 261] on button "Delete" at bounding box center [572, 268] width 39 height 17
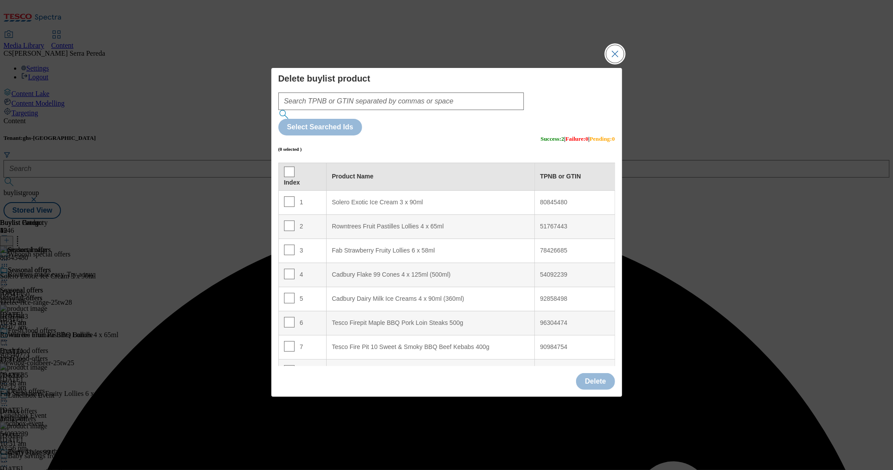
click at [616, 63] on button "Close Modal" at bounding box center [615, 54] width 18 height 18
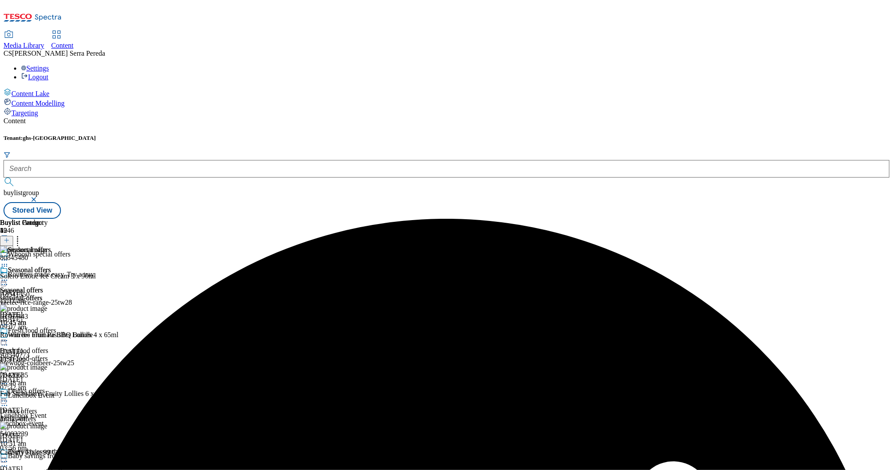
click at [9, 276] on icon at bounding box center [4, 280] width 9 height 9
click at [48, 336] on span "Preview" at bounding box center [37, 339] width 21 height 7
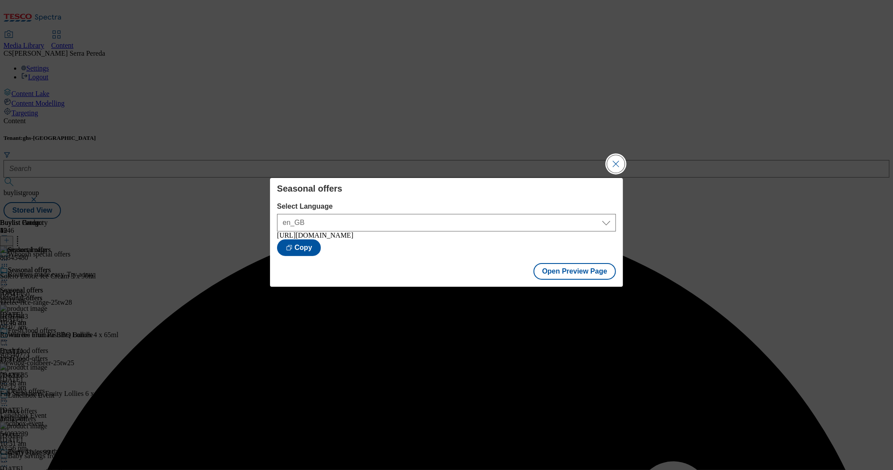
click at [613, 156] on button "Close Modal" at bounding box center [616, 164] width 18 height 18
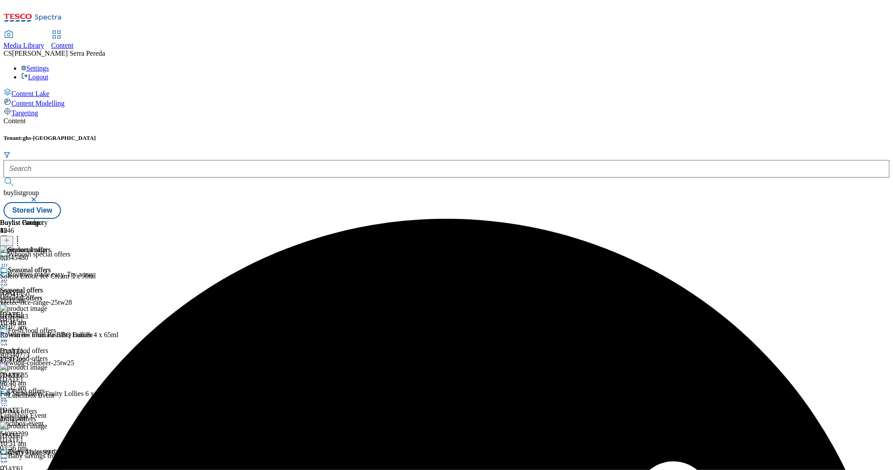
click at [9, 276] on icon at bounding box center [4, 280] width 9 height 9
click at [46, 366] on span "Publish" at bounding box center [36, 369] width 19 height 7
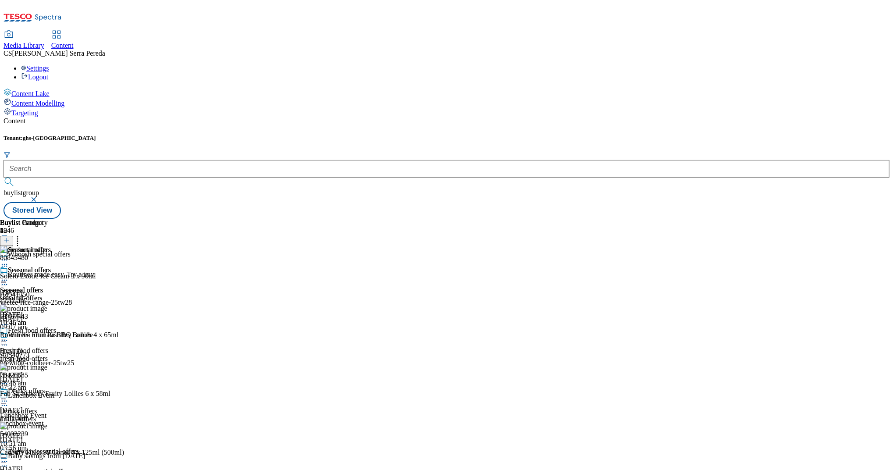
click at [13, 236] on button at bounding box center [6, 241] width 13 height 10
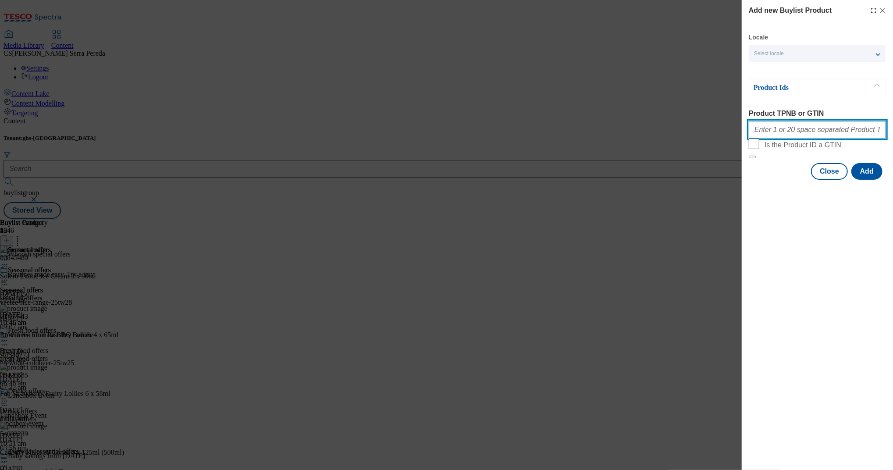
click at [810, 135] on input "Product TPNB or GTIN" at bounding box center [817, 130] width 137 height 18
paste input "80845480 51767443 78426685 54092239 92858498 54096045 90612683 91775080 9624420…"
type input "80845480 51767443 78426685 54092239 92858498 54096045 90612683 91775080 9624420…"
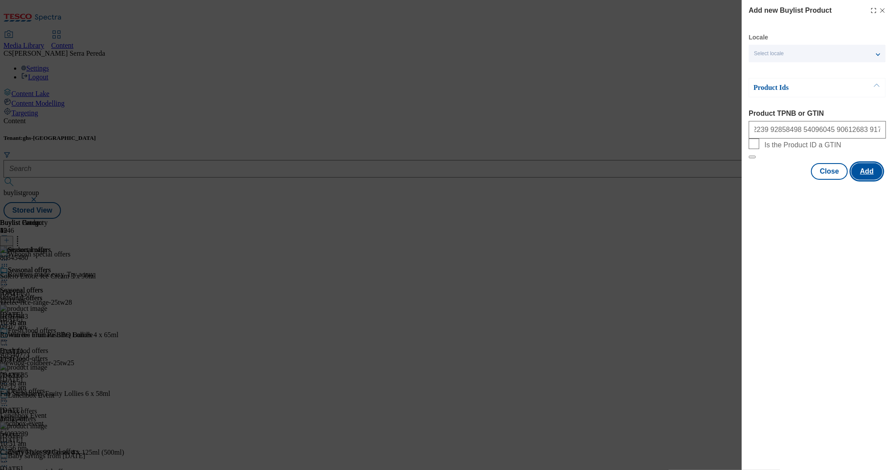
scroll to position [0, 0]
click at [866, 180] on button "Add" at bounding box center [867, 171] width 31 height 17
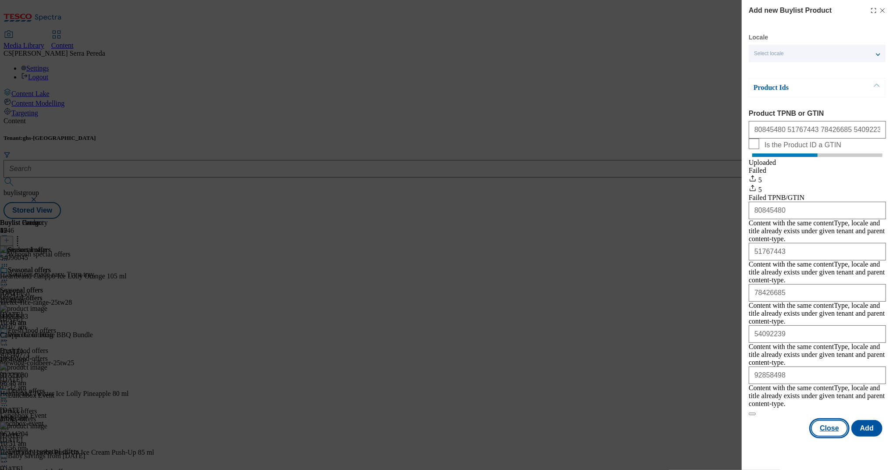
click at [832, 420] on button "Close" at bounding box center [829, 428] width 37 height 17
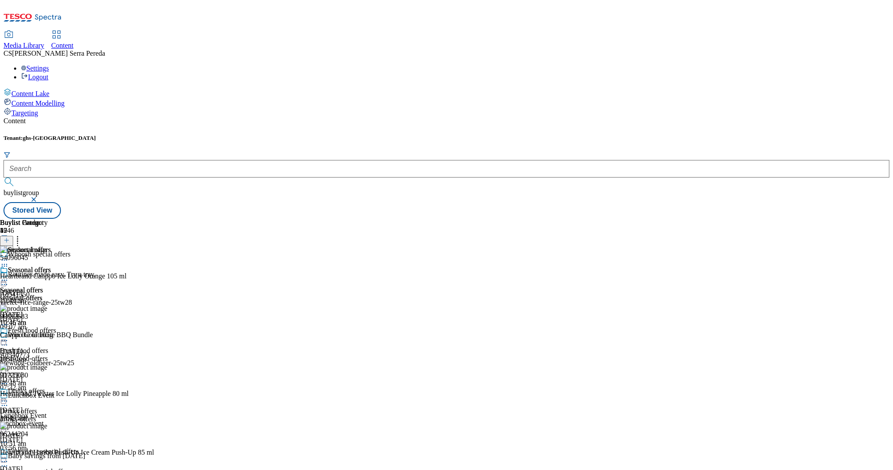
click at [10, 237] on icon at bounding box center [7, 240] width 6 height 6
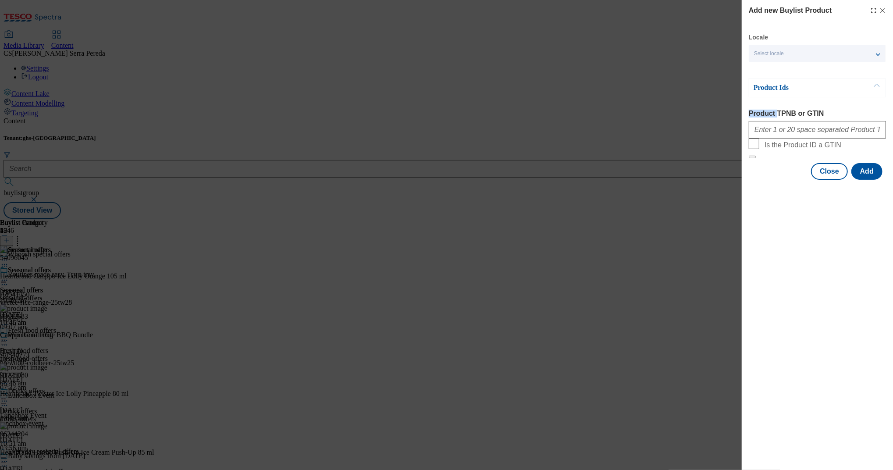
click at [731, 104] on div "Add new Buylist Product Locale Select locale English Welsh Product Ids Product …" at bounding box center [446, 235] width 893 height 470
click at [837, 180] on button "Close" at bounding box center [829, 171] width 37 height 17
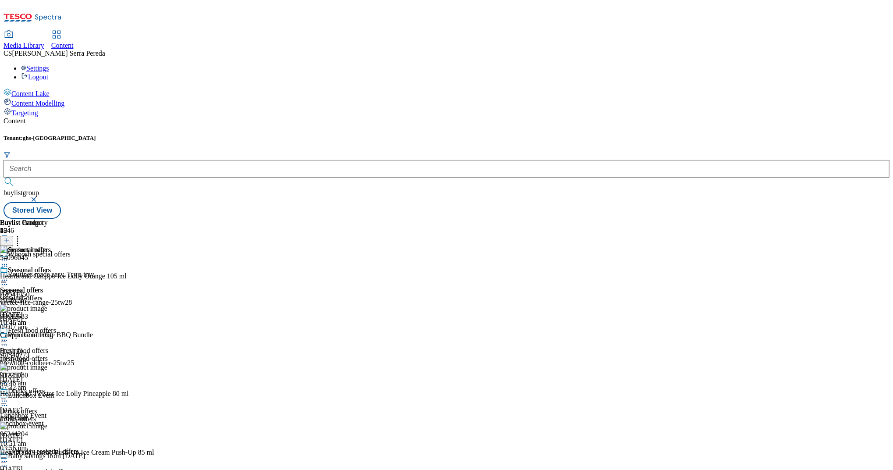
click at [22, 235] on icon at bounding box center [17, 239] width 9 height 9
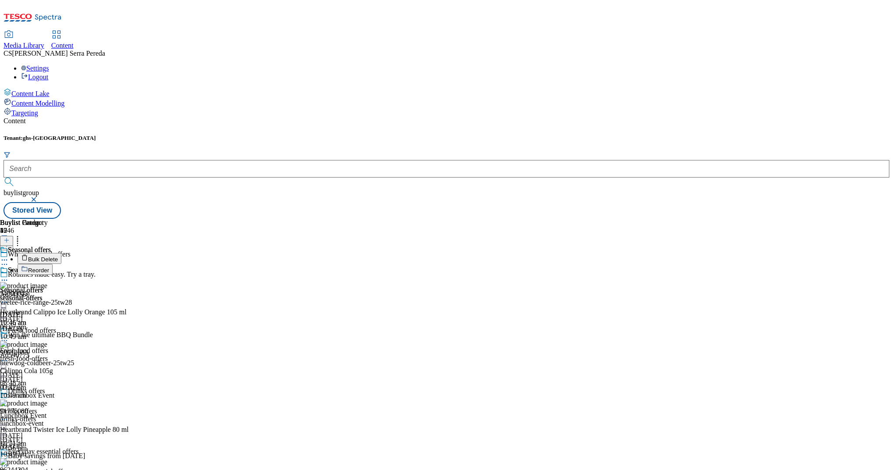
click at [53, 264] on button "Reorder" at bounding box center [35, 269] width 35 height 11
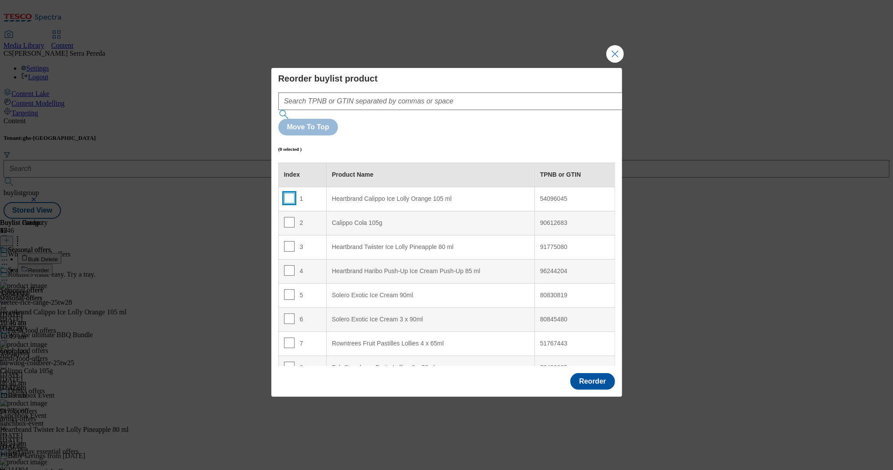
click at [288, 193] on input "Modal" at bounding box center [289, 198] width 11 height 11
checkbox input "true"
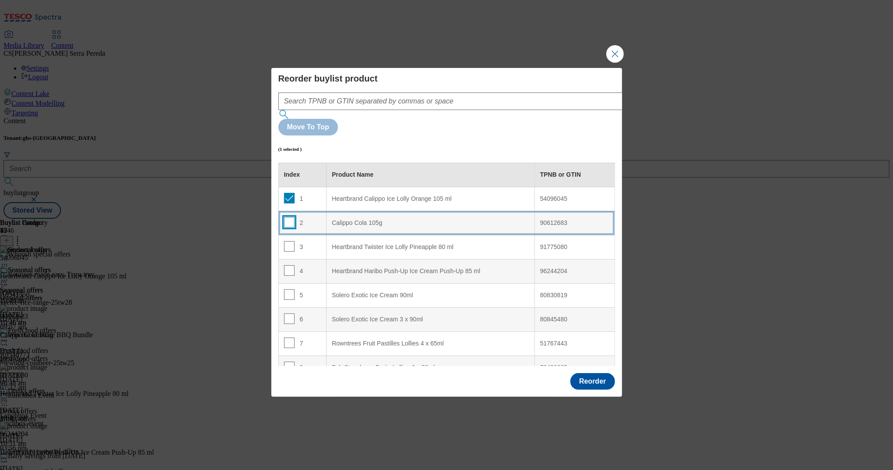
click at [288, 217] on input "Modal" at bounding box center [289, 222] width 11 height 11
checkbox input "true"
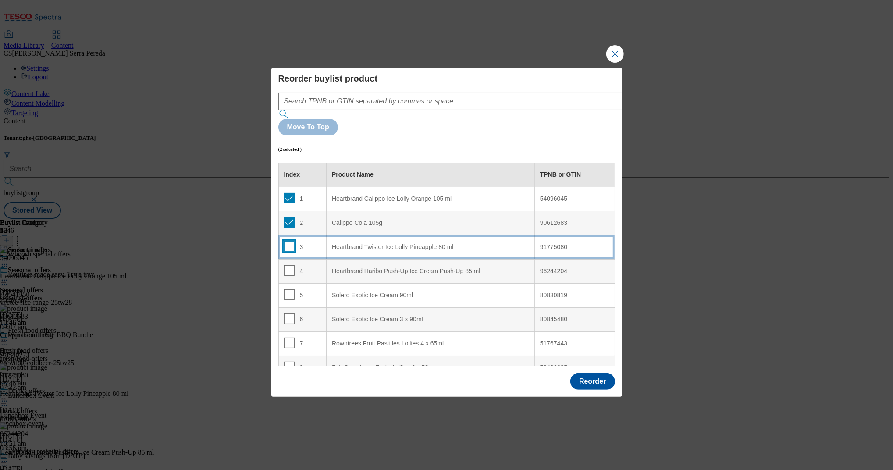
click at [289, 241] on input "Modal" at bounding box center [289, 246] width 11 height 11
checkbox input "true"
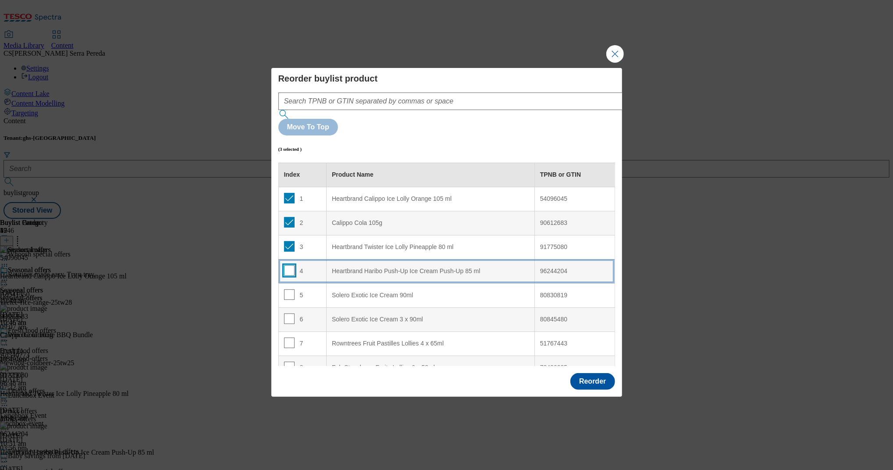
click at [289, 265] on input "Modal" at bounding box center [289, 270] width 11 height 11
checkbox input "true"
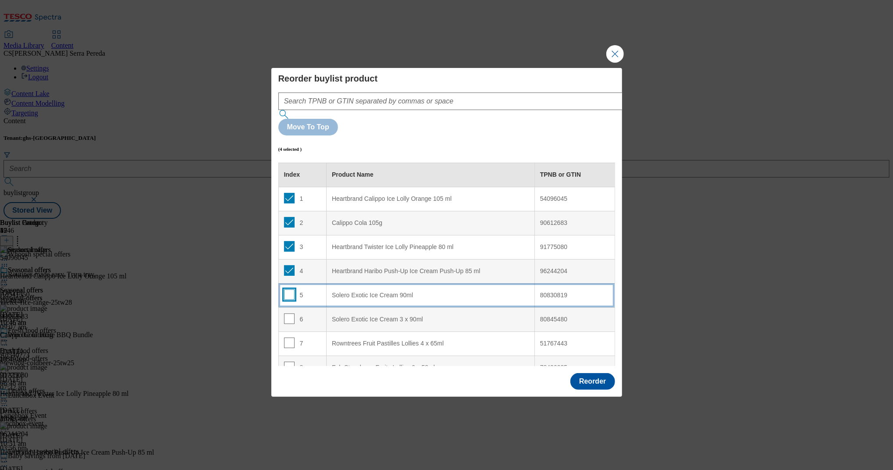
click at [288, 289] on input "Modal" at bounding box center [289, 294] width 11 height 11
checkbox input "true"
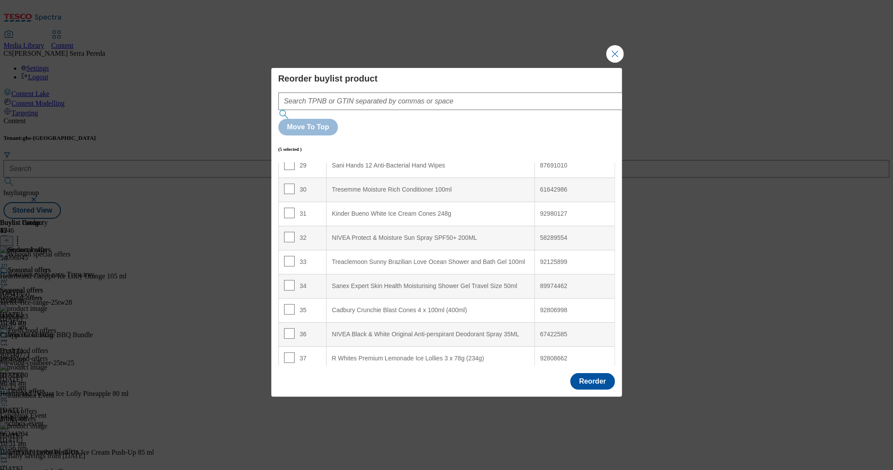
scroll to position [955, 0]
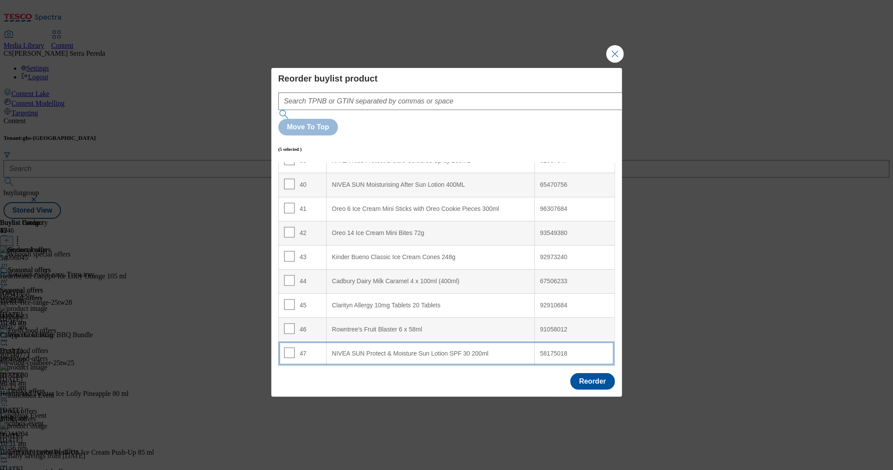
click at [437, 350] on div "NIVEA SUN Protect & Moisture Sun Lotion SPF 30 200ml" at bounding box center [430, 354] width 197 height 8
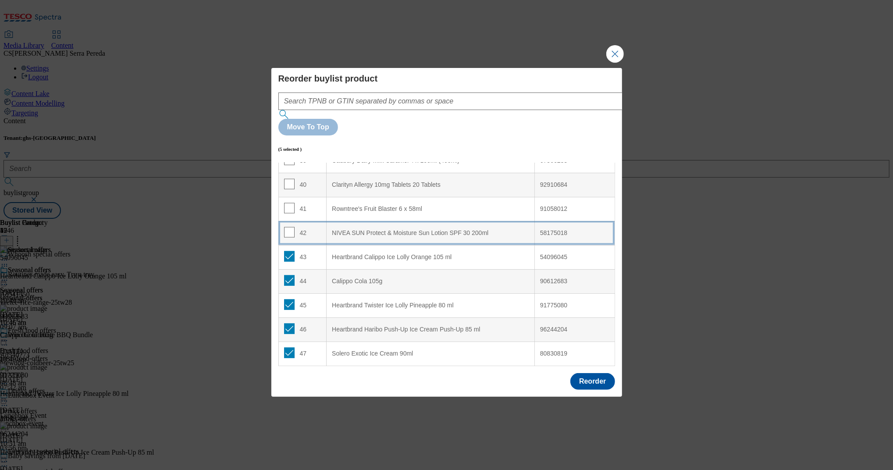
scroll to position [834, 0]
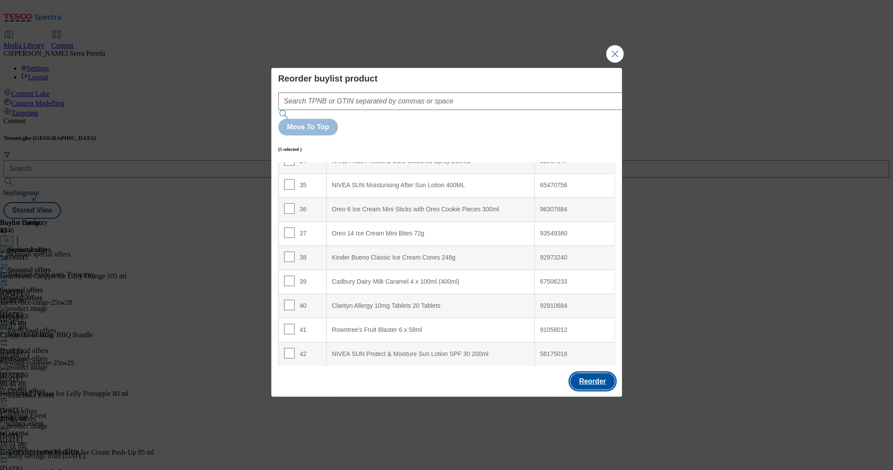
click at [581, 373] on button "Reorder" at bounding box center [592, 381] width 44 height 17
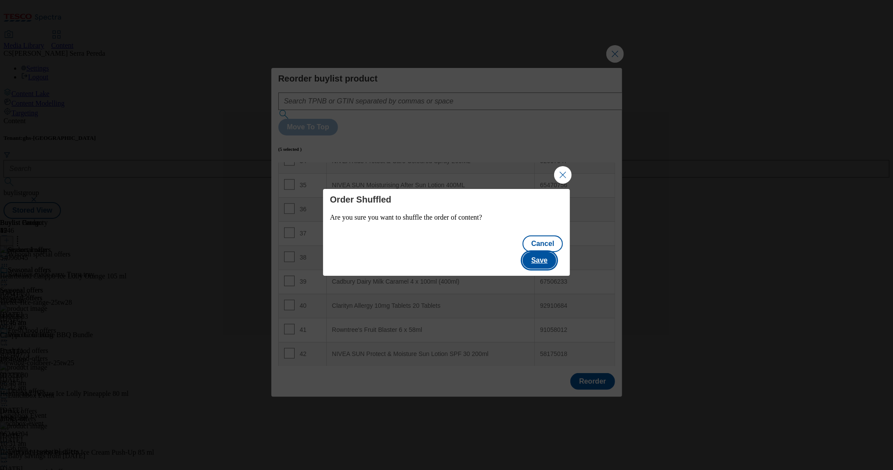
click at [544, 252] on button "Save" at bounding box center [540, 260] width 34 height 17
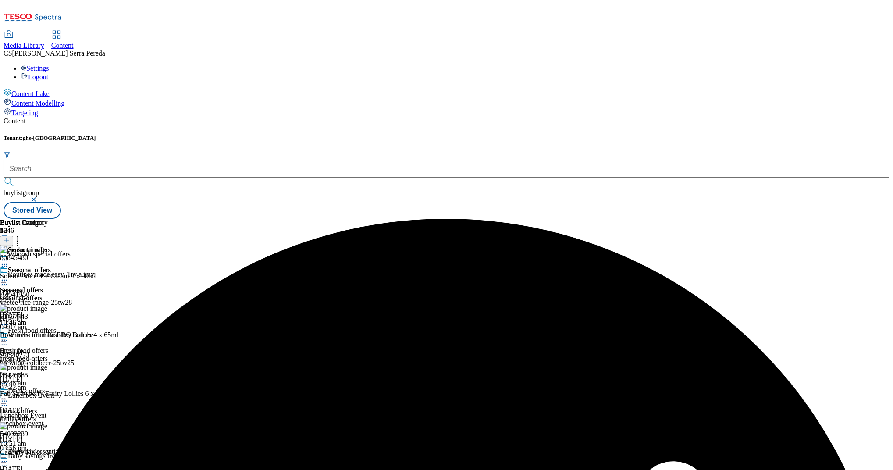
click at [51, 266] on div "Seasonal offers" at bounding box center [25, 276] width 51 height 20
click at [9, 276] on icon at bounding box center [4, 280] width 9 height 9
click at [37, 296] on span "Edit" at bounding box center [32, 299] width 10 height 7
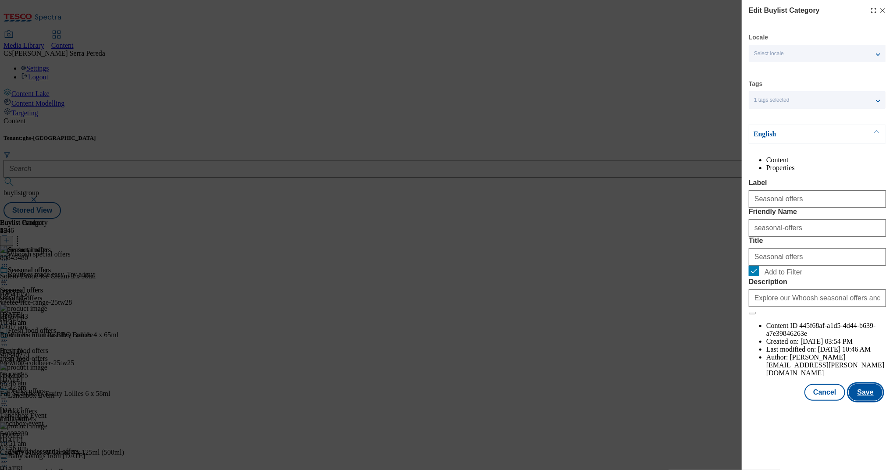
click at [870, 401] on button "Save" at bounding box center [866, 392] width 34 height 17
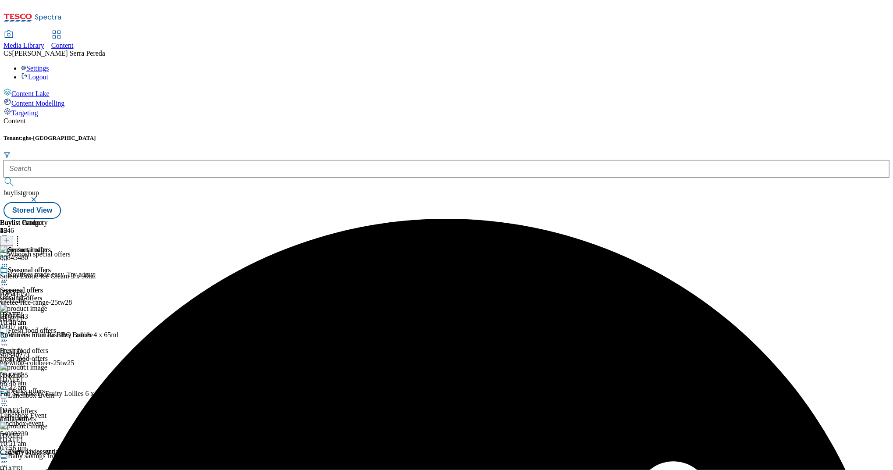
click at [9, 276] on icon at bounding box center [4, 280] width 9 height 9
click at [48, 336] on span "Preview" at bounding box center [37, 339] width 21 height 7
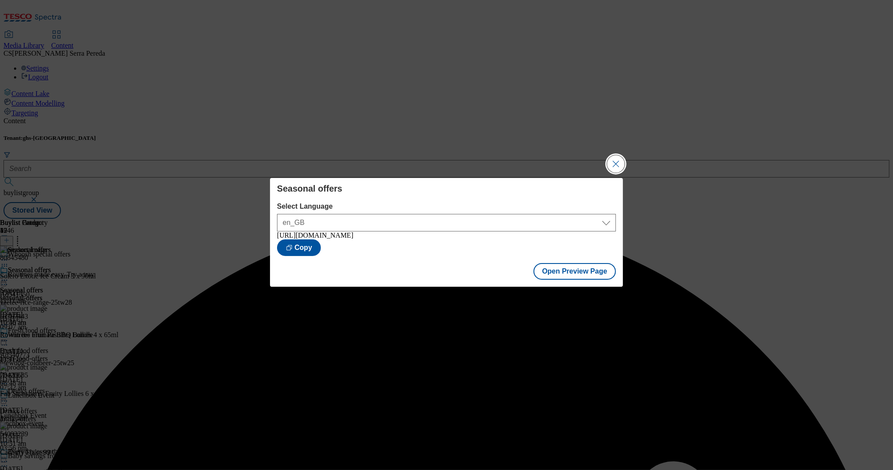
click at [611, 160] on button "Close Modal" at bounding box center [616, 164] width 18 height 18
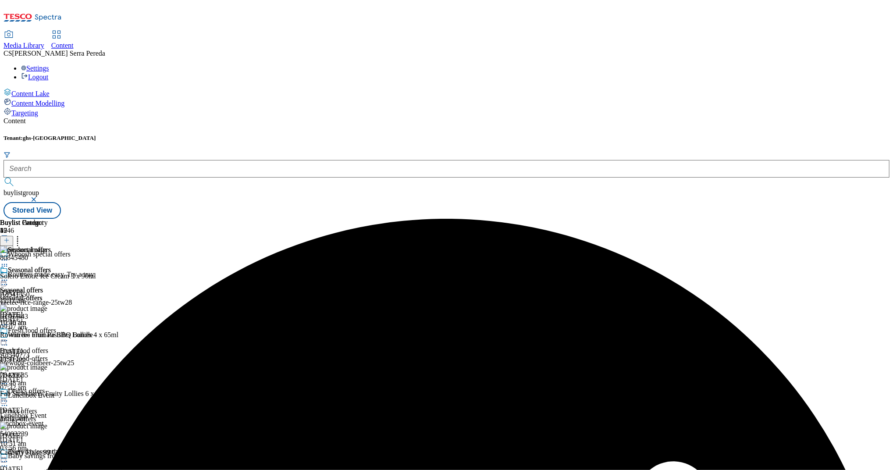
click at [9, 276] on icon at bounding box center [4, 280] width 9 height 9
click at [46, 366] on span "Publish" at bounding box center [36, 369] width 19 height 7
click at [45, 387] on span "Drinks offers" at bounding box center [26, 392] width 37 height 10
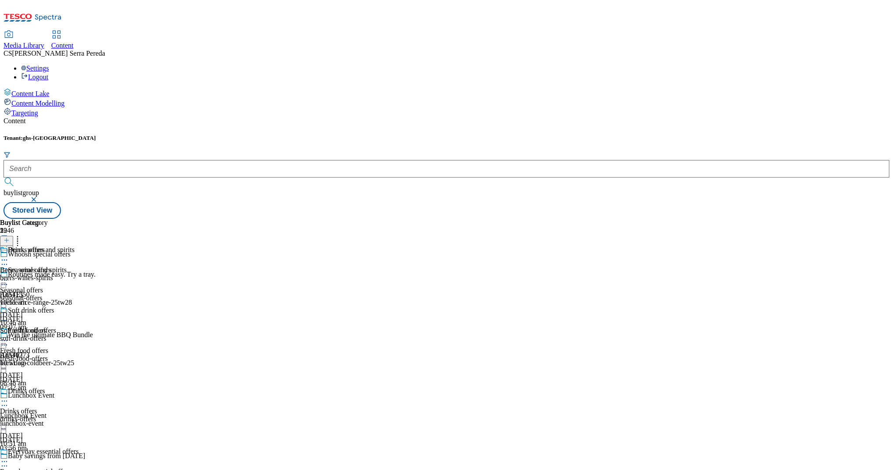
click at [9, 256] on icon at bounding box center [4, 260] width 9 height 9
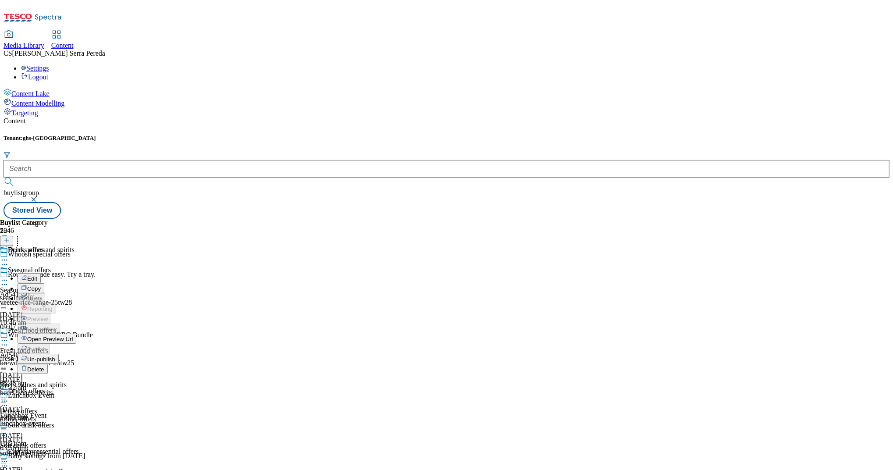
click at [55, 356] on span "Un-publish" at bounding box center [41, 359] width 28 height 7
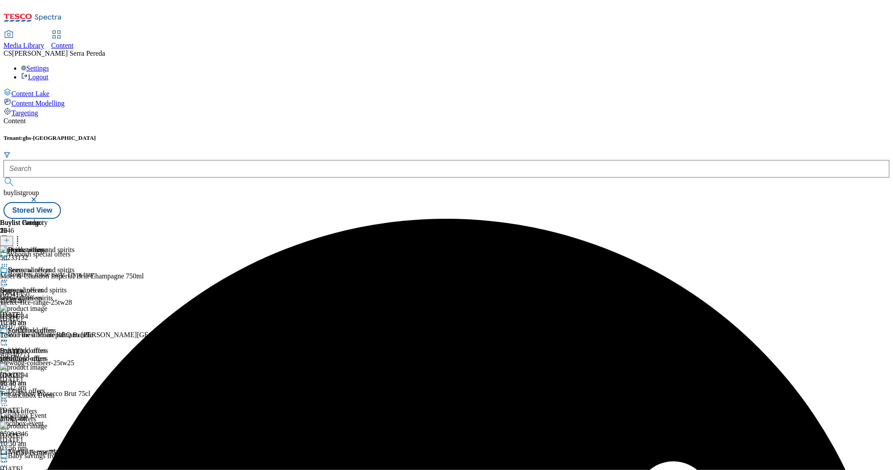
click at [75, 266] on div "Beers, wines and spirits" at bounding box center [37, 276] width 75 height 20
click at [9, 276] on icon at bounding box center [4, 280] width 9 height 9
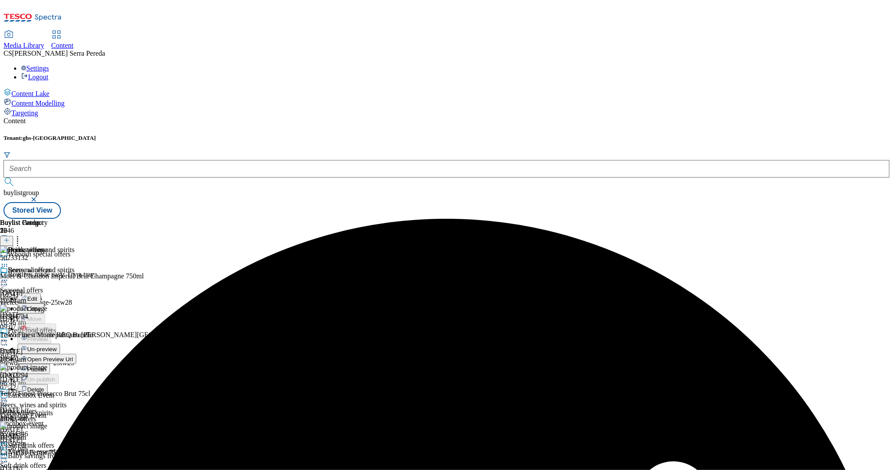
click at [57, 346] on span "Un-preview" at bounding box center [41, 349] width 29 height 7
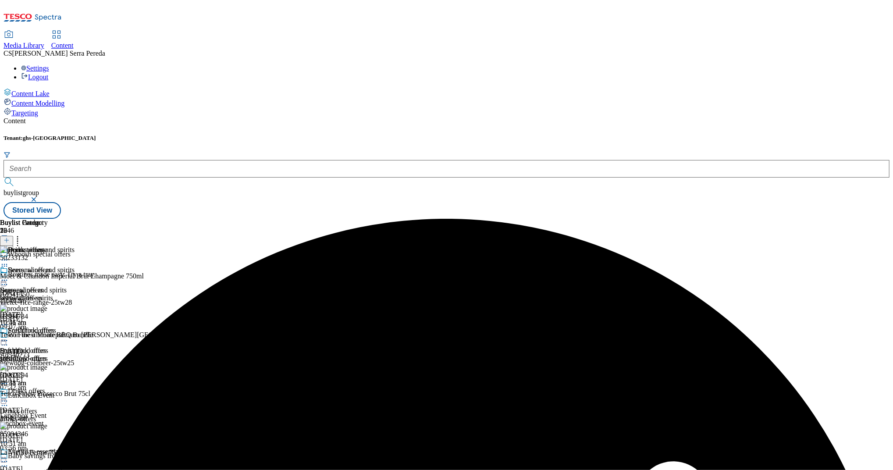
click at [22, 235] on icon at bounding box center [17, 239] width 9 height 9
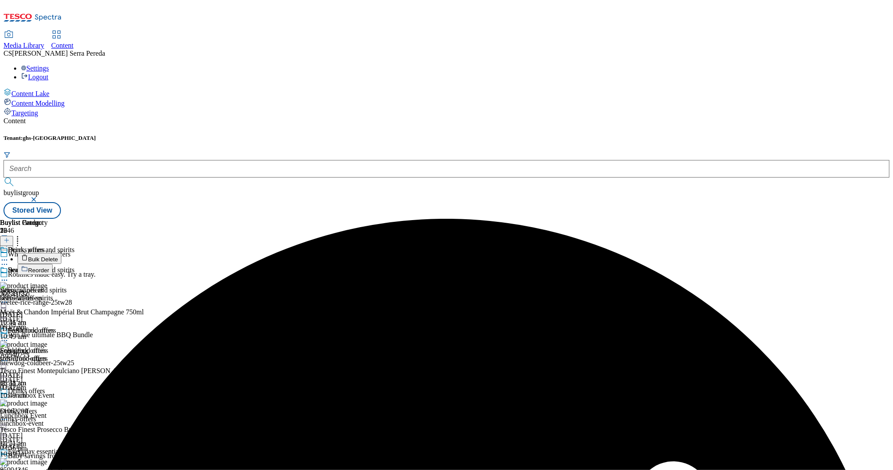
click at [61, 253] on button "Bulk Delete" at bounding box center [40, 258] width 44 height 11
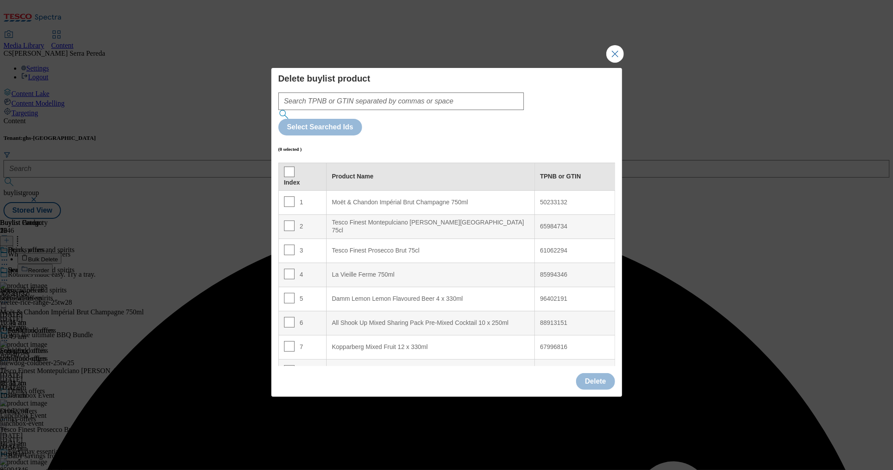
click at [292, 163] on th "Index" at bounding box center [302, 177] width 48 height 28
click at [288, 167] on input "Modal" at bounding box center [289, 172] width 11 height 11
checkbox input "true"
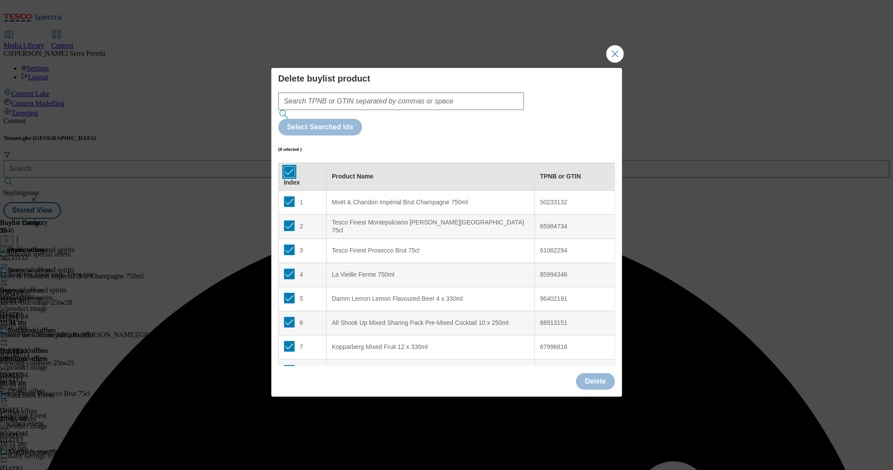
checkbox input "true"
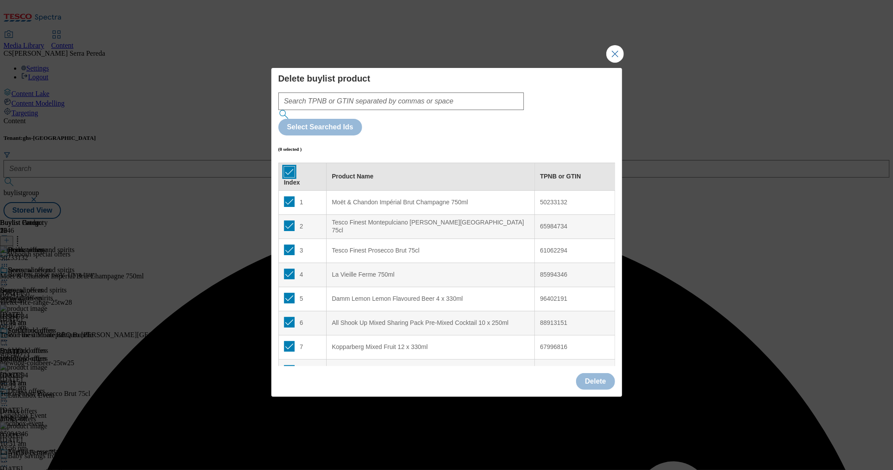
checkbox input "true"
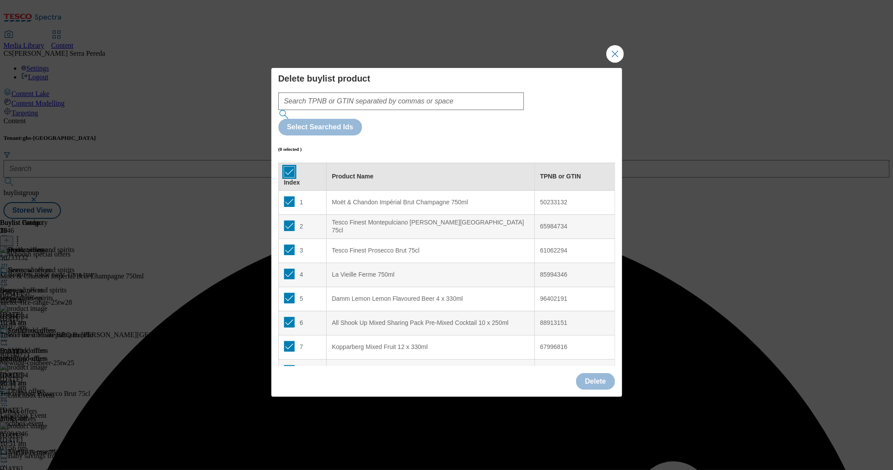
checkbox input "true"
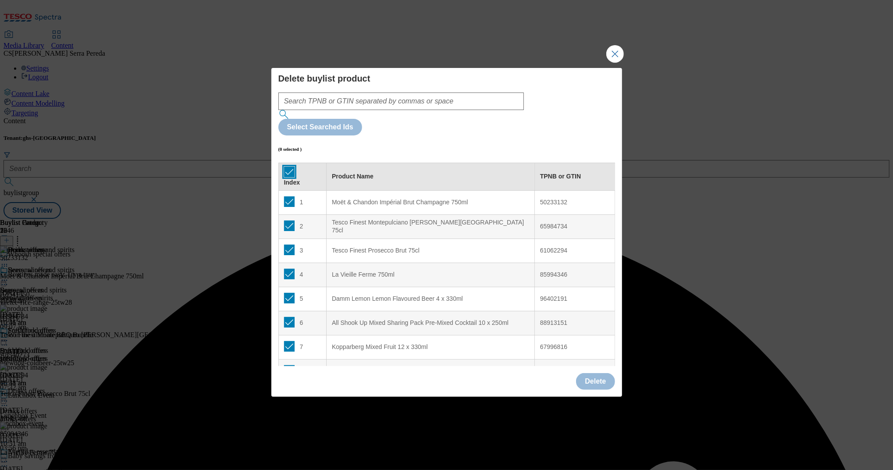
checkbox input "true"
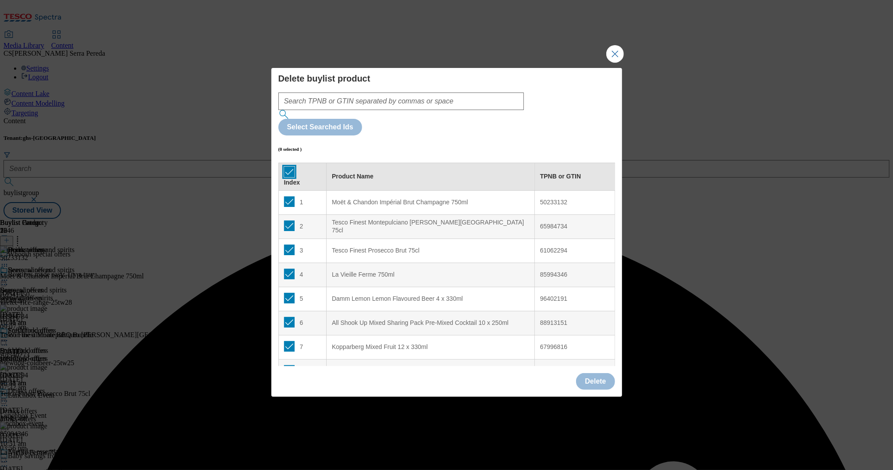
checkbox input "true"
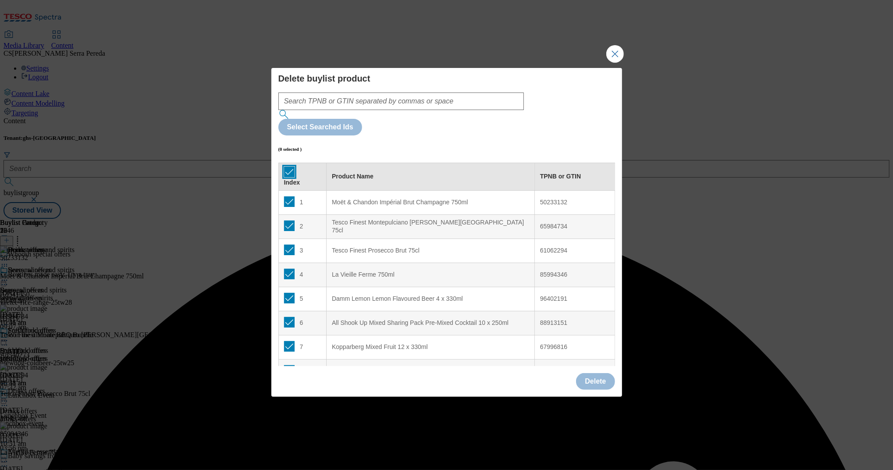
checkbox input "true"
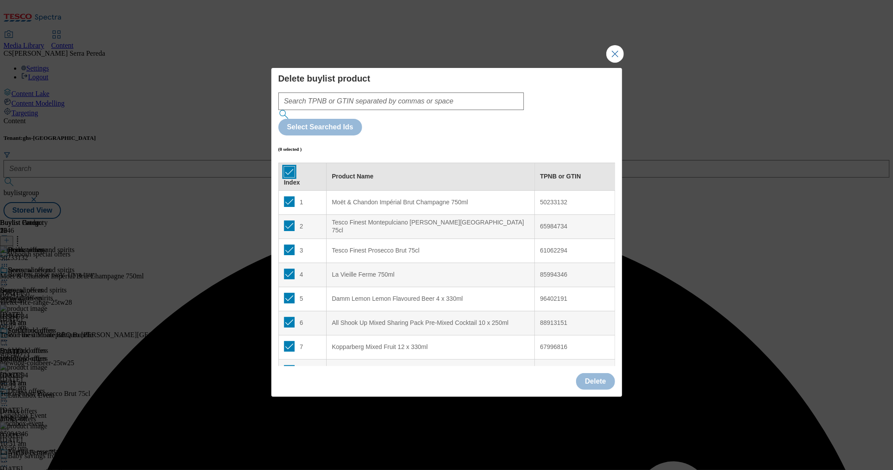
checkbox input "true"
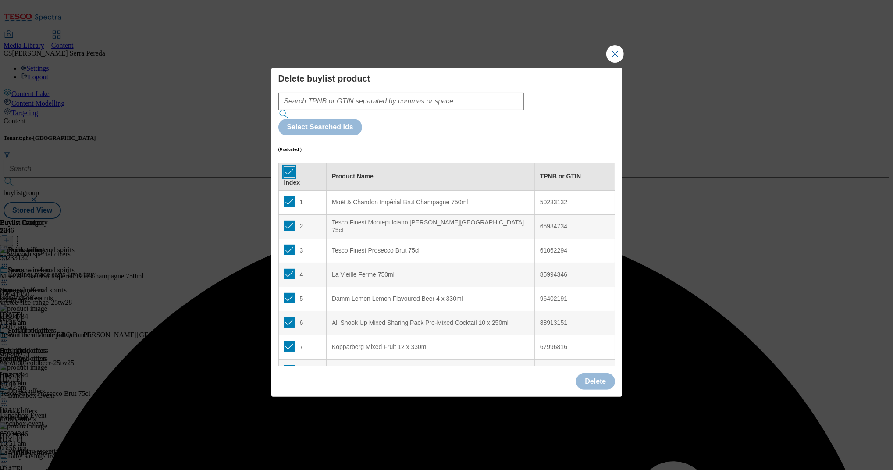
checkbox input "true"
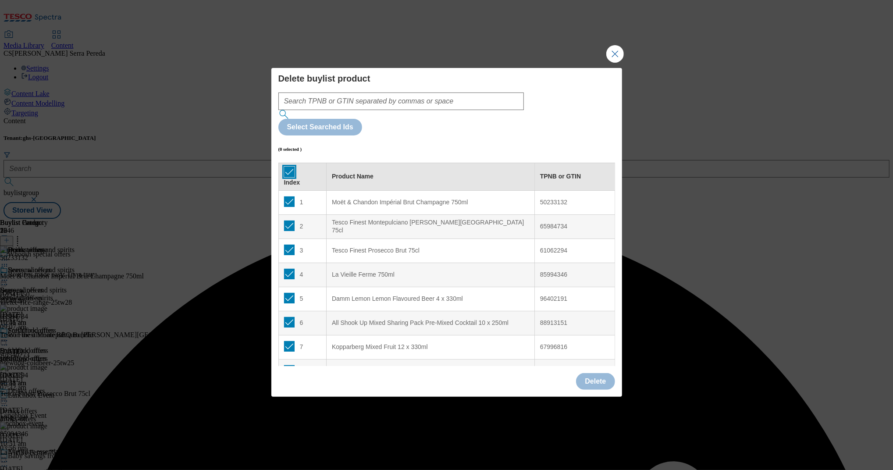
checkbox input "true"
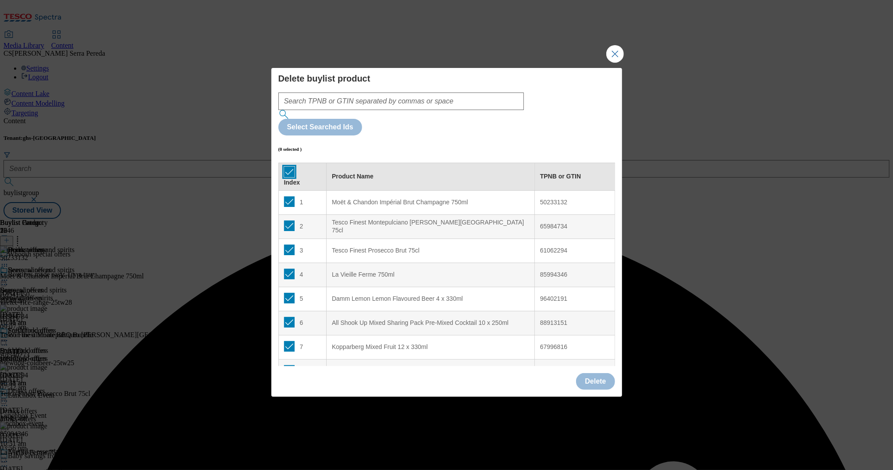
checkbox input "true"
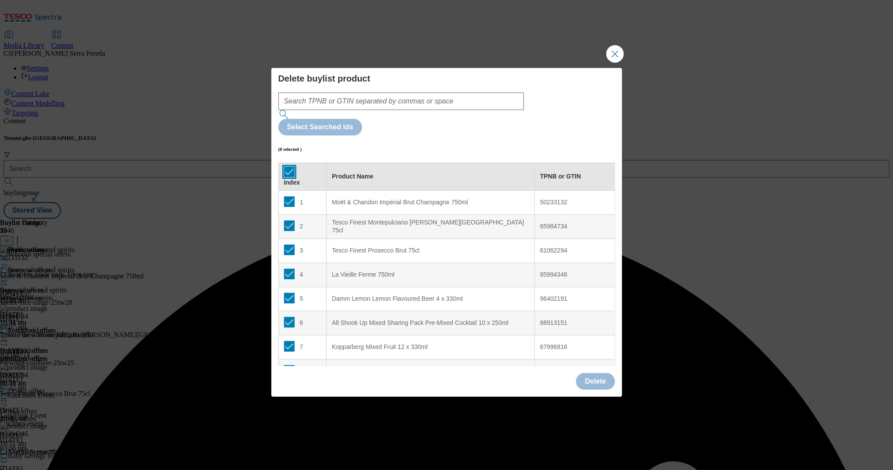
checkbox input "true"
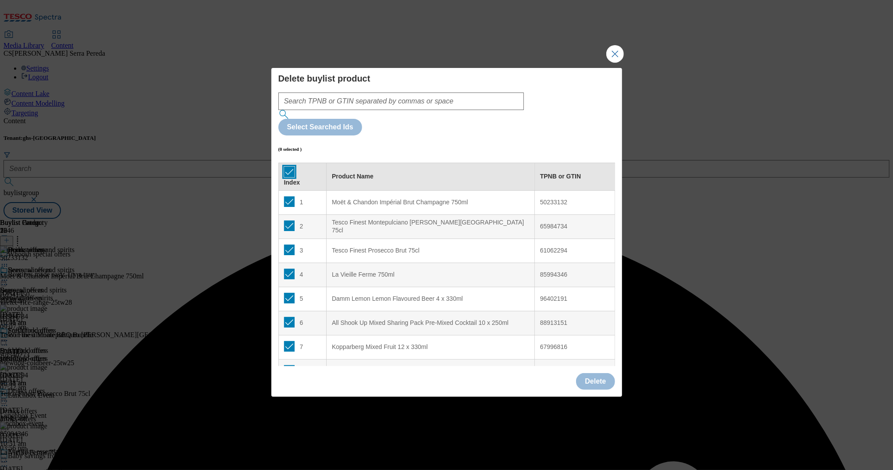
checkbox input "true"
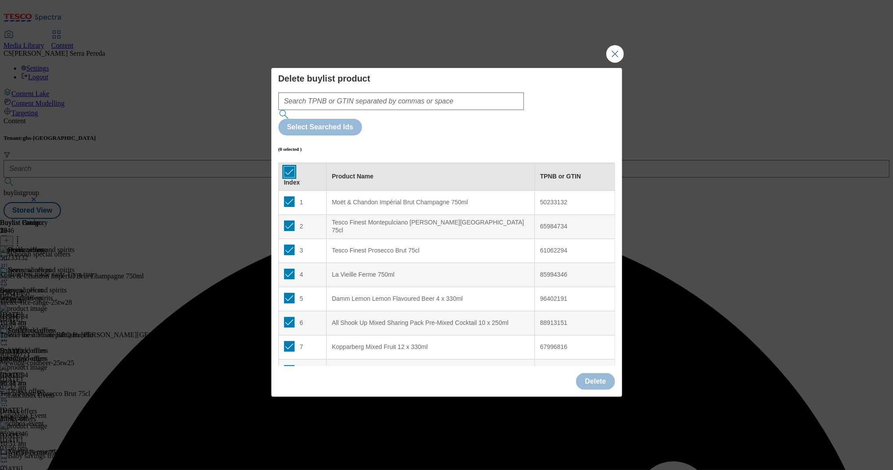
checkbox input "true"
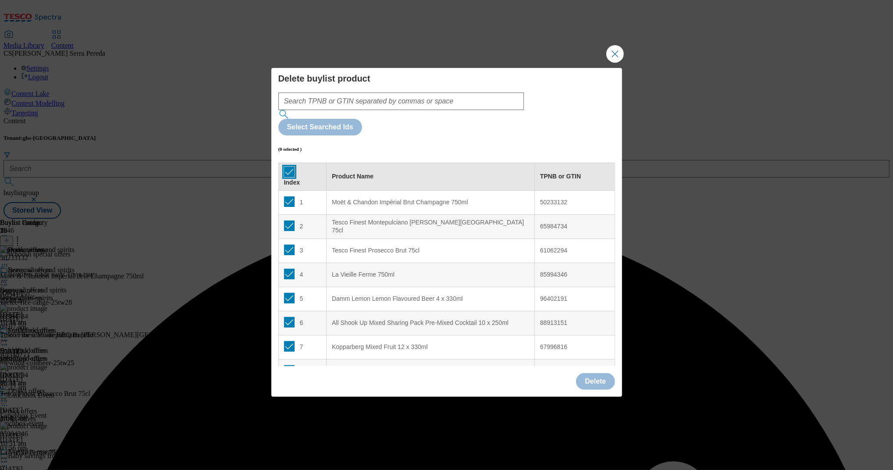
checkbox input "true"
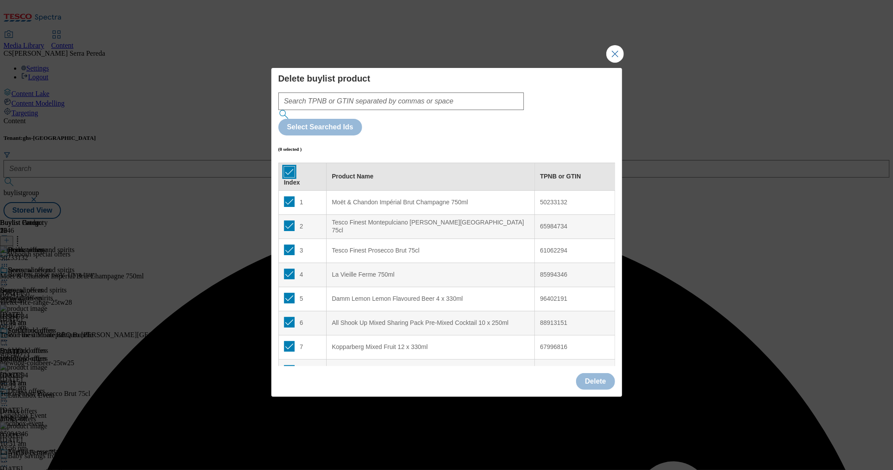
checkbox input "true"
click at [594, 373] on button "Delete" at bounding box center [595, 381] width 39 height 17
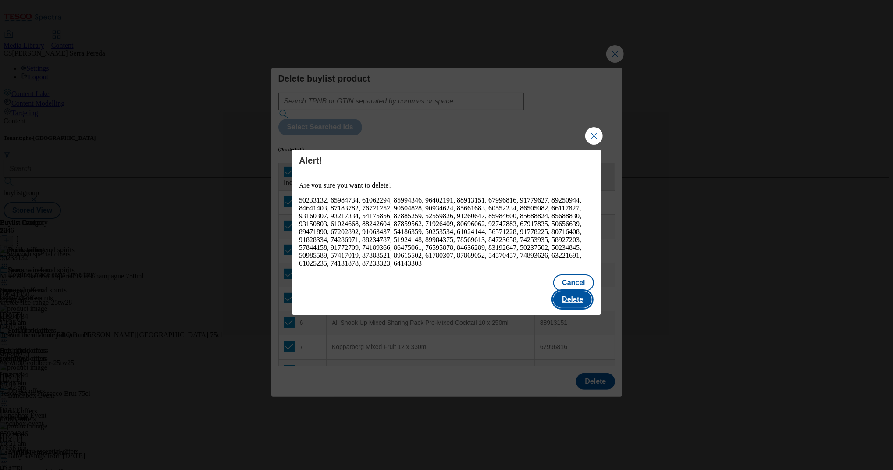
click at [583, 297] on button "Delete" at bounding box center [572, 299] width 39 height 17
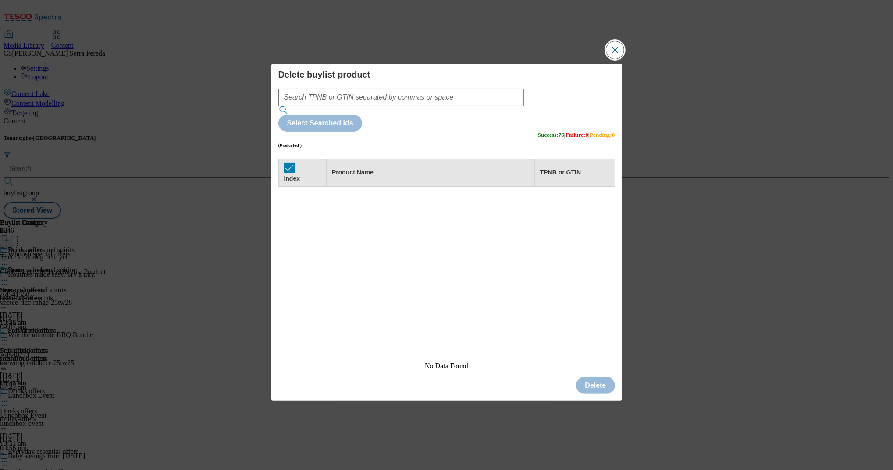
click at [620, 59] on button "Close Modal" at bounding box center [615, 50] width 18 height 18
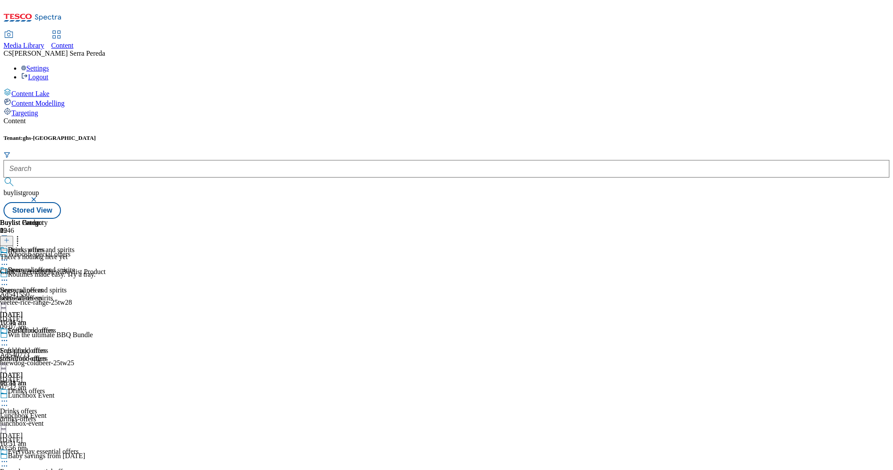
click at [10, 237] on icon at bounding box center [7, 240] width 6 height 6
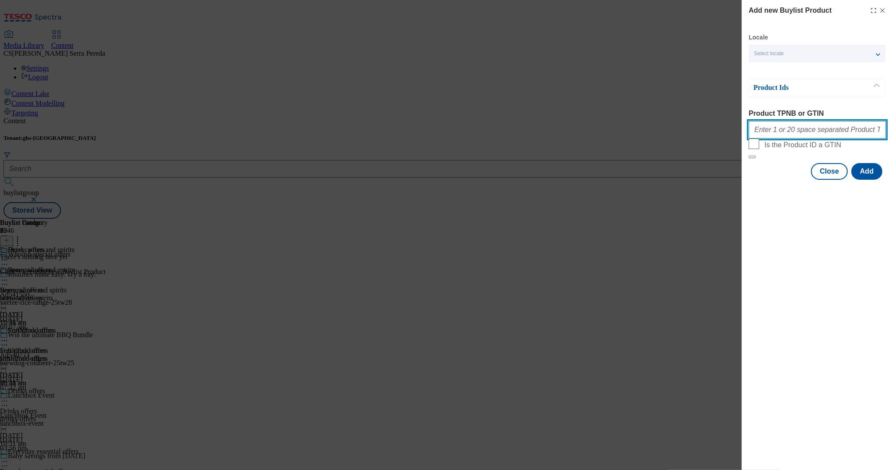
click at [821, 132] on input "Product TPNB or GTIN" at bounding box center [817, 130] width 137 height 18
paste input "74131878 74893626 89615502 91772709 80716408 91828334 91779627 71926409 9315080…"
type input "74131878 74893626 89615502 91772709 80716408 91828334 91779627 71926409 9315080…"
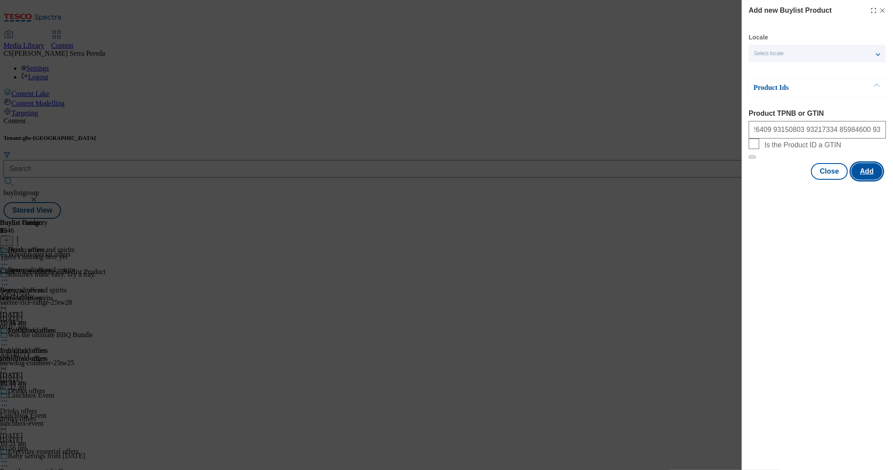
scroll to position [0, 0]
click at [865, 180] on button "Add" at bounding box center [867, 171] width 31 height 17
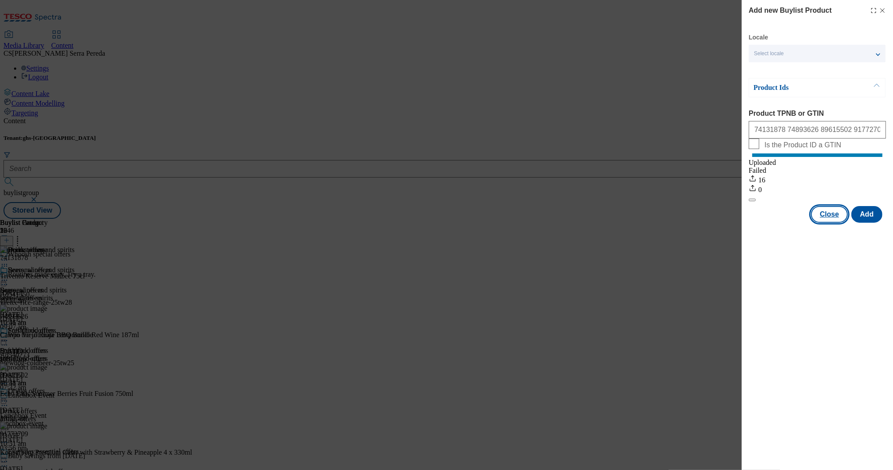
click at [828, 222] on button "Close" at bounding box center [829, 214] width 37 height 17
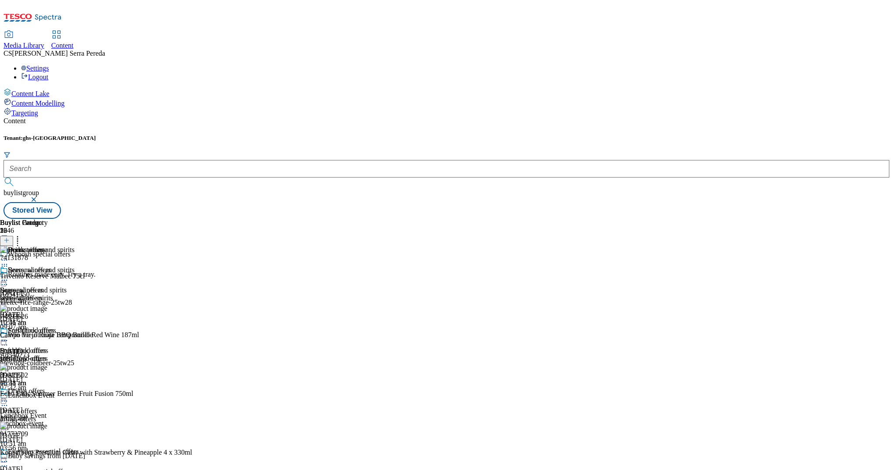
click at [75, 327] on div "Soft drink offers Soft drink offers soft-drink-offers 13 Aug 2025 10:51 am" at bounding box center [37, 357] width 75 height 61
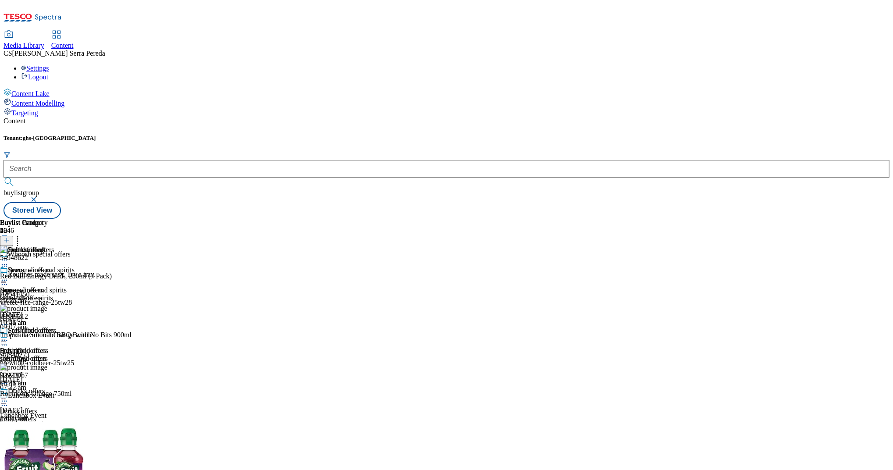
click at [22, 235] on icon at bounding box center [17, 239] width 9 height 9
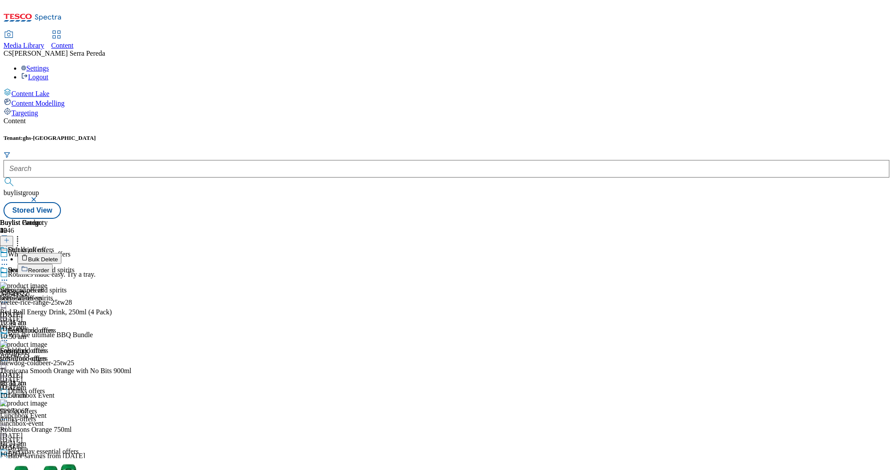
click at [61, 253] on button "Bulk Delete" at bounding box center [40, 258] width 44 height 11
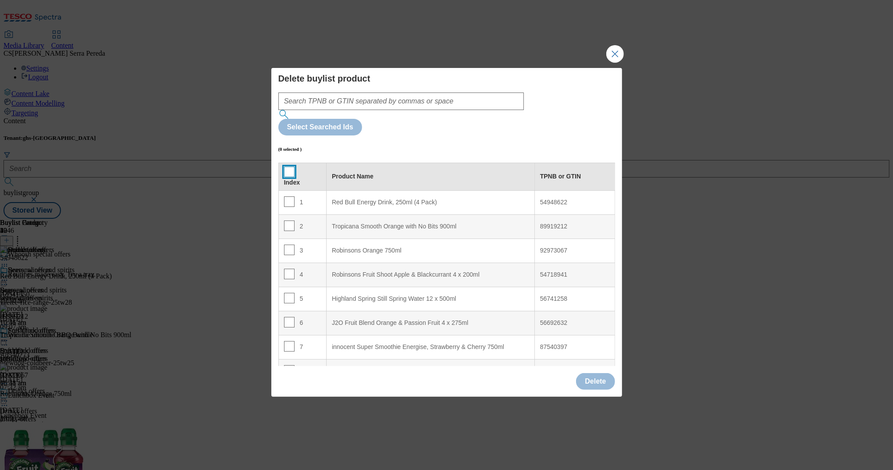
click at [290, 167] on input "Modal" at bounding box center [289, 172] width 11 height 11
checkbox input "true"
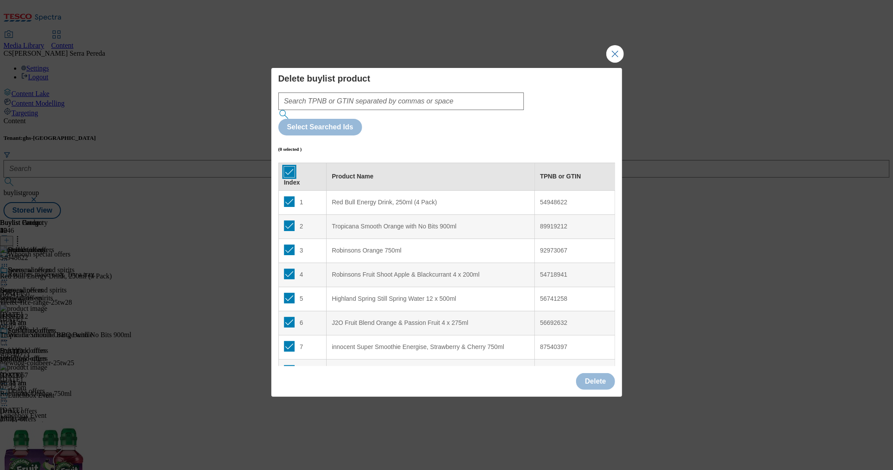
checkbox input "true"
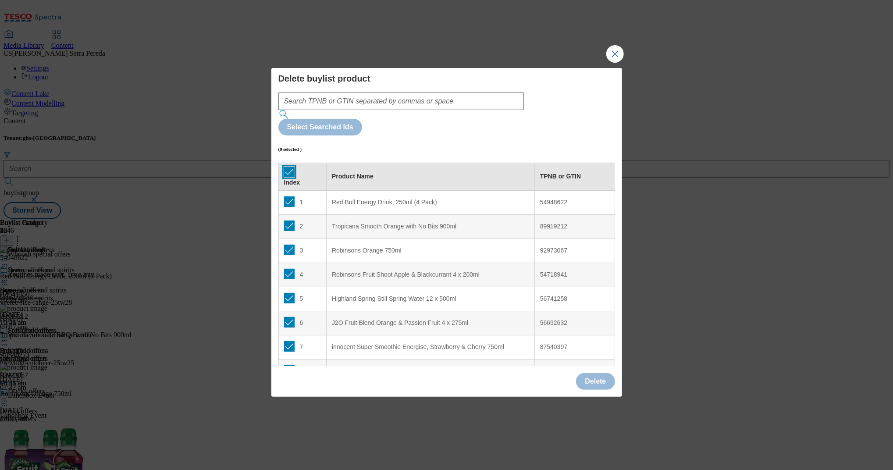
checkbox input "true"
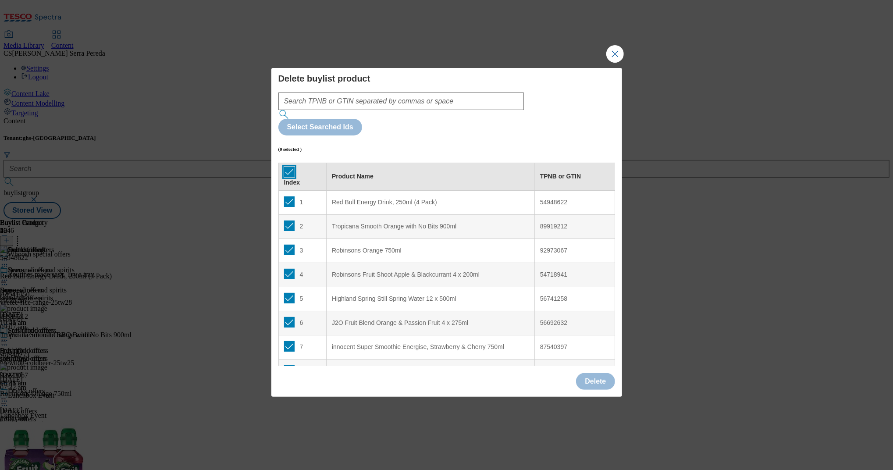
checkbox input "true"
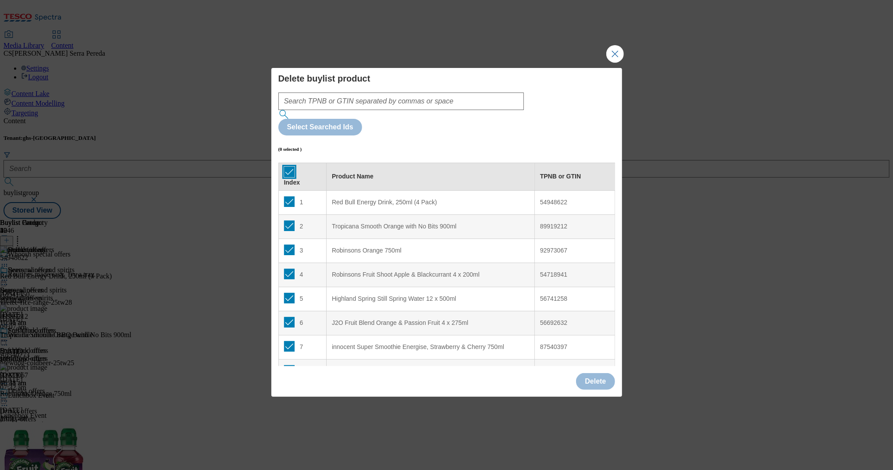
checkbox input "true"
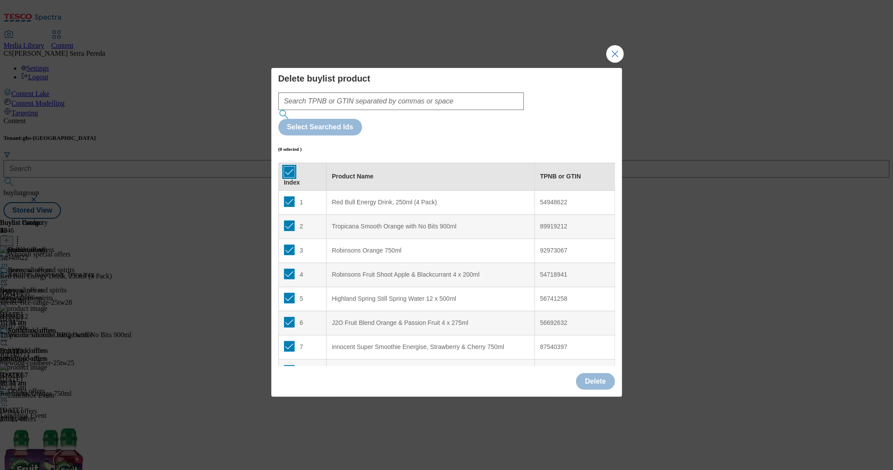
checkbox input "true"
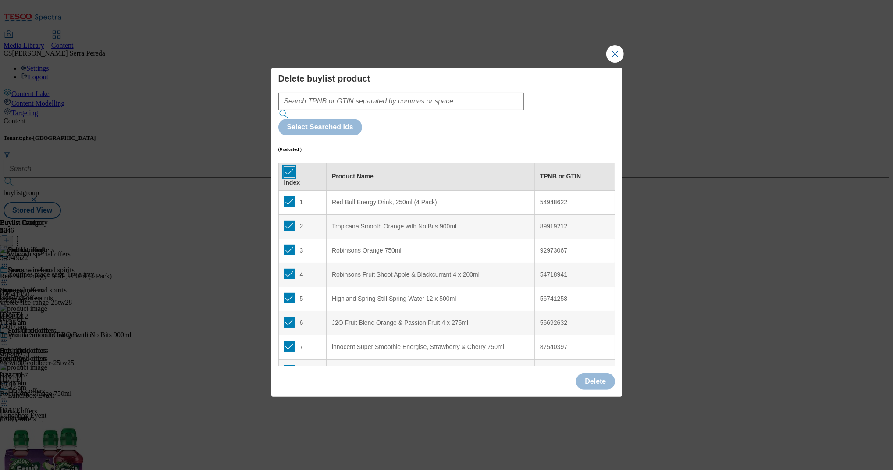
checkbox input "true"
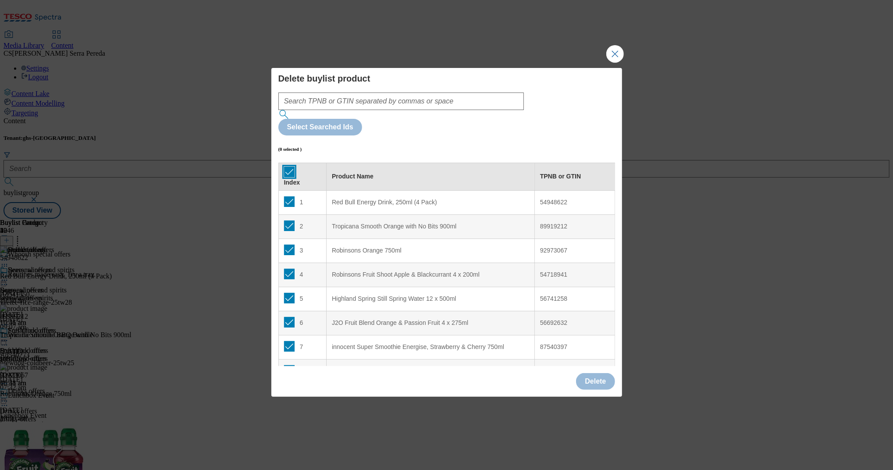
checkbox input "true"
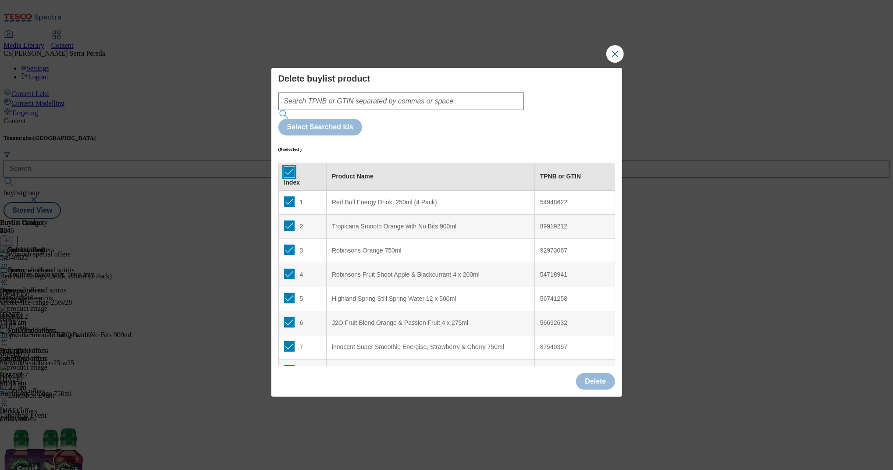
checkbox input "true"
click at [601, 373] on button "Delete" at bounding box center [595, 381] width 39 height 17
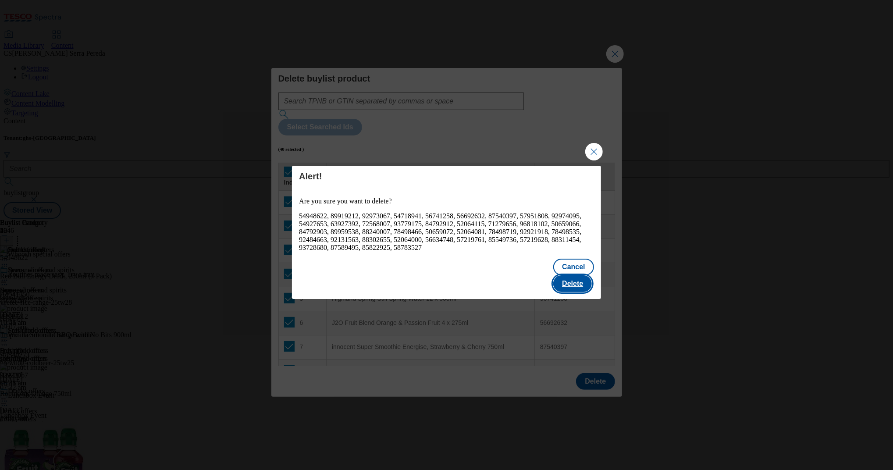
click at [570, 279] on button "Delete" at bounding box center [572, 283] width 39 height 17
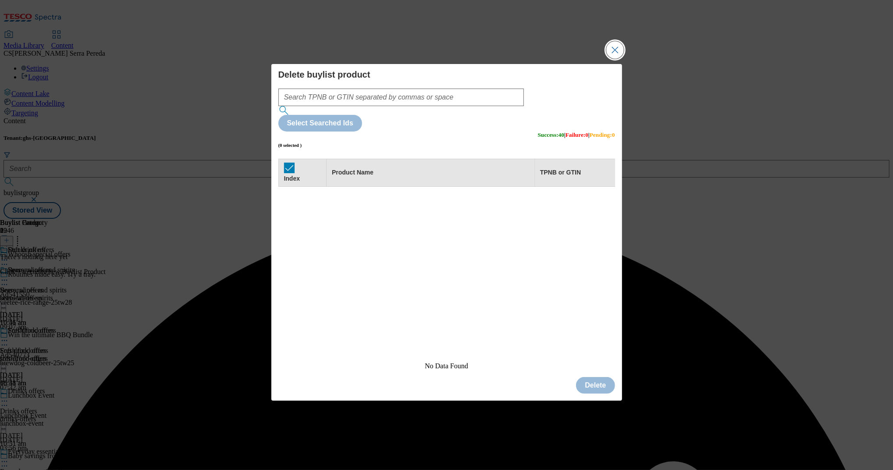
click at [610, 59] on button "Close Modal" at bounding box center [615, 50] width 18 height 18
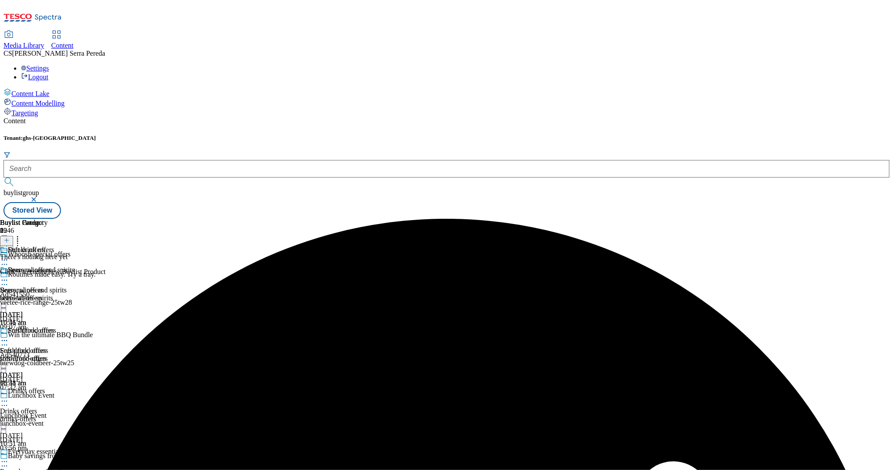
click at [10, 237] on icon at bounding box center [7, 240] width 6 height 6
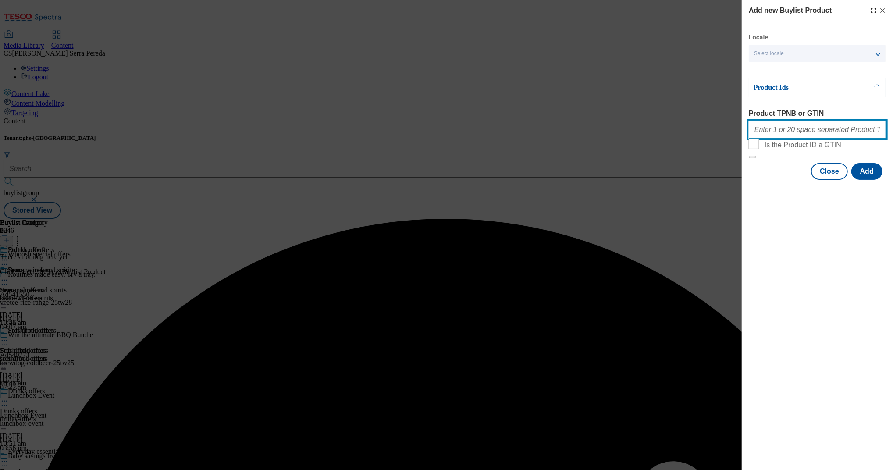
click at [825, 139] on input "Product TPNB or GTIN" at bounding box center [817, 130] width 137 height 18
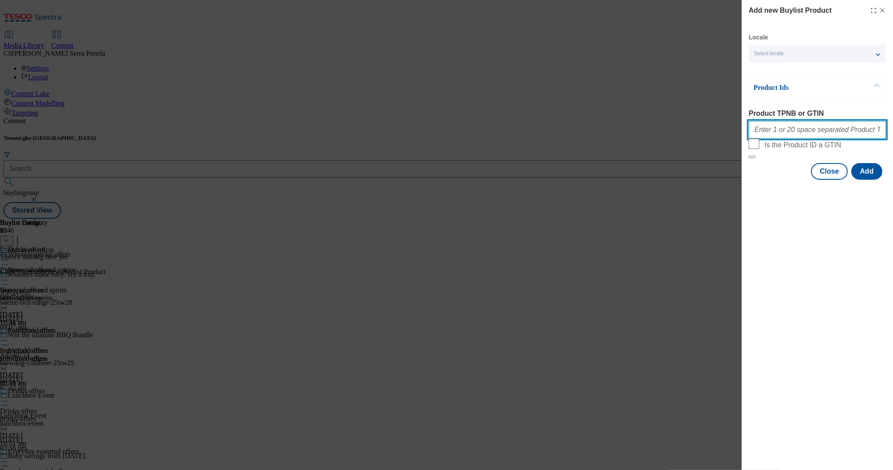
paste input "79491114 84792903 84792912 92484663 72568007 57219761 92131563 57219628 8582292…"
type input "79491114 84792903 84792912 92484663 72568007 57219761 92131563 57219628 8582292…"
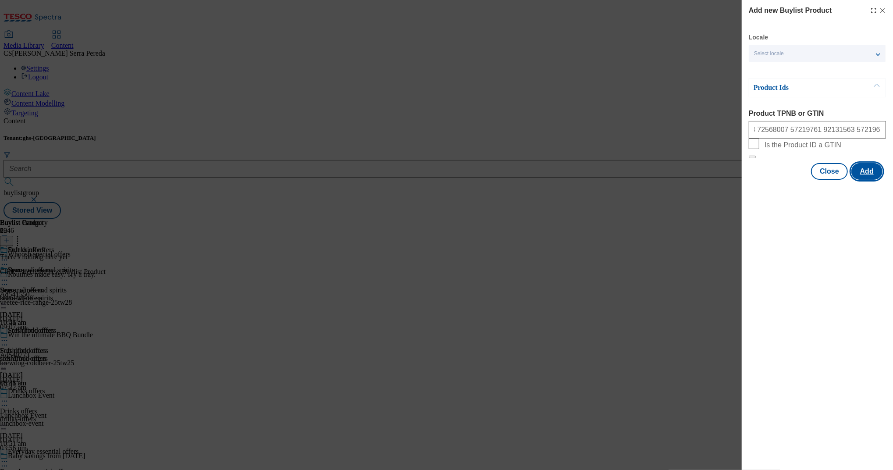
click at [872, 180] on button "Add" at bounding box center [867, 171] width 31 height 17
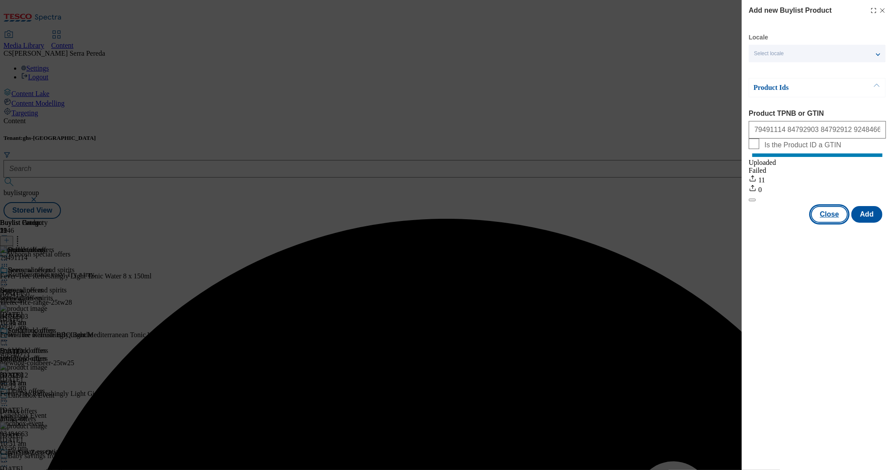
click at [825, 223] on button "Close" at bounding box center [829, 214] width 37 height 17
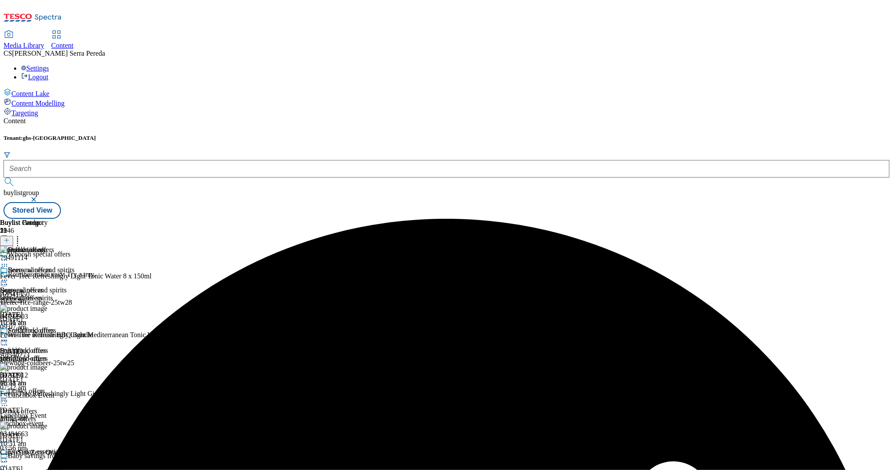
scroll to position [173, 0]
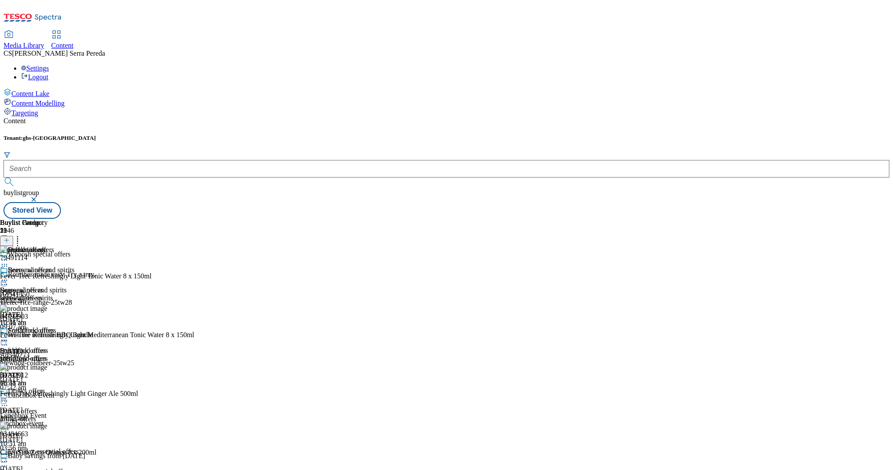
click at [9, 397] on icon at bounding box center [4, 401] width 9 height 9
click at [41, 414] on button "Edit" at bounding box center [29, 419] width 23 height 10
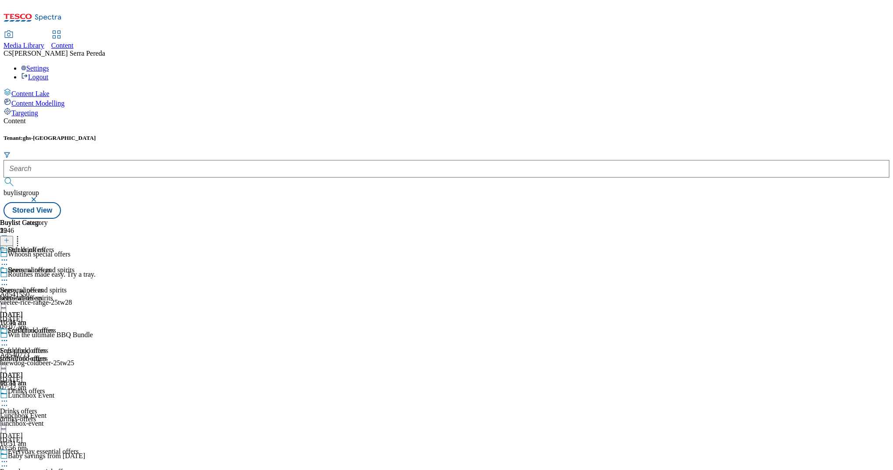
select select "evergreen"
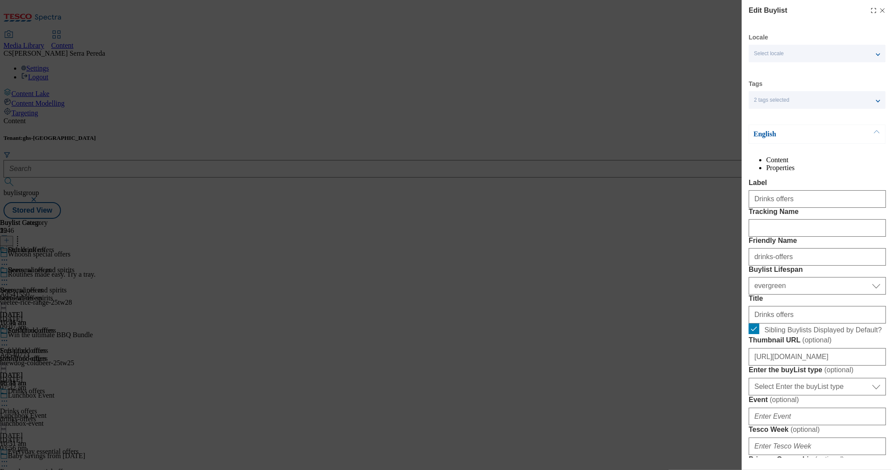
select select "Banner"
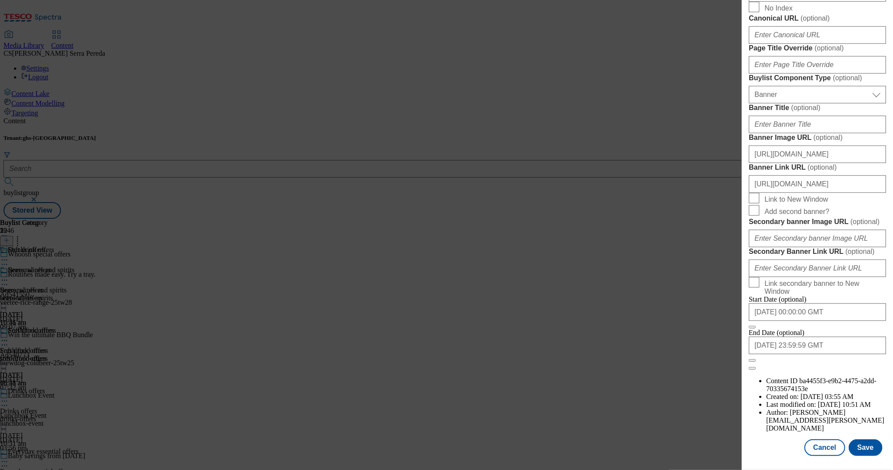
scroll to position [859, 0]
click at [858, 440] on button "Save" at bounding box center [866, 447] width 34 height 17
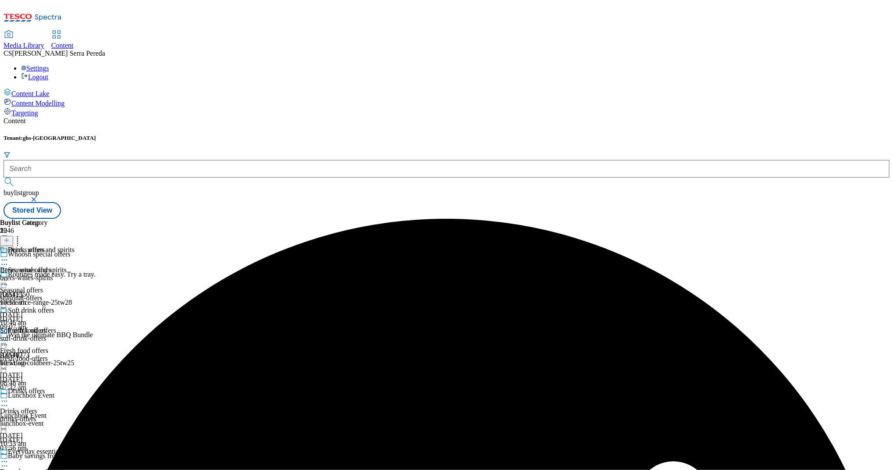
click at [3, 401] on circle at bounding box center [2, 401] width 1 height 1
click at [48, 457] on span "Preview" at bounding box center [37, 460] width 21 height 7
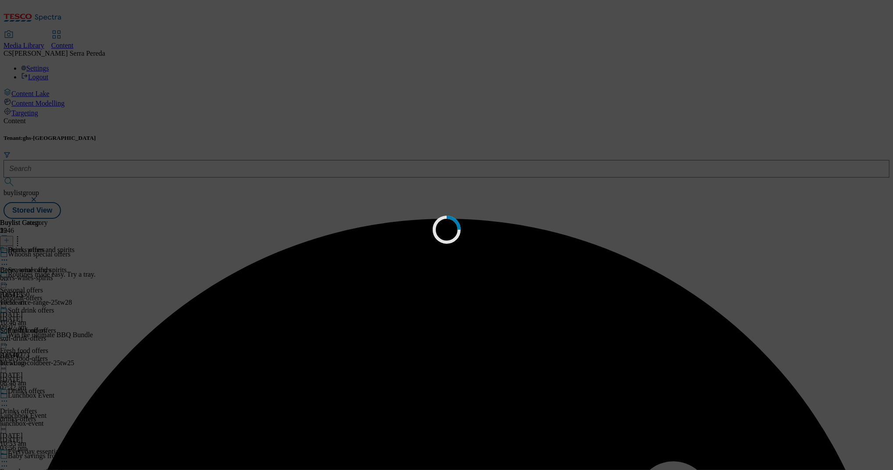
scroll to position [0, 0]
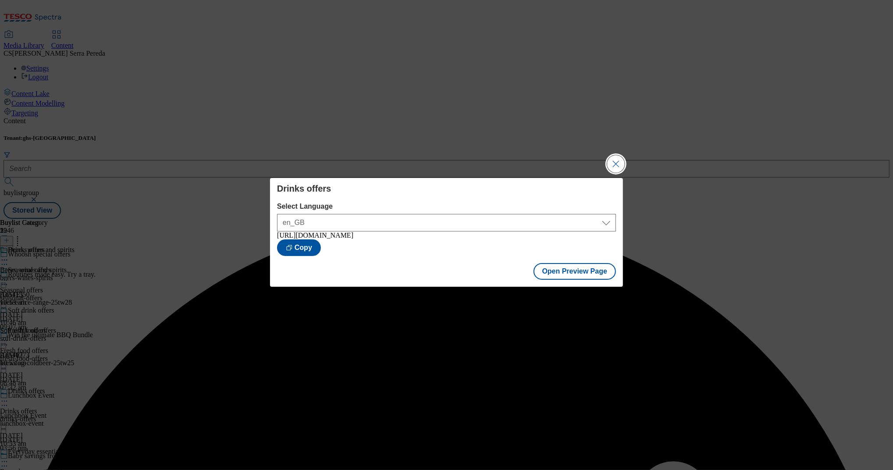
click at [618, 158] on button "Close Modal" at bounding box center [616, 164] width 18 height 18
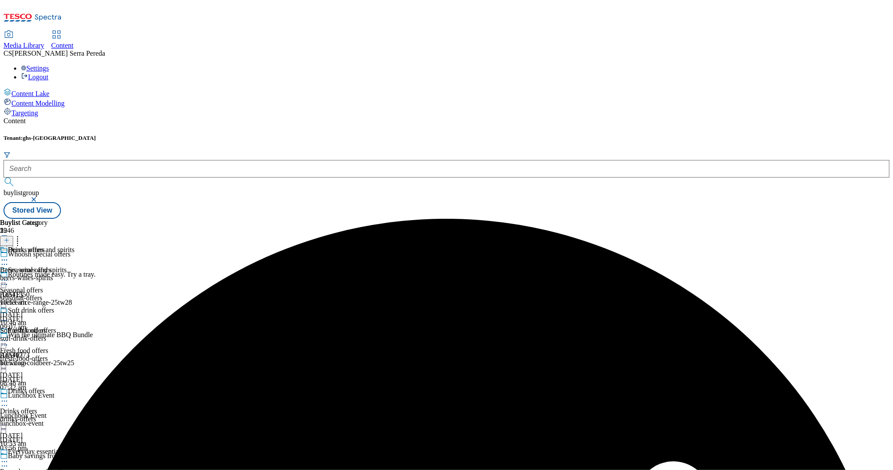
click at [9, 397] on icon at bounding box center [4, 401] width 9 height 9
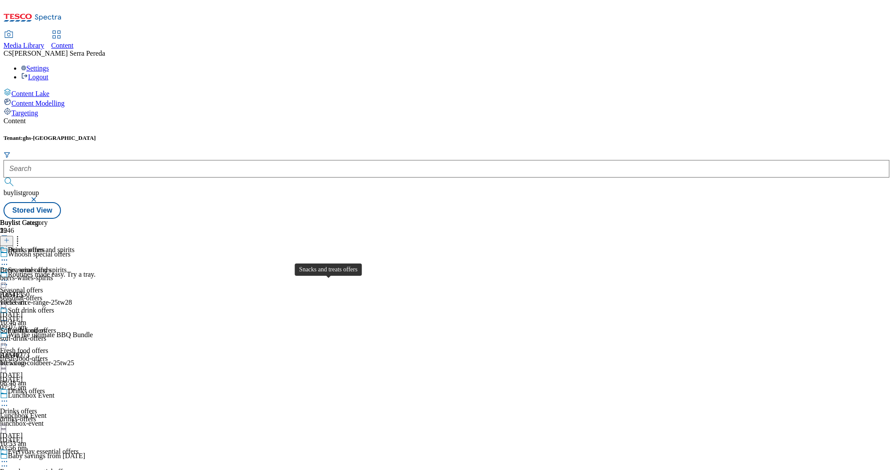
click at [75, 246] on div "Snacks and treats offers Snacks and treats offers snacks-treats-offers 6 Aug 20…" at bounding box center [37, 276] width 75 height 61
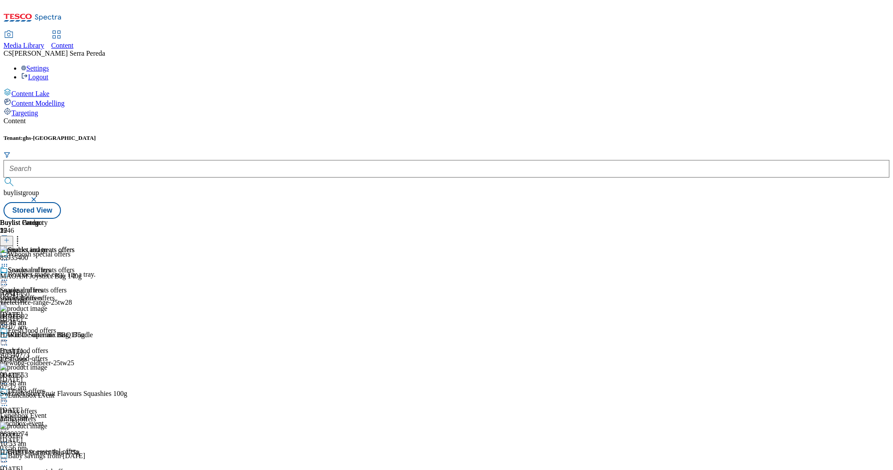
click at [9, 276] on icon at bounding box center [4, 280] width 9 height 9
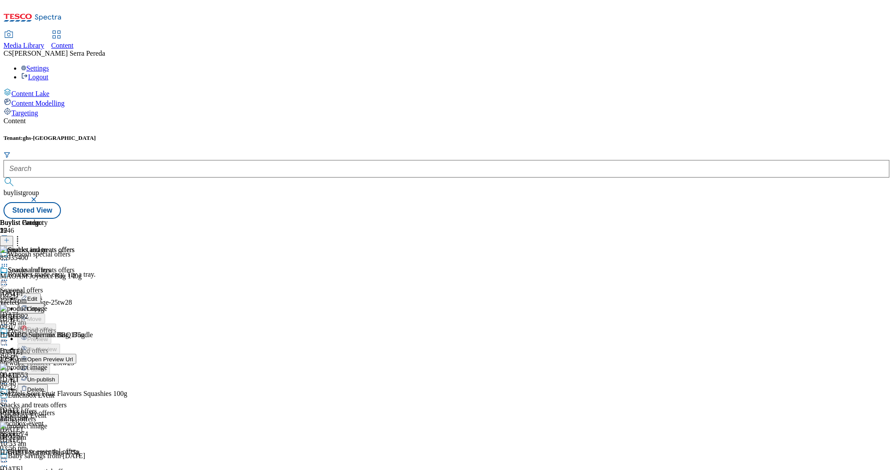
click at [55, 376] on span "Un-publish" at bounding box center [41, 379] width 28 height 7
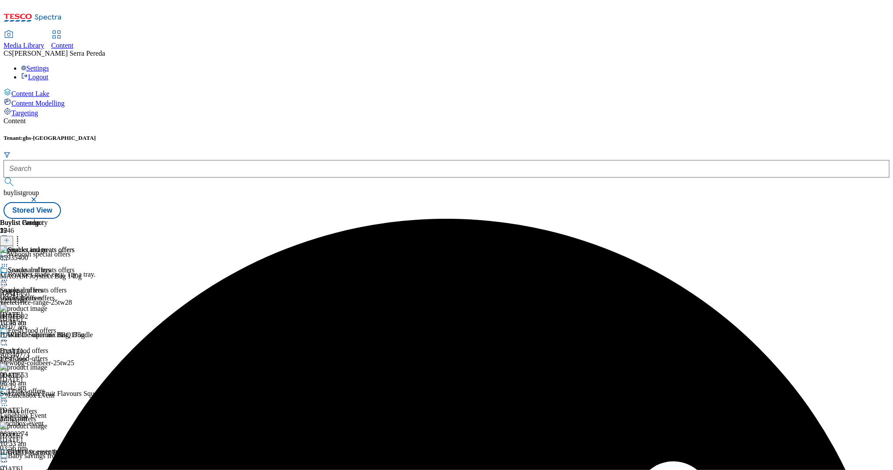
click at [75, 266] on div "Snacks and treats offers Snacks and treats offers snacks-treats-offers 13 Aug 2…" at bounding box center [37, 296] width 75 height 61
click at [9, 276] on icon at bounding box center [4, 280] width 9 height 9
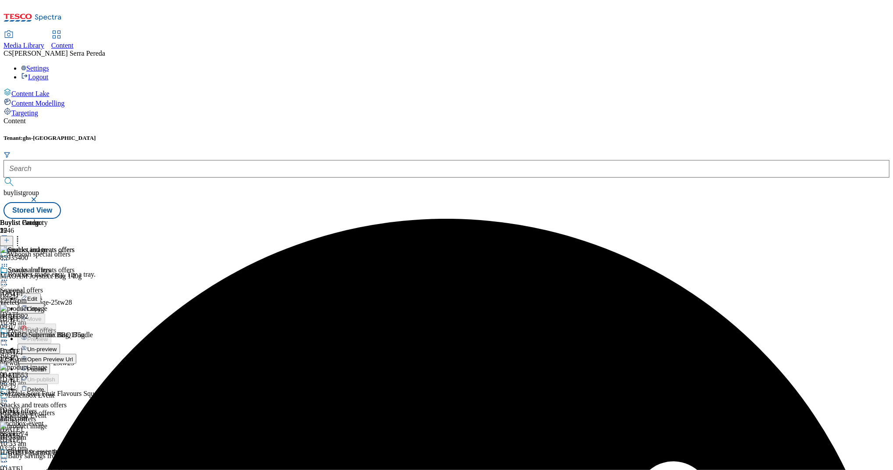
click at [57, 346] on span "Un-preview" at bounding box center [41, 349] width 29 height 7
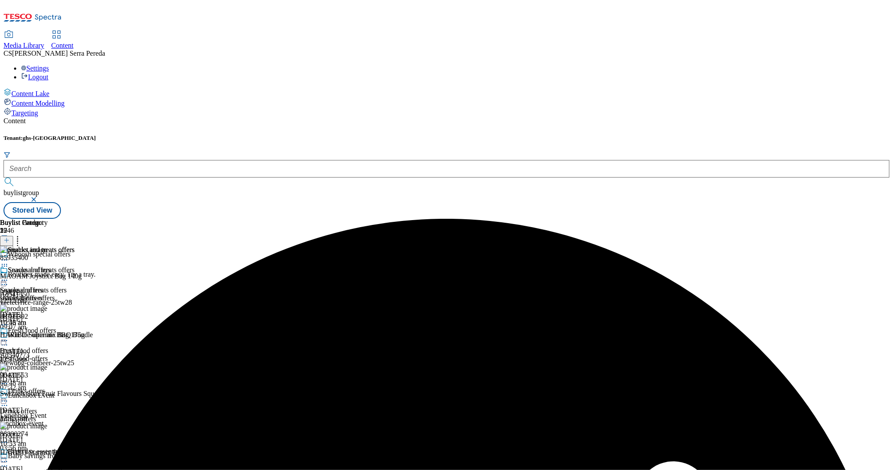
click at [9, 276] on icon at bounding box center [4, 280] width 9 height 9
click at [22, 235] on icon at bounding box center [17, 239] width 9 height 9
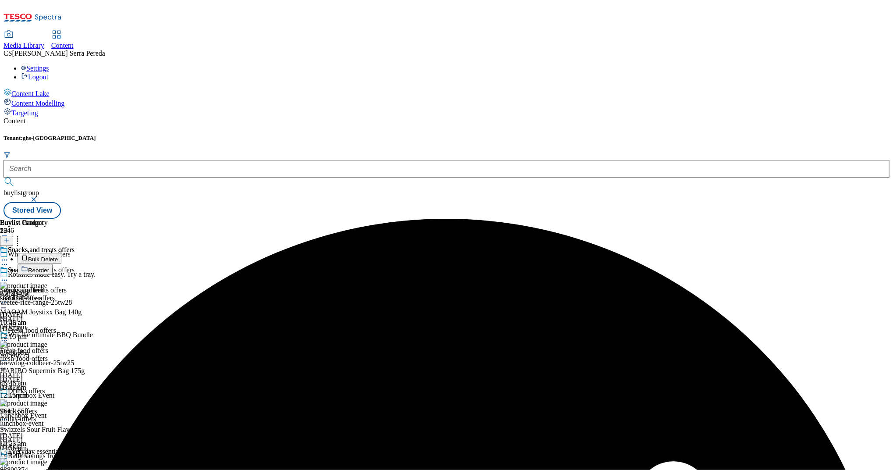
click at [61, 253] on button "Bulk Delete" at bounding box center [40, 258] width 44 height 11
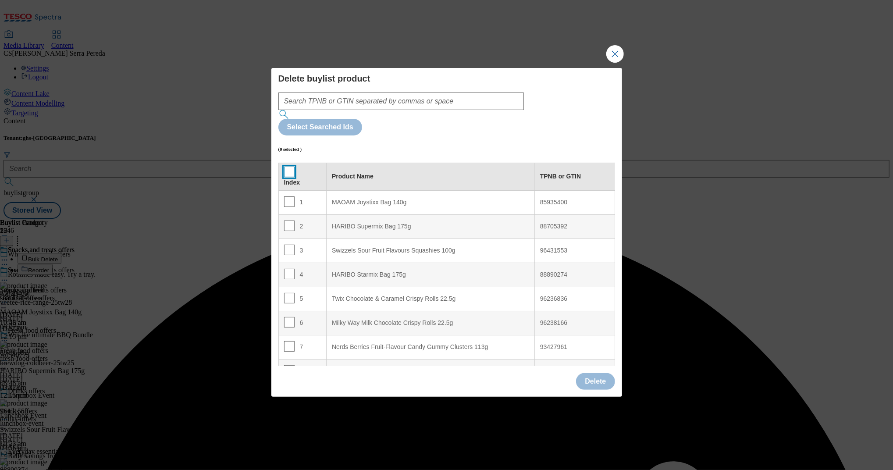
click at [287, 167] on input "Modal" at bounding box center [289, 172] width 11 height 11
checkbox input "true"
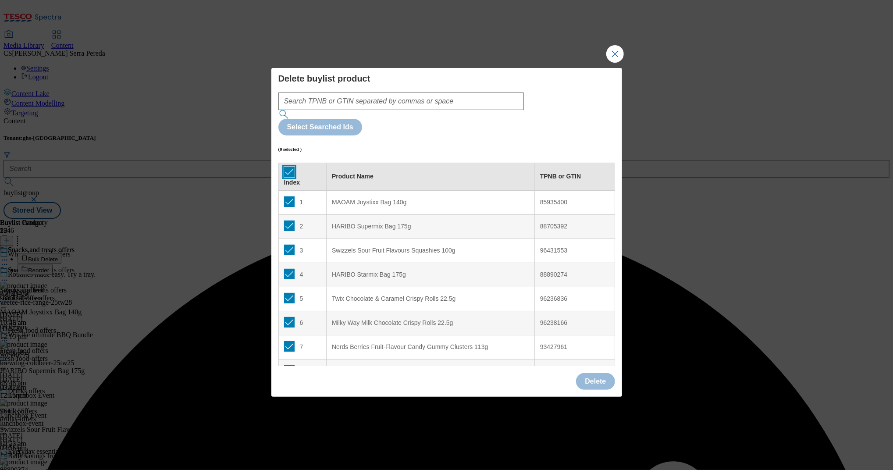
checkbox input "true"
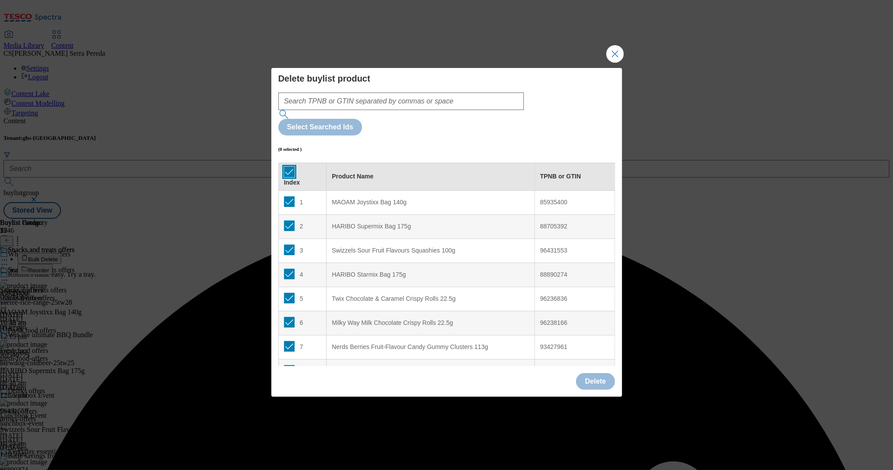
checkbox input "true"
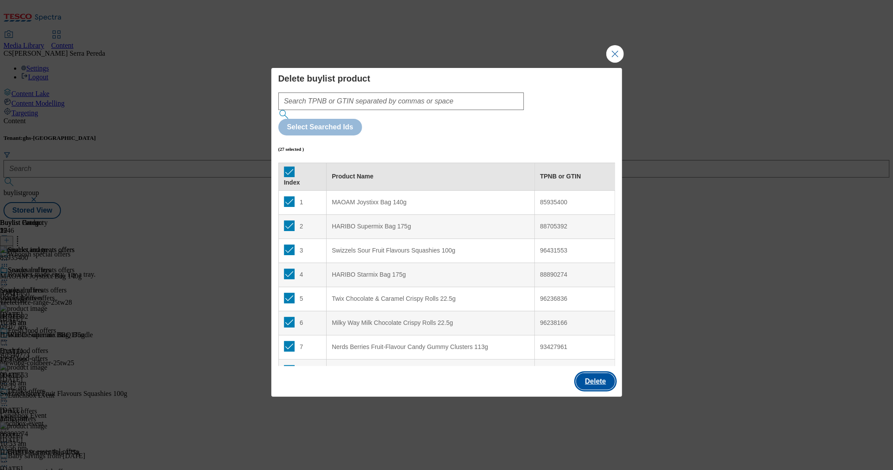
click at [598, 373] on button "Delete" at bounding box center [595, 381] width 39 height 17
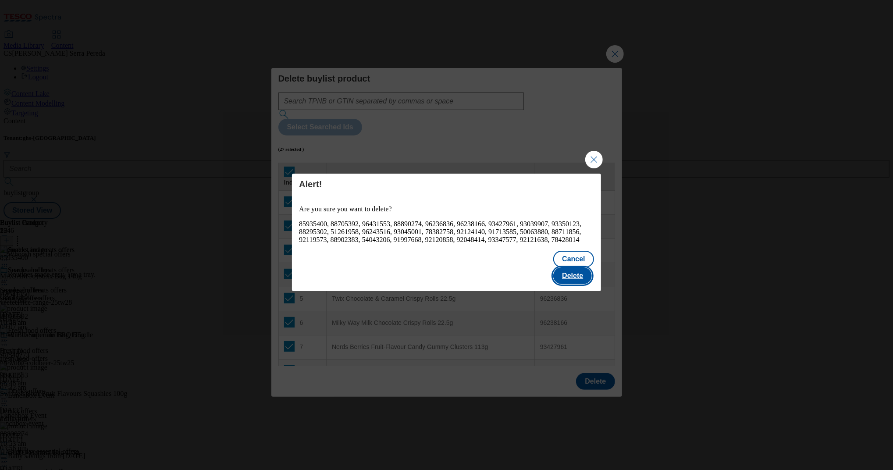
click at [573, 272] on button "Delete" at bounding box center [572, 275] width 39 height 17
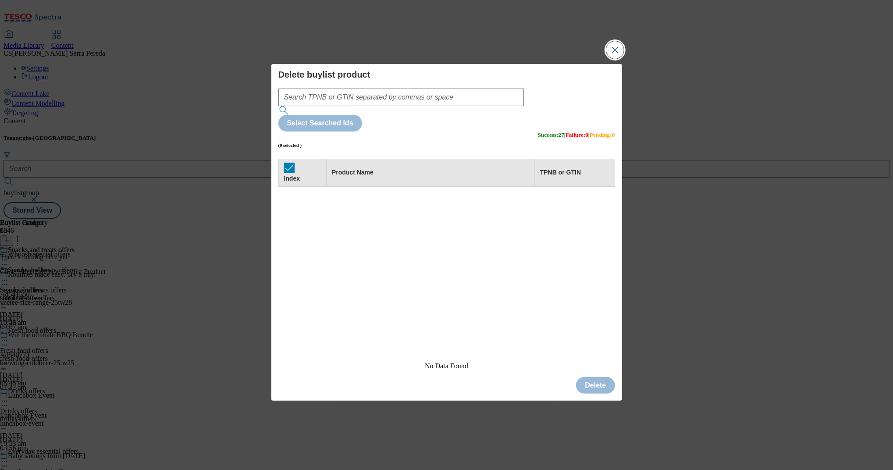
click at [616, 59] on button "Close Modal" at bounding box center [615, 50] width 18 height 18
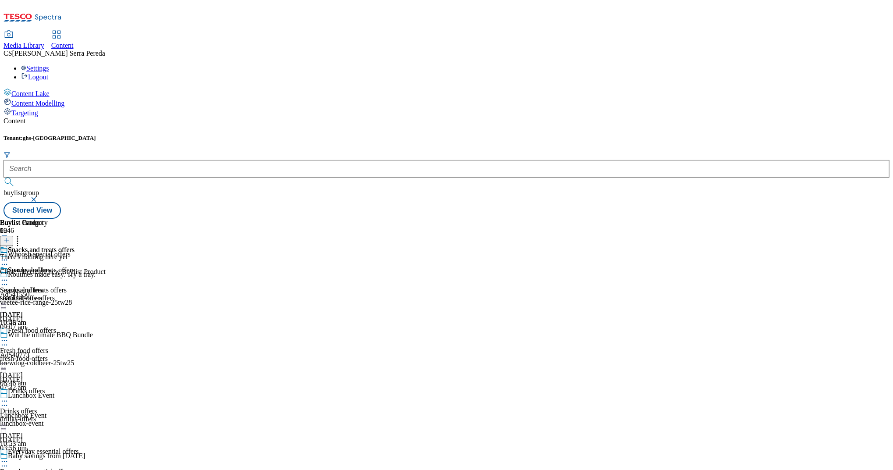
click at [10, 237] on icon at bounding box center [7, 240] width 6 height 6
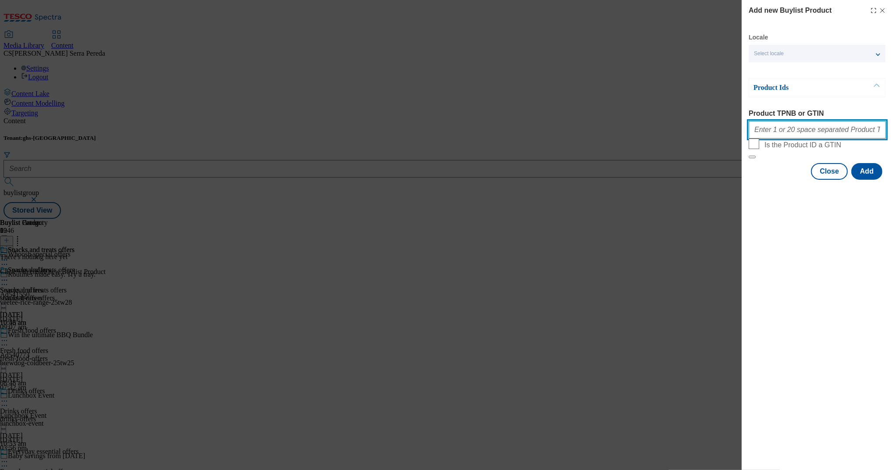
click at [797, 139] on input "Product TPNB or GTIN" at bounding box center [817, 130] width 137 height 18
paste input "93045001 92124140 50868233 54959085 57587145 96179483 96175850 83603376 9640637…"
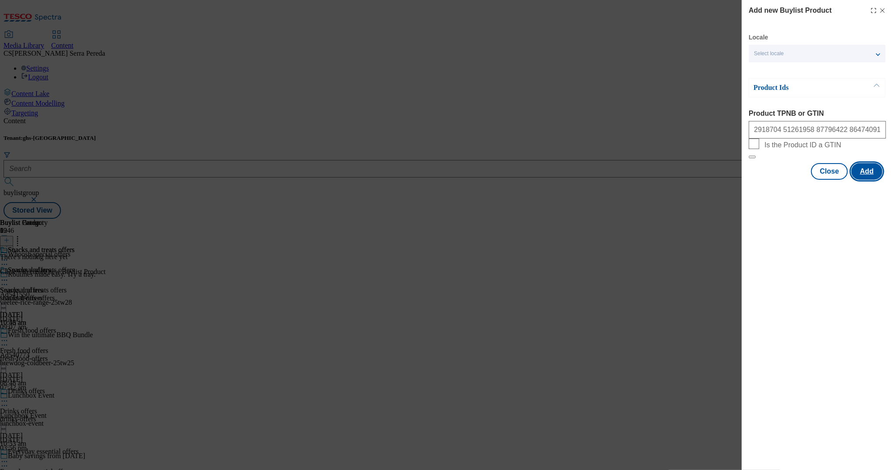
click at [876, 180] on button "Add" at bounding box center [867, 171] width 31 height 17
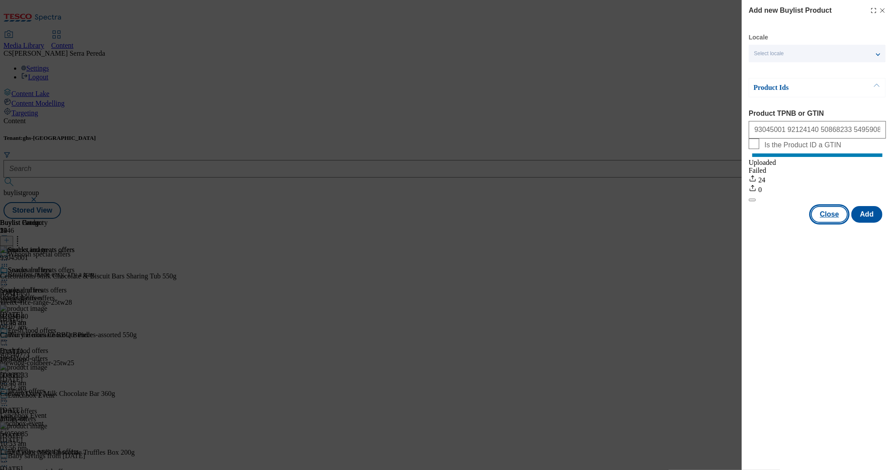
click at [830, 218] on button "Close" at bounding box center [829, 214] width 37 height 17
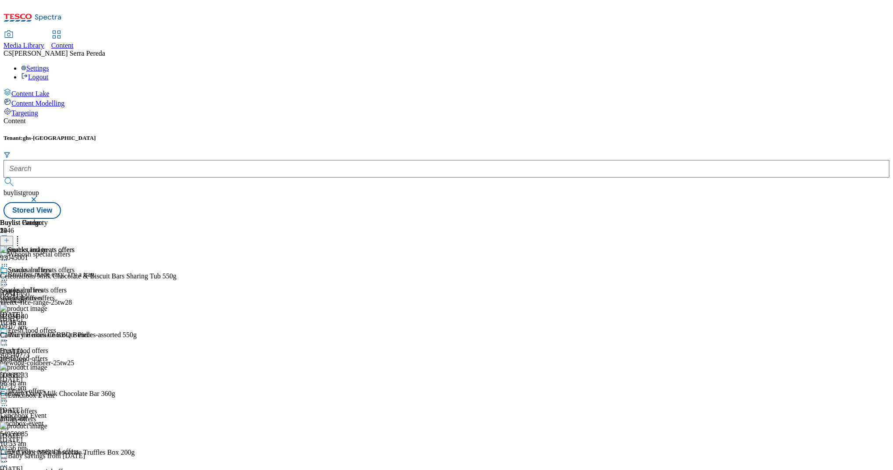
click at [9, 276] on icon at bounding box center [4, 280] width 9 height 9
click at [48, 336] on span "Preview" at bounding box center [37, 339] width 21 height 7
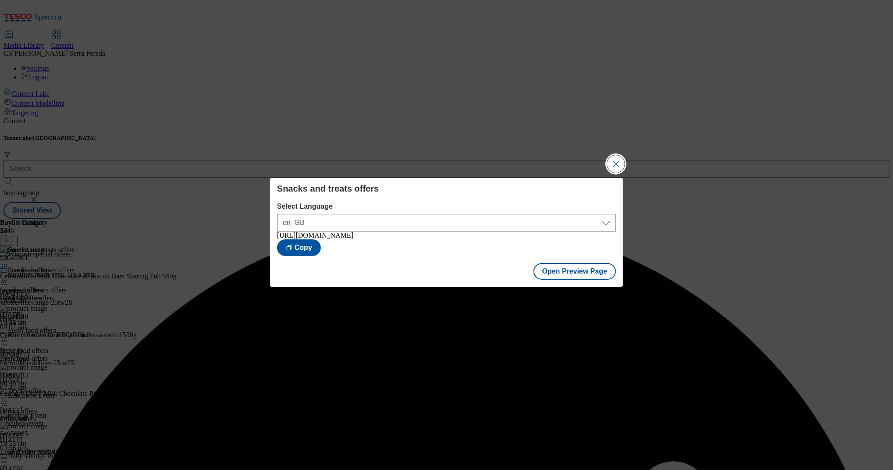
click at [619, 159] on button "Close Modal" at bounding box center [616, 164] width 18 height 18
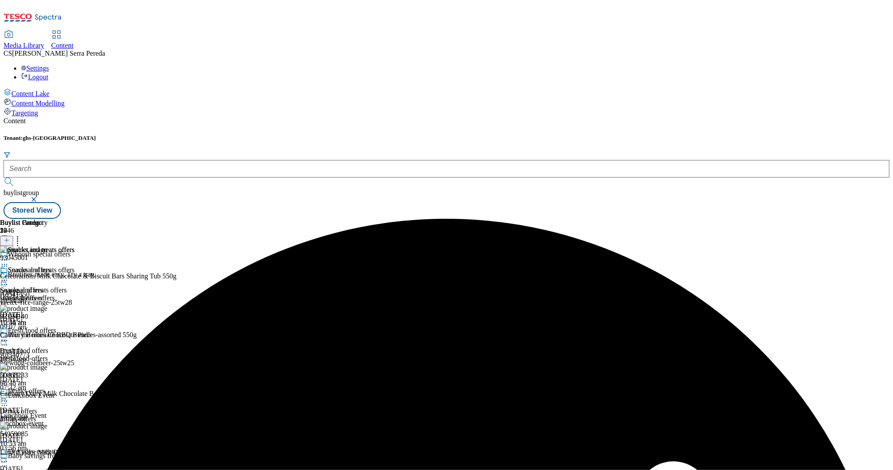
click at [7, 280] on circle at bounding box center [6, 280] width 1 height 1
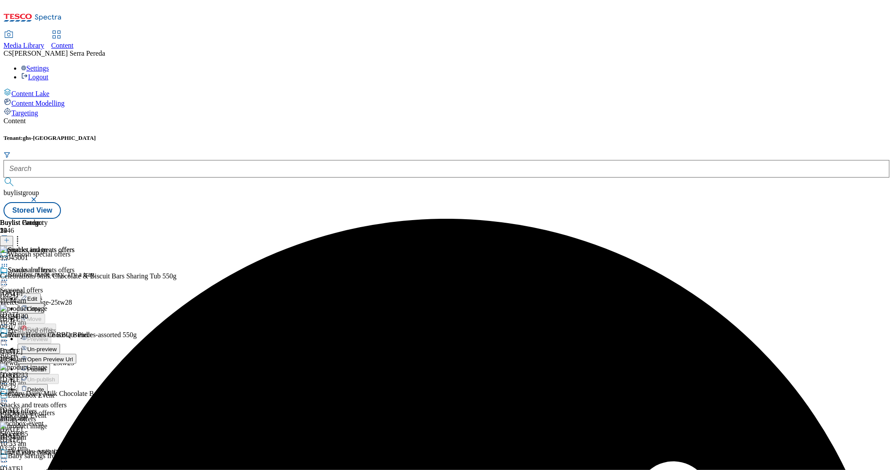
click at [50, 364] on button "Publish" at bounding box center [34, 369] width 32 height 10
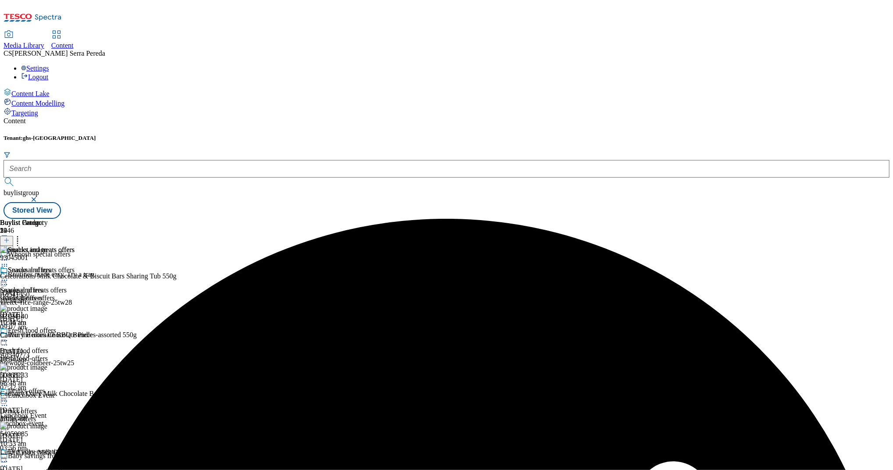
scroll to position [353, 0]
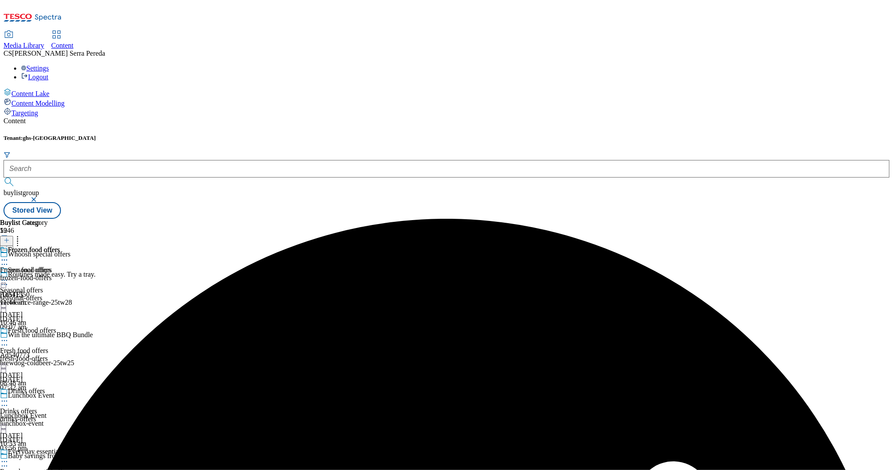
click at [60, 274] on div "frozen-food-offers" at bounding box center [30, 278] width 60 height 8
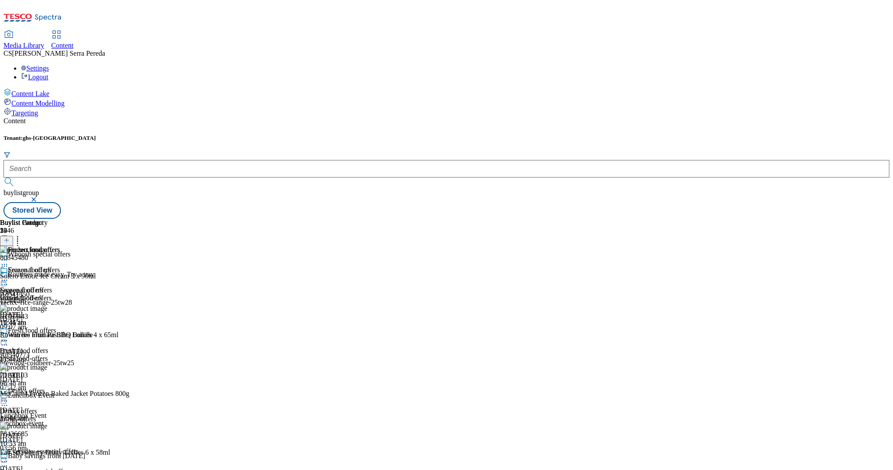
click at [9, 276] on icon at bounding box center [4, 280] width 9 height 9
click at [57, 346] on span "Un-preview" at bounding box center [41, 349] width 29 height 7
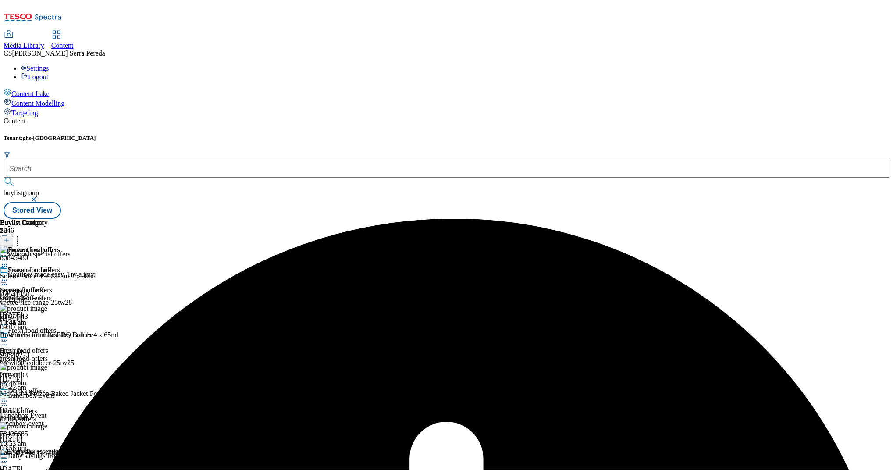
click at [9, 276] on icon at bounding box center [4, 280] width 9 height 9
click at [76, 344] on li "Un-preview" at bounding box center [47, 349] width 59 height 10
click at [22, 235] on icon at bounding box center [17, 239] width 9 height 9
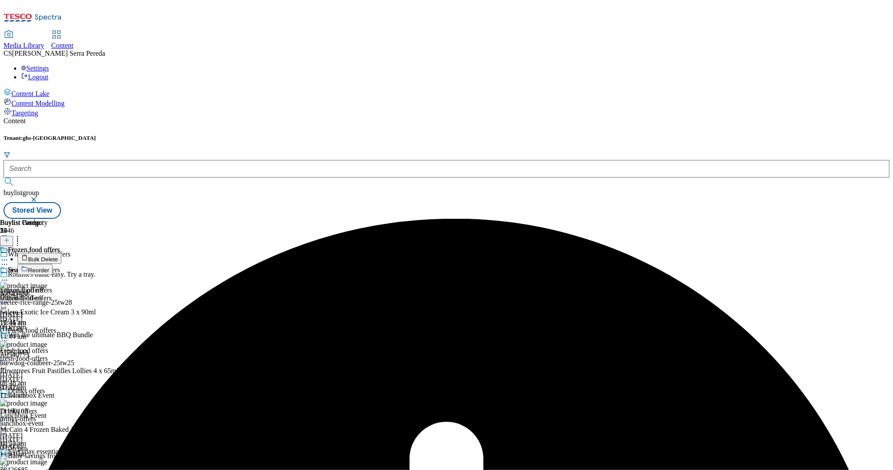
click at [61, 253] on button "Bulk Delete" at bounding box center [40, 258] width 44 height 11
click at [58, 256] on span "Bulk Delete" at bounding box center [43, 259] width 30 height 7
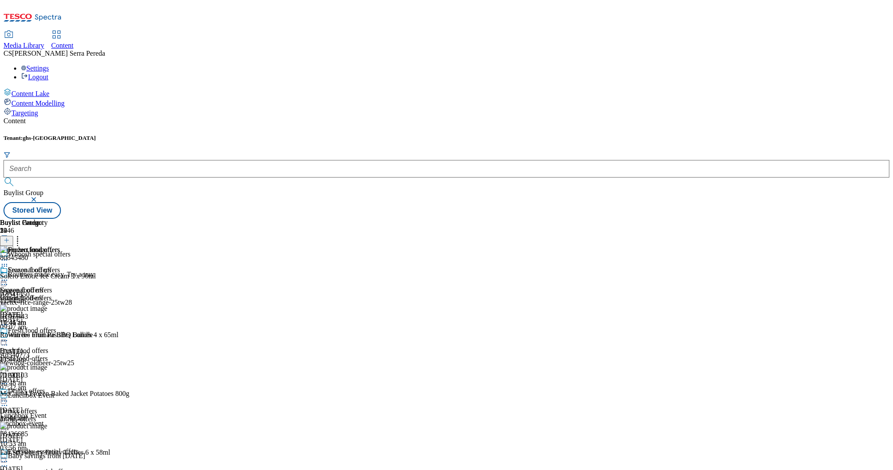
click at [9, 276] on icon at bounding box center [4, 280] width 9 height 9
click at [76, 344] on li "Un-preview" at bounding box center [47, 349] width 59 height 10
click at [9, 276] on icon at bounding box center [4, 280] width 9 height 9
click at [60, 344] on button "Un-preview" at bounding box center [39, 349] width 43 height 10
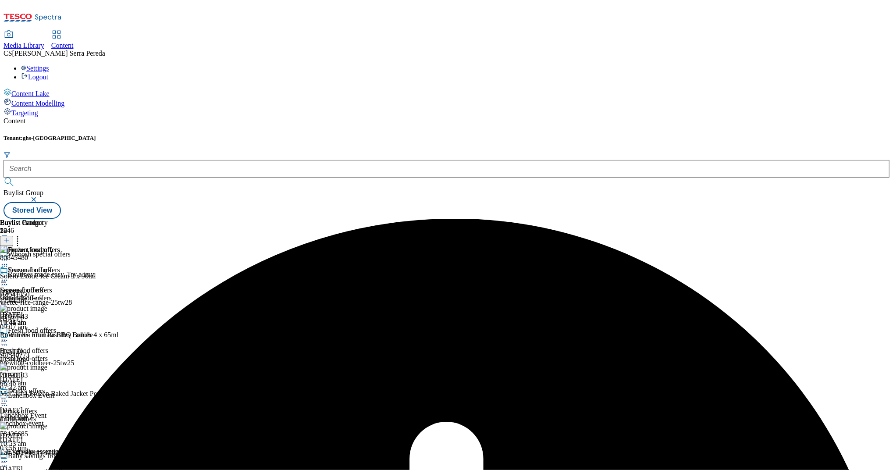
click at [60, 266] on div "Frozen food offers" at bounding box center [30, 276] width 60 height 20
click at [9, 276] on icon at bounding box center [4, 280] width 9 height 9
click at [46, 366] on span "Publish" at bounding box center [36, 369] width 19 height 7
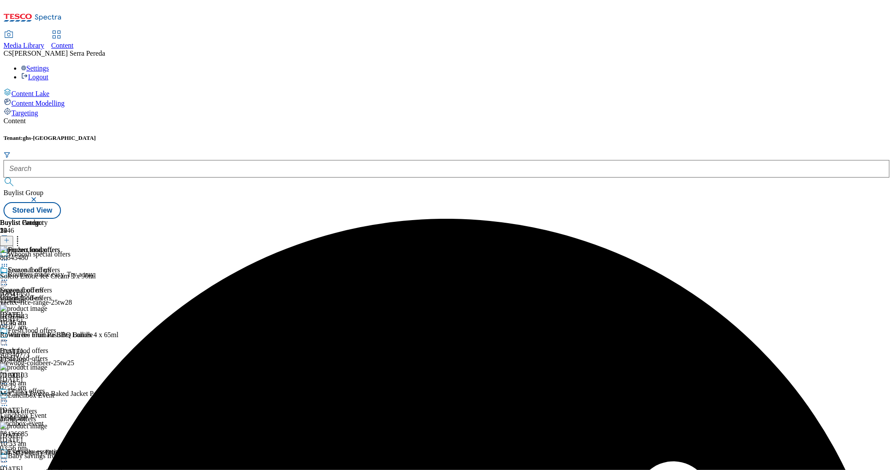
click at [9, 276] on icon at bounding box center [4, 280] width 9 height 9
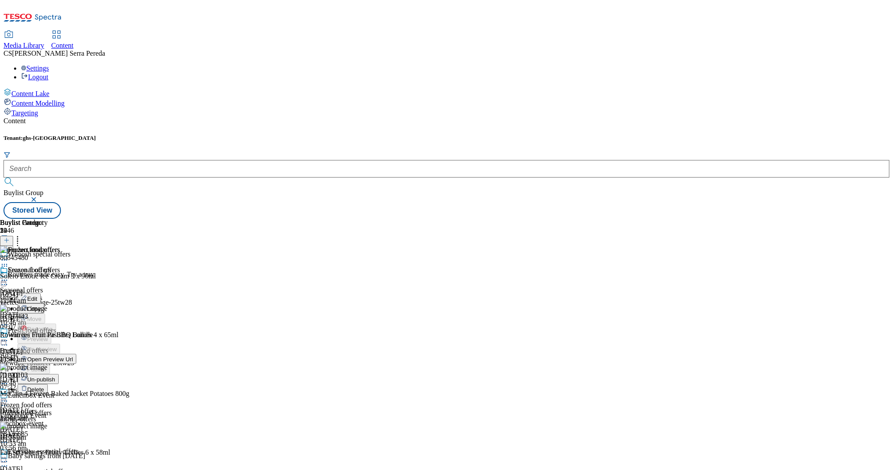
click at [76, 353] on div "Frozen food offers Edit Copy Move Reporting Preview Un-preview Open Preview Url…" at bounding box center [38, 353] width 76 height 175
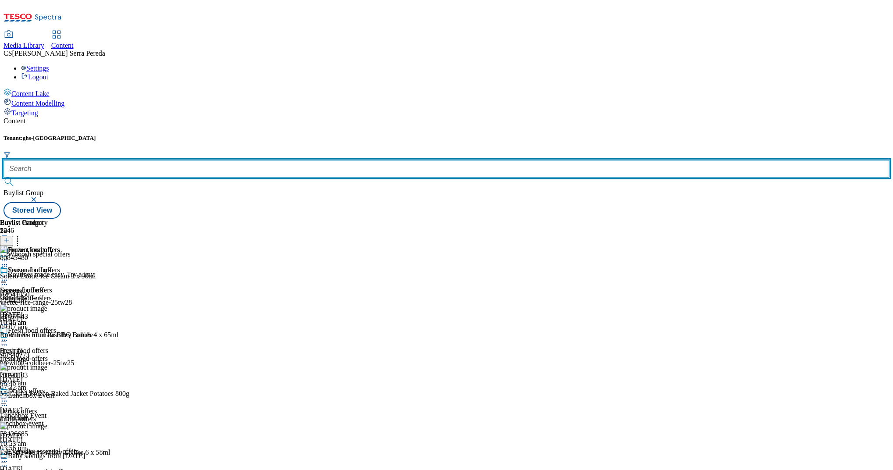
click at [194, 160] on input "text" at bounding box center [447, 169] width 886 height 18
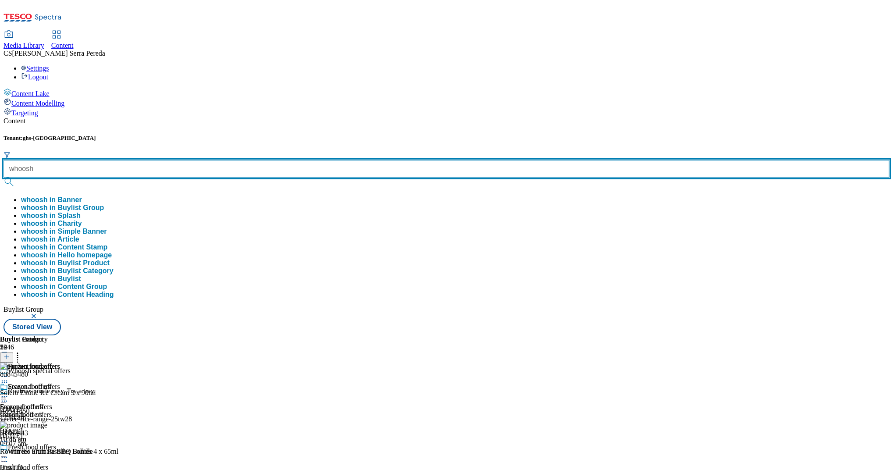
type input "whoosh"
click at [4, 178] on button "submit" at bounding box center [10, 182] width 12 height 9
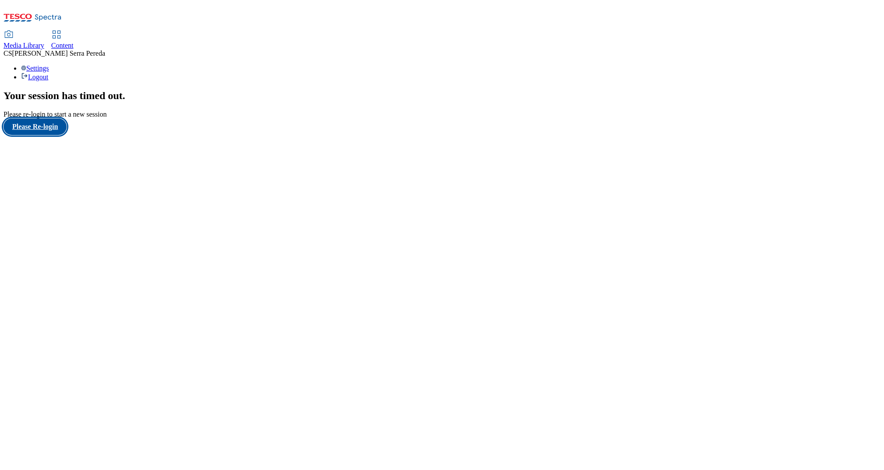
click at [46, 135] on button "Please Re-login" at bounding box center [35, 126] width 63 height 17
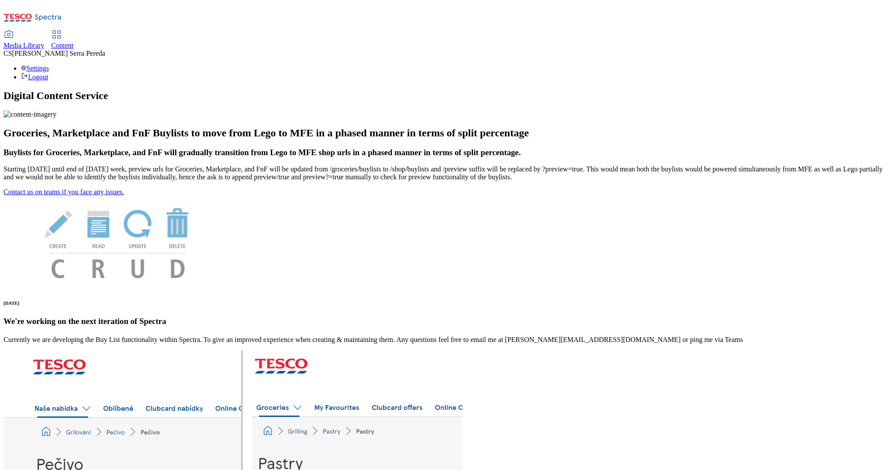
click at [74, 42] on span "Content" at bounding box center [62, 45] width 22 height 7
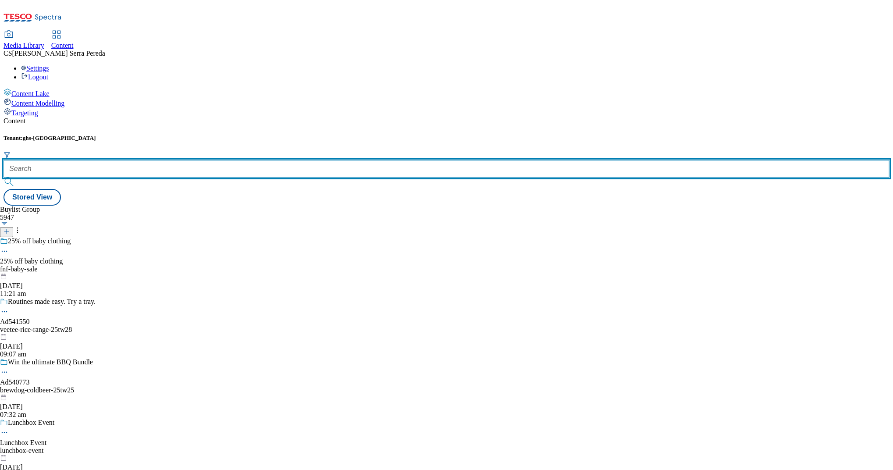
click at [202, 160] on input "text" at bounding box center [447, 169] width 886 height 18
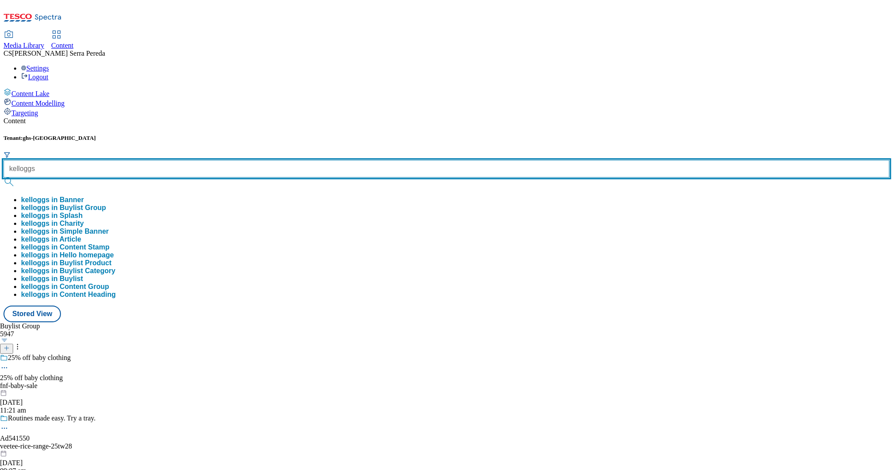
type input "kelloggs"
click at [4, 178] on button "submit" at bounding box center [10, 182] width 12 height 9
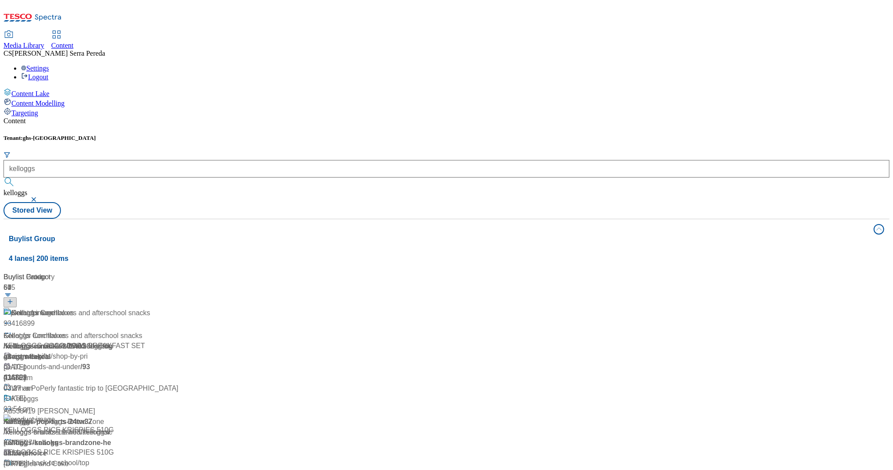
click at [225, 117] on div "Content Tenant: ghs-uk kelloggs kelloggs Stored View Buylist Group 4 lanes | 20…" at bounding box center [447, 359] width 886 height 484
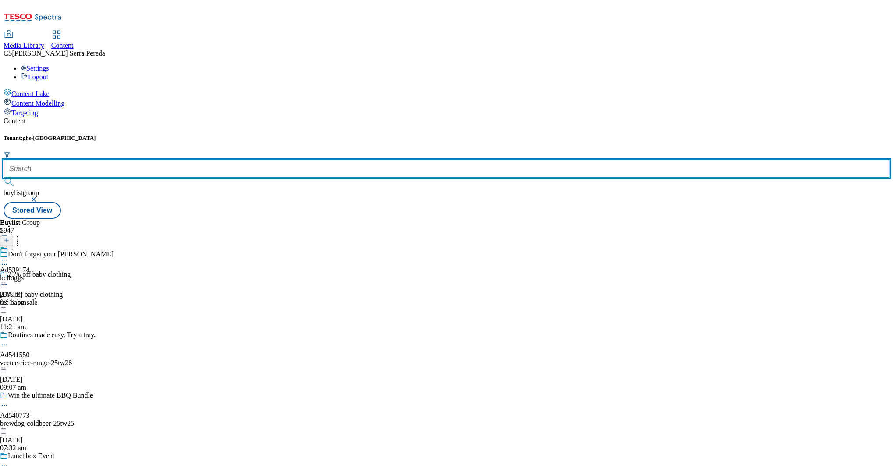
click at [198, 160] on input "text" at bounding box center [447, 169] width 886 height 18
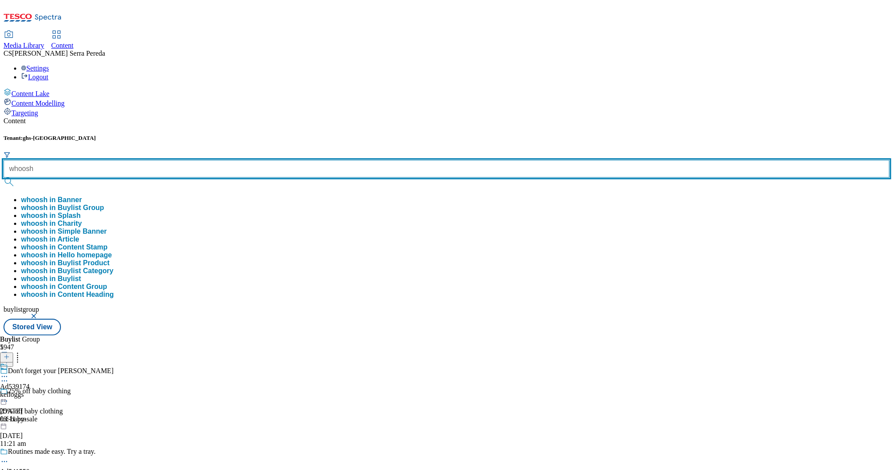
type input "whoosh"
click at [4, 178] on button "submit" at bounding box center [10, 182] width 12 height 9
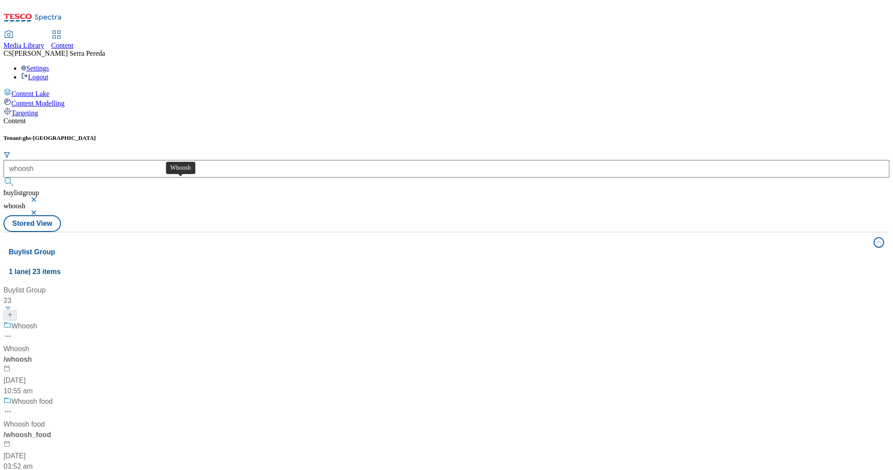
click at [37, 321] on span "Whoosh" at bounding box center [24, 326] width 26 height 11
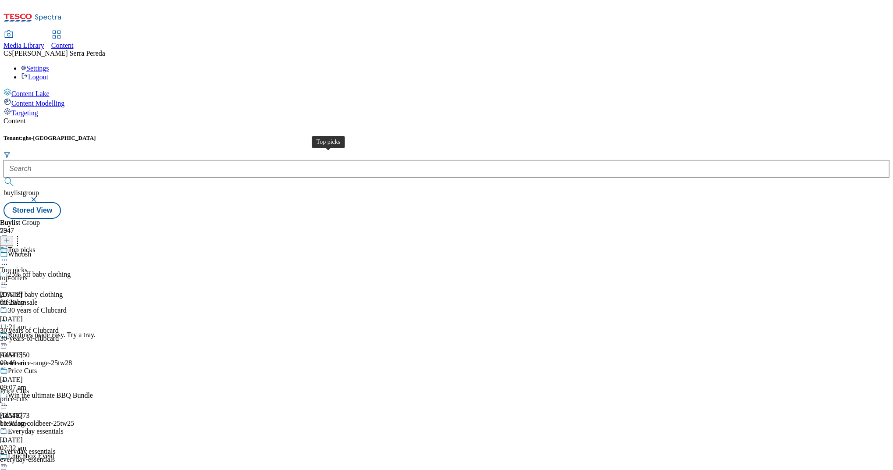
click at [27, 266] on span "Top picks" at bounding box center [13, 270] width 27 height 8
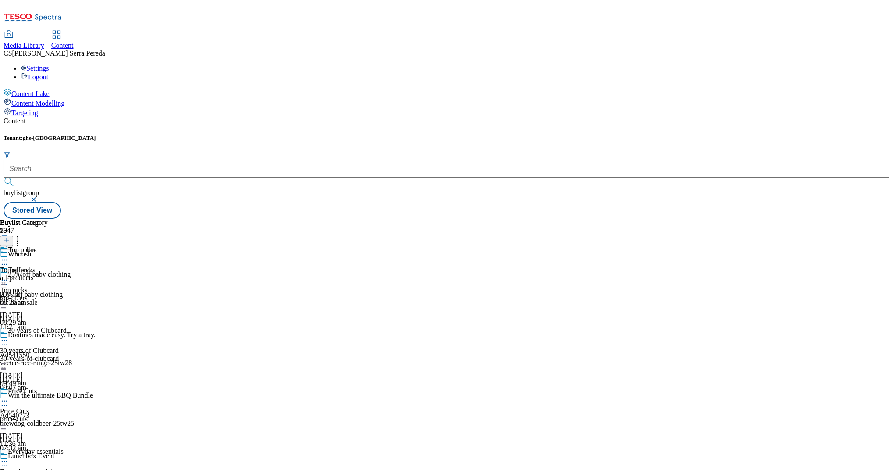
scroll to position [682, 0]
